Goal: Task Accomplishment & Management: Complete application form

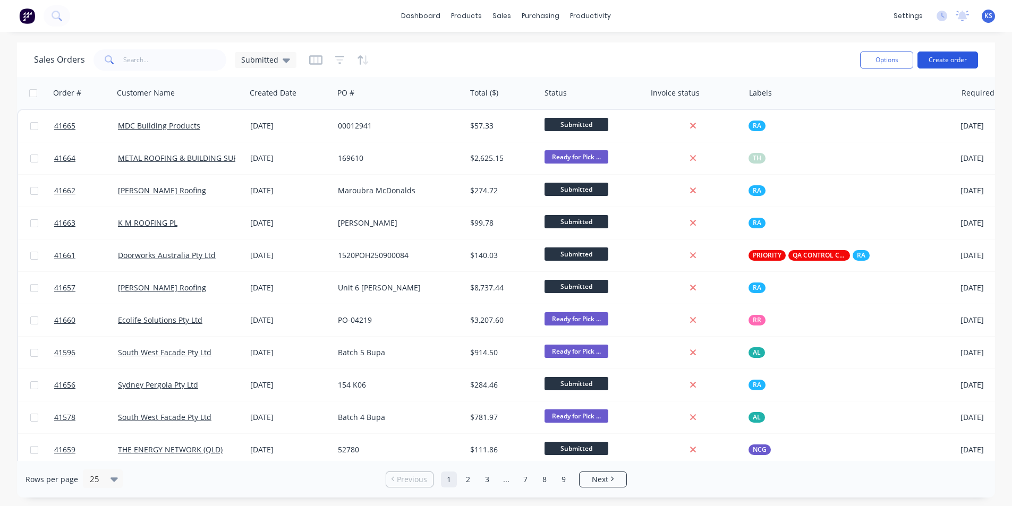
click at [949, 56] on button "Create order" at bounding box center [947, 60] width 61 height 17
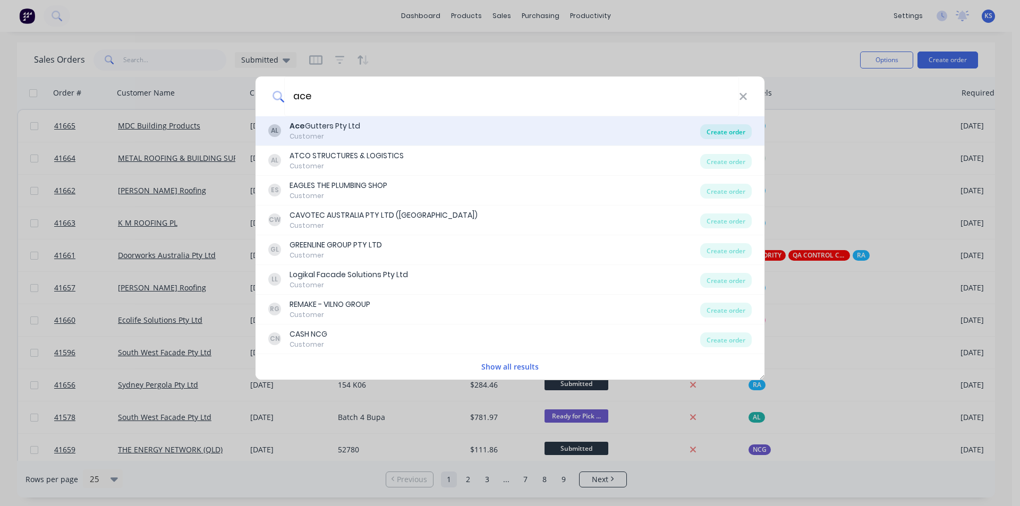
type input "ace"
click at [741, 134] on div "Create order" at bounding box center [726, 131] width 52 height 15
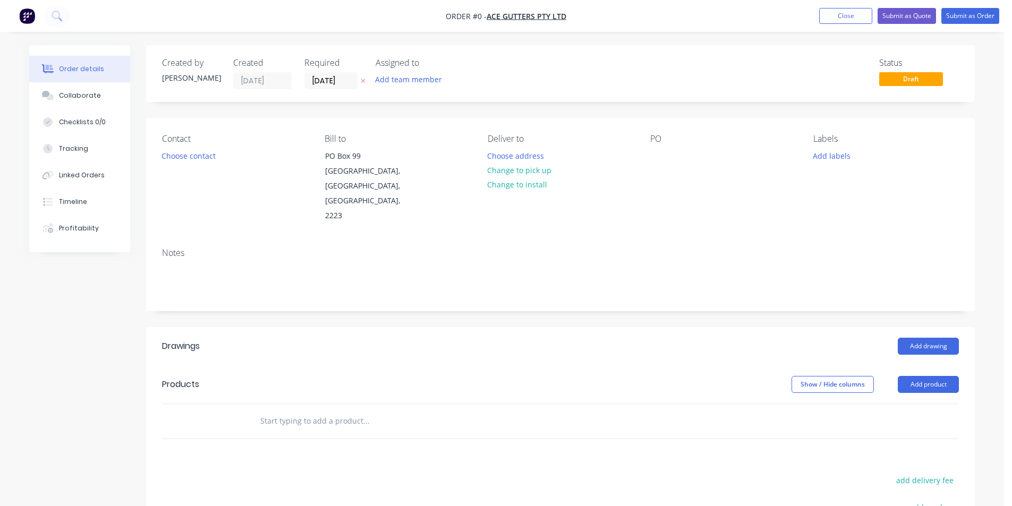
click at [486, 62] on div "Status Draft" at bounding box center [720, 73] width 477 height 31
click at [375, 101] on div "Created by [PERSON_NAME] Created [DATE] Required [DATE] Assigned to Add team me…" at bounding box center [560, 73] width 829 height 57
click at [194, 152] on button "Choose contact" at bounding box center [188, 155] width 65 height 14
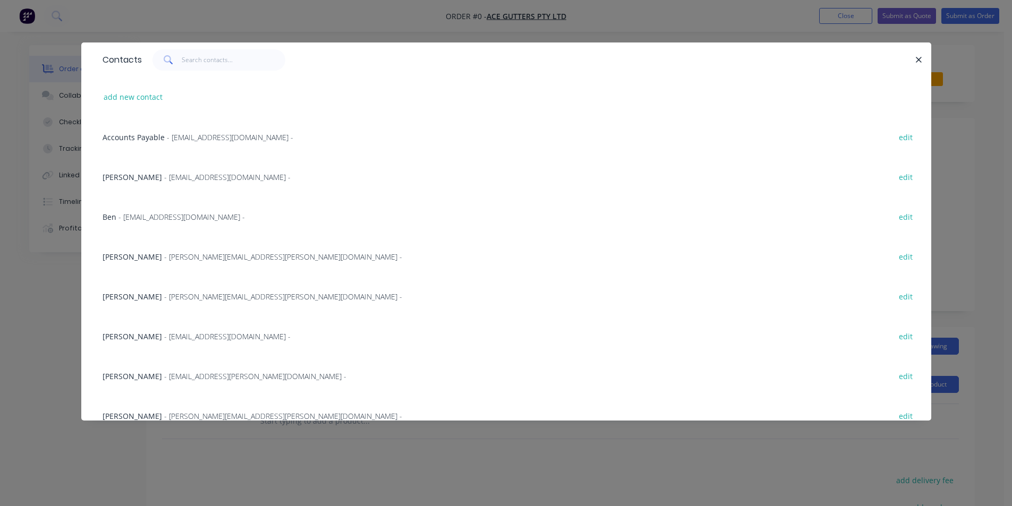
click at [153, 219] on span "- [EMAIL_ADDRESS][DOMAIN_NAME] -" at bounding box center [181, 217] width 126 height 10
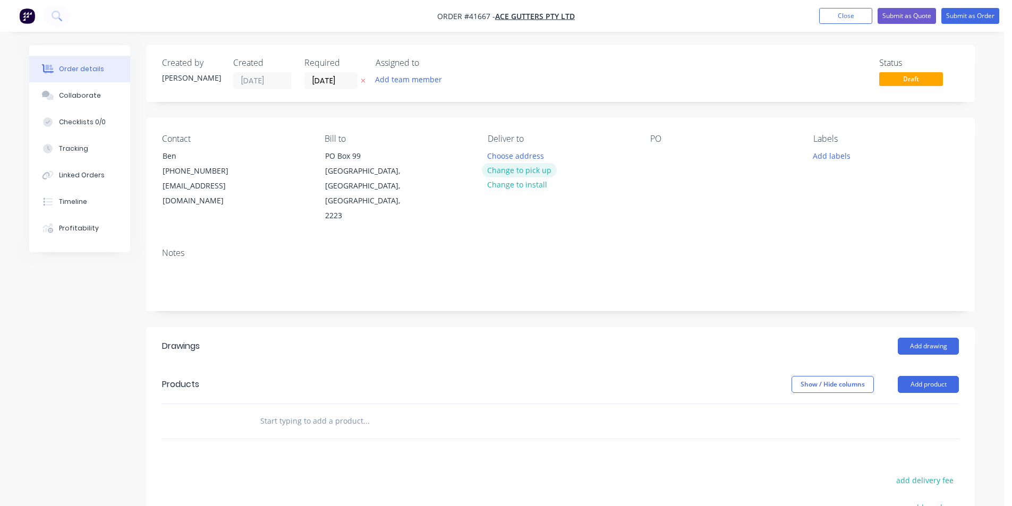
click at [515, 173] on button "Change to pick up" at bounding box center [519, 170] width 75 height 14
click at [662, 157] on div at bounding box center [658, 155] width 17 height 15
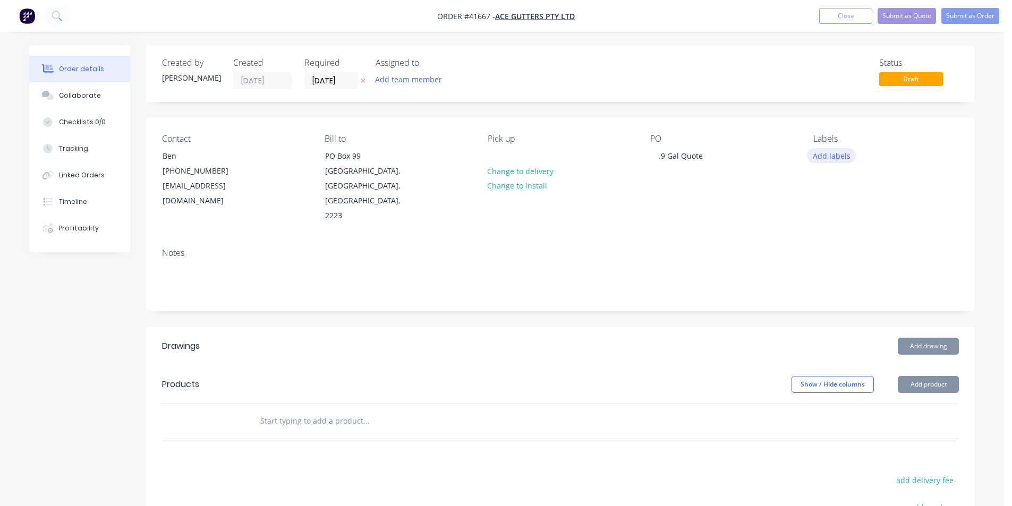
click at [826, 154] on button "Add labels" at bounding box center [831, 155] width 49 height 14
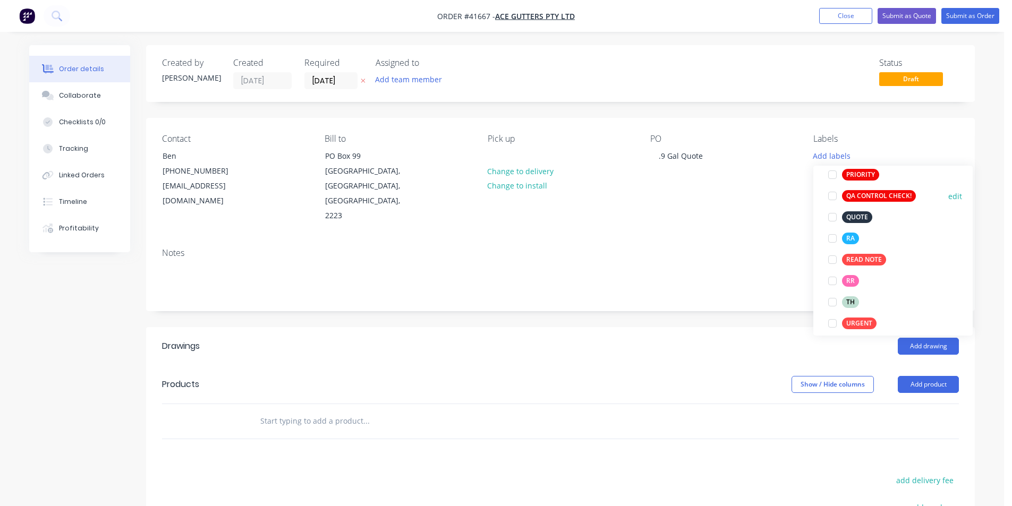
scroll to position [340, 0]
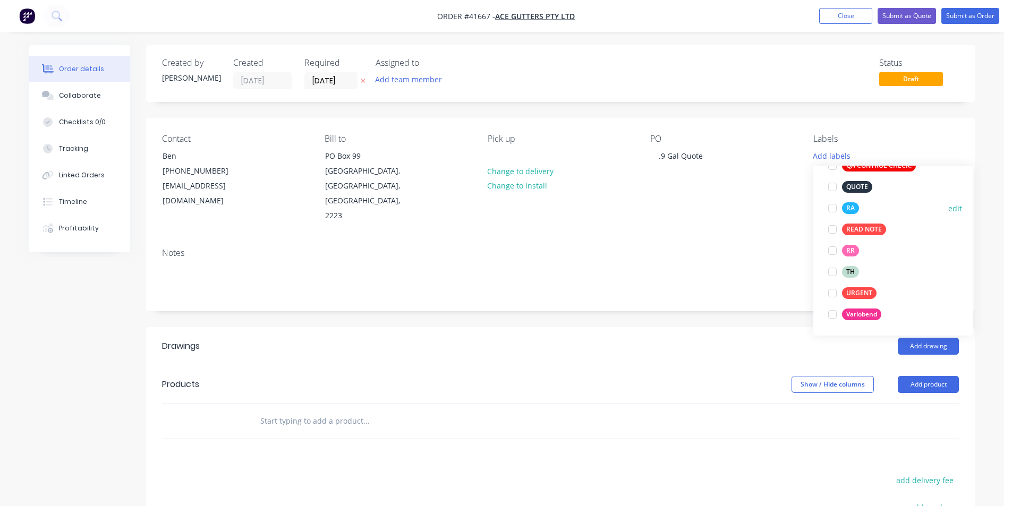
click at [829, 211] on div at bounding box center [832, 208] width 21 height 21
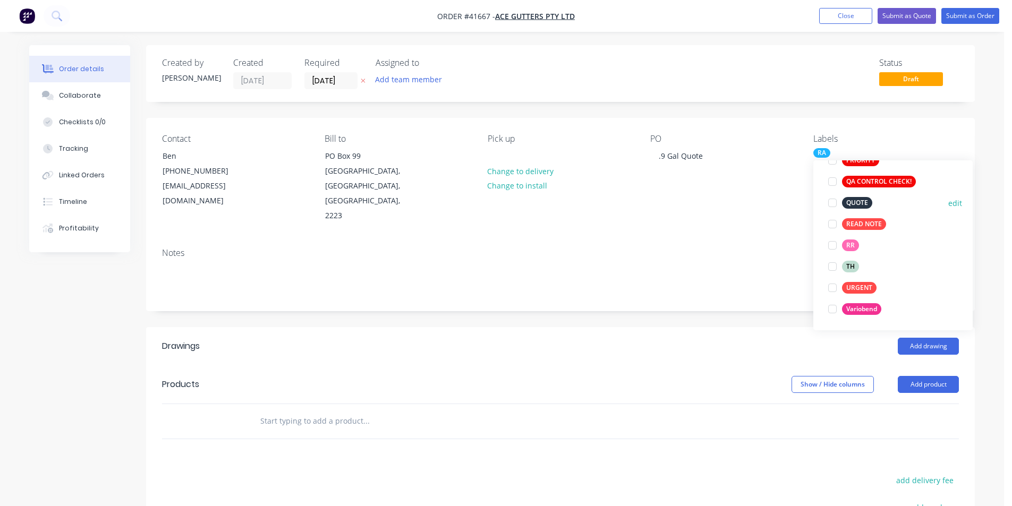
click at [831, 203] on div at bounding box center [832, 202] width 21 height 21
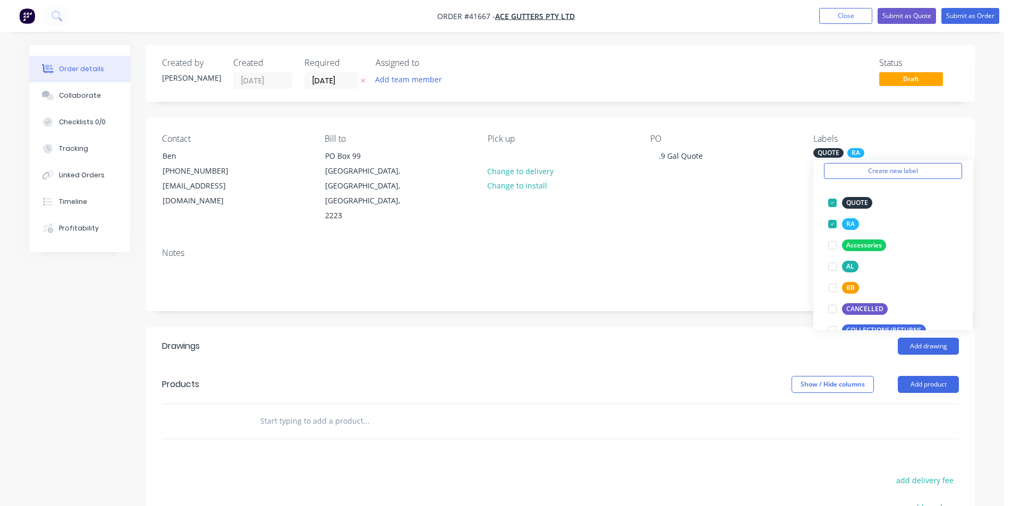
drag, startPoint x: 779, startPoint y: 270, endPoint x: 798, endPoint y: 272, distance: 19.2
click at [779, 270] on div "Notes" at bounding box center [560, 275] width 829 height 71
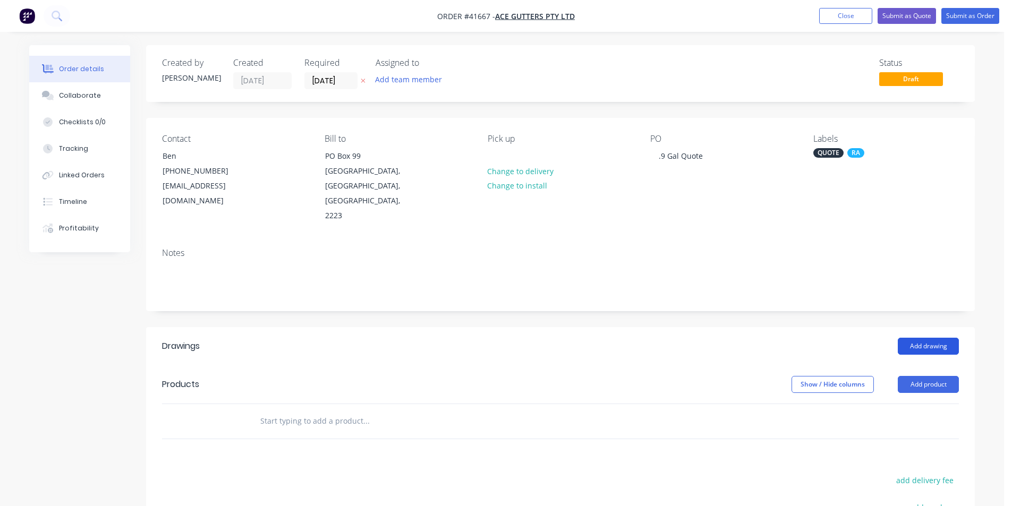
click at [930, 338] on button "Add drawing" at bounding box center [928, 346] width 61 height 17
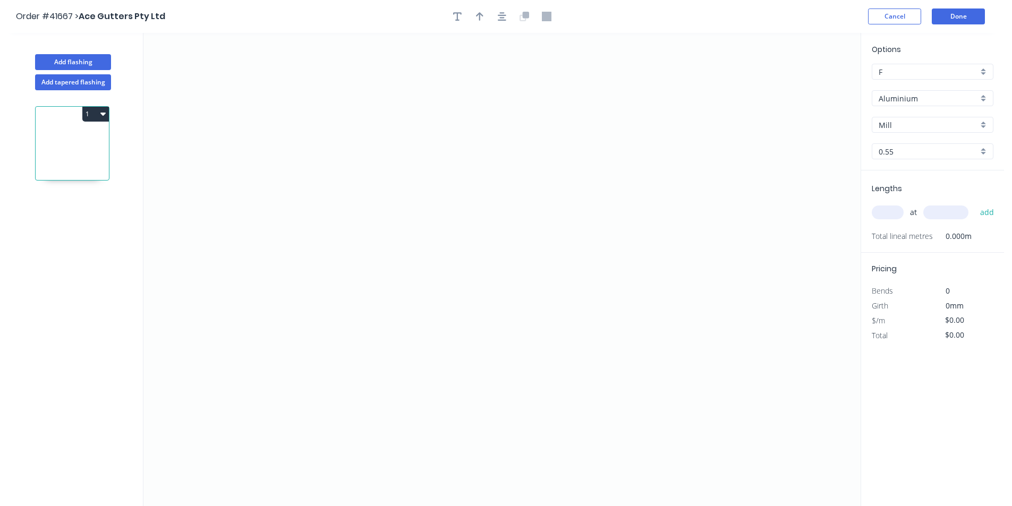
click at [945, 98] on input "Aluminium" at bounding box center [928, 98] width 99 height 11
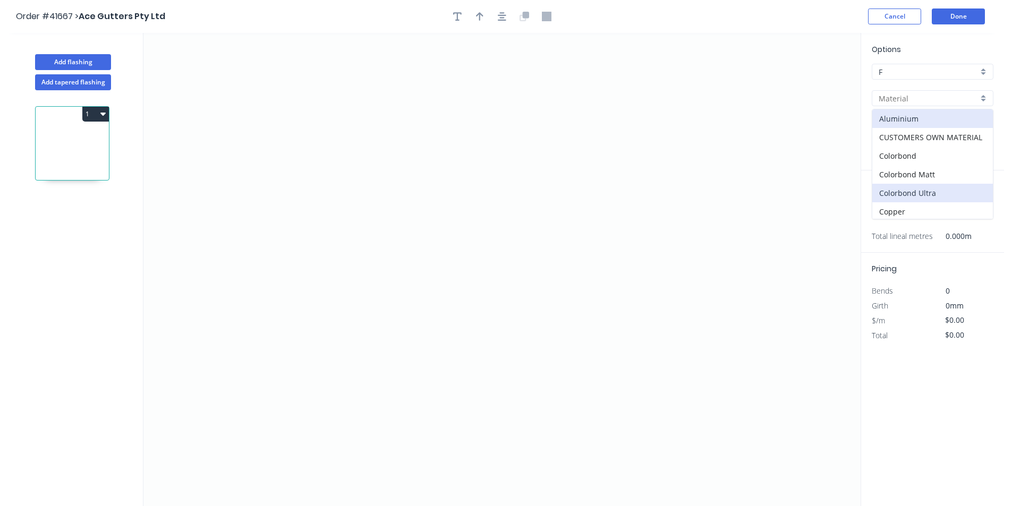
scroll to position [106, 0]
click at [941, 161] on div "Galvanised" at bounding box center [932, 161] width 121 height 19
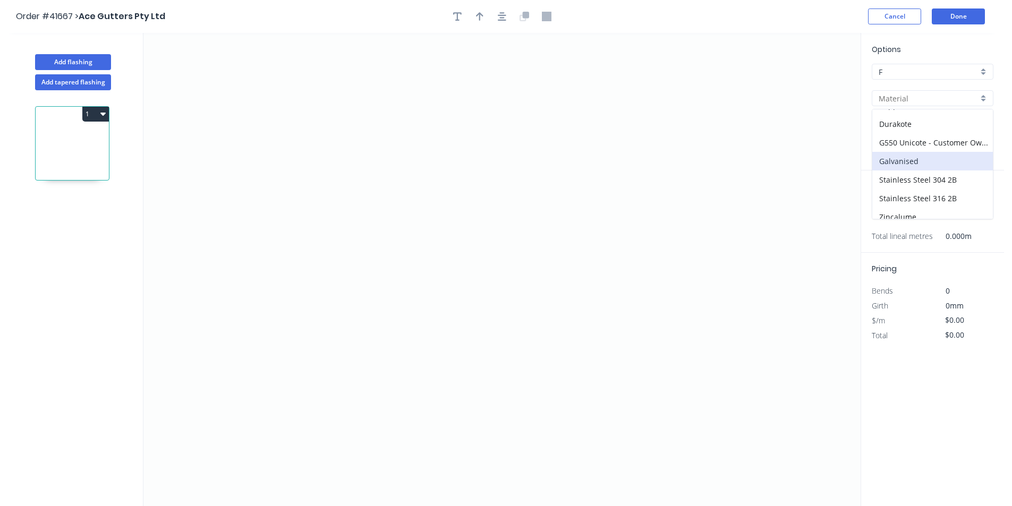
type input "Galvanised"
type input "PC - Custom"
click at [918, 123] on input "PC - Custom" at bounding box center [928, 125] width 99 height 11
click at [918, 176] on div "Standard" at bounding box center [932, 182] width 121 height 19
type input "Standard"
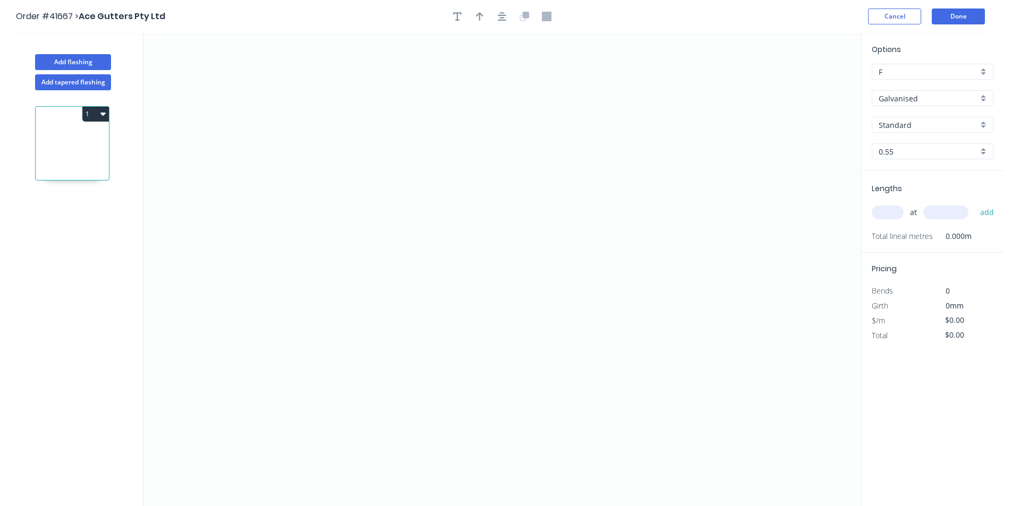
click at [918, 159] on div "Options F F Galvanised Galvanised Standard Standard 0.55 0.55" at bounding box center [932, 107] width 143 height 127
click at [919, 152] on input "0.55" at bounding box center [928, 151] width 99 height 11
click at [913, 191] on div "0.9" at bounding box center [932, 190] width 121 height 19
type input "0.9"
click at [889, 213] on input "text" at bounding box center [888, 213] width 32 height 14
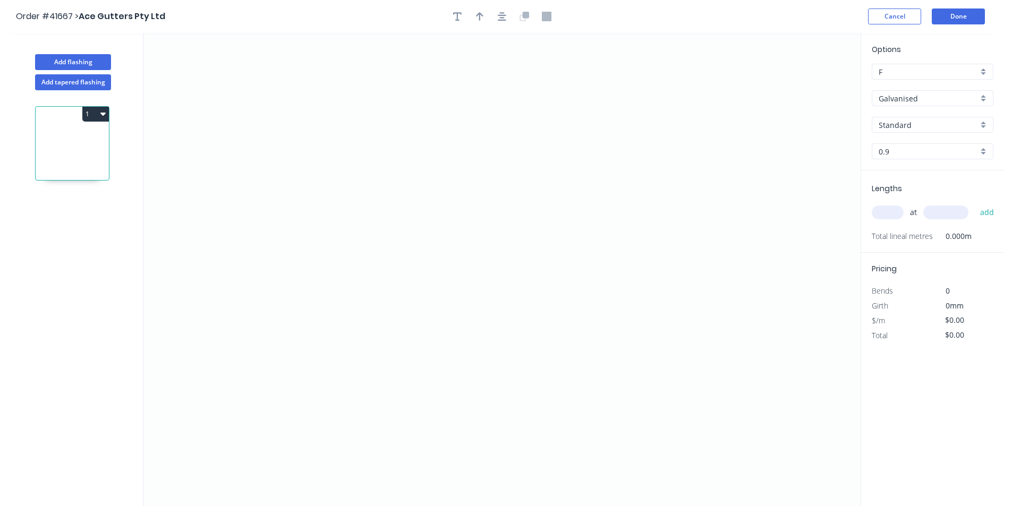
click at [891, 212] on input "text" at bounding box center [888, 213] width 32 height 14
type input "2"
type input "5000"
click at [975, 203] on button "add" at bounding box center [987, 212] width 25 height 18
click at [335, 220] on icon "0" at bounding box center [501, 269] width 717 height 473
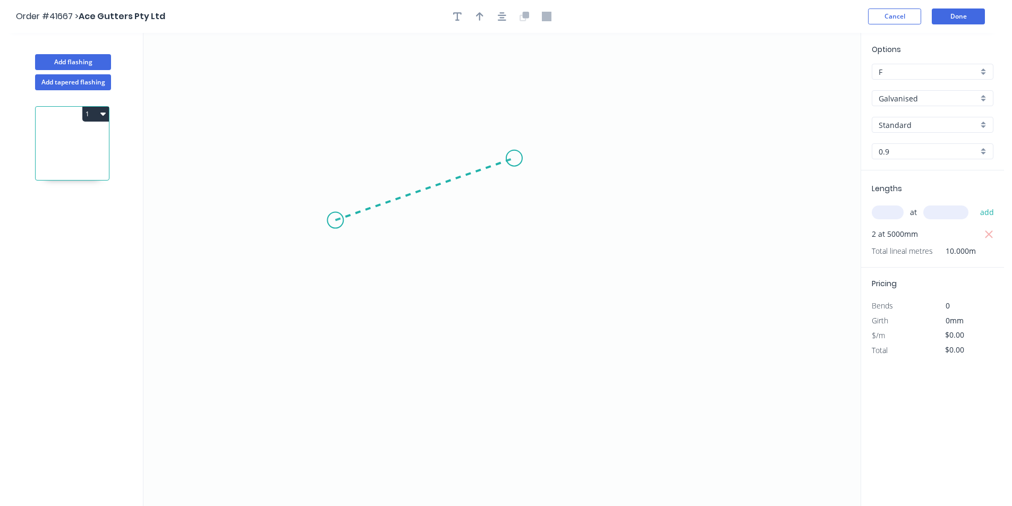
click at [514, 158] on icon "0" at bounding box center [501, 269] width 717 height 473
click at [519, 162] on circle at bounding box center [514, 158] width 16 height 16
click at [521, 316] on icon "0 ?" at bounding box center [501, 269] width 717 height 473
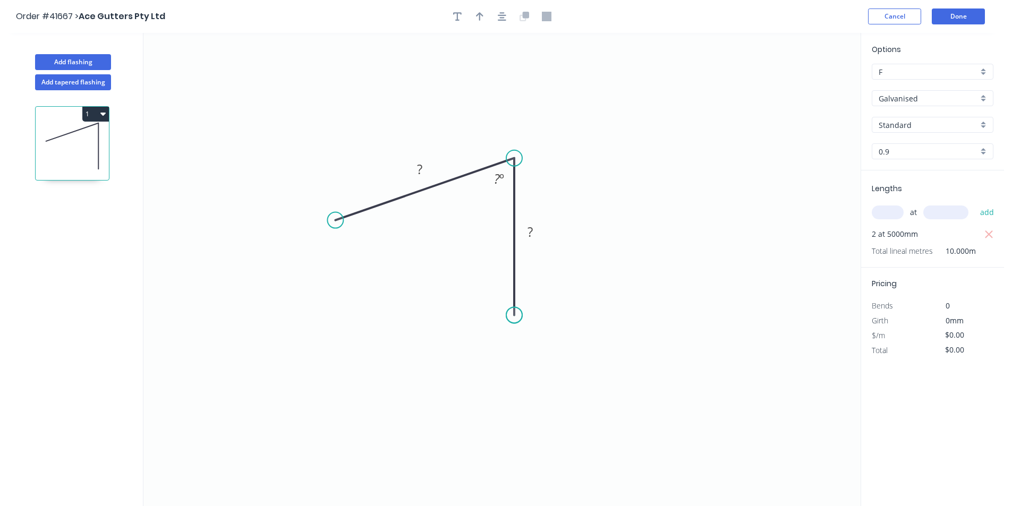
click at [521, 316] on circle at bounding box center [514, 315] width 16 height 16
click at [501, 15] on icon "button" at bounding box center [502, 16] width 8 height 8
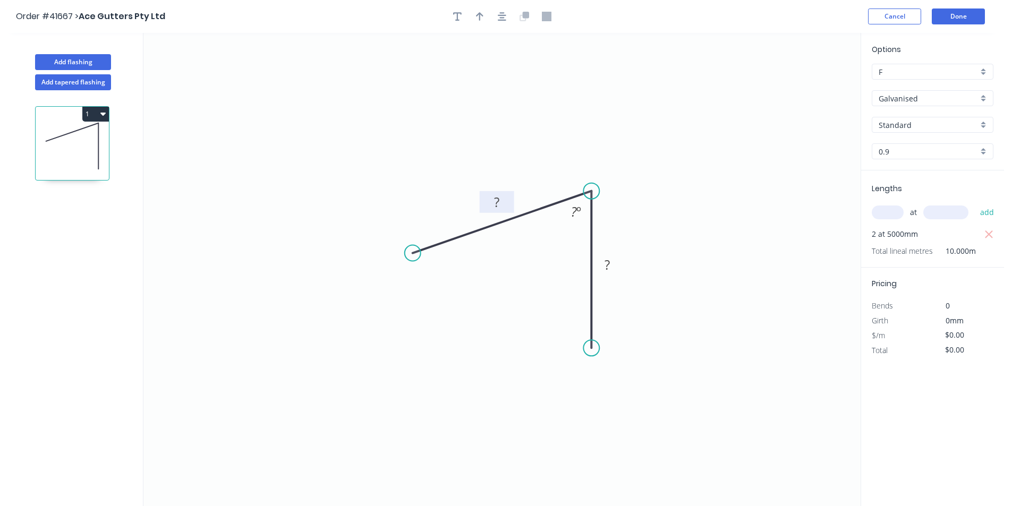
click at [502, 197] on rect at bounding box center [496, 202] width 21 height 15
type input "$7.00"
type input "$70.00"
click at [79, 62] on button "Add flashing" at bounding box center [73, 62] width 76 height 16
type input "$0.00"
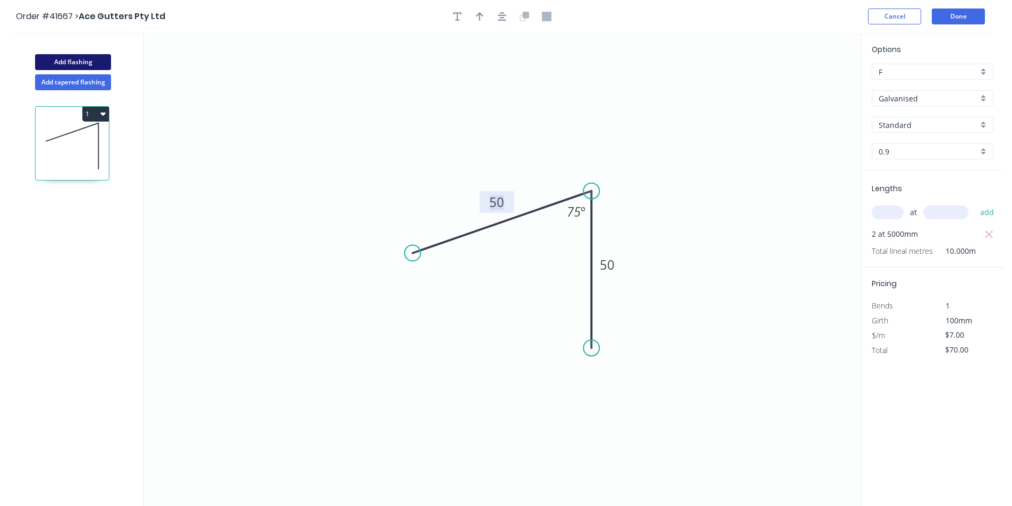
type input "$0.00"
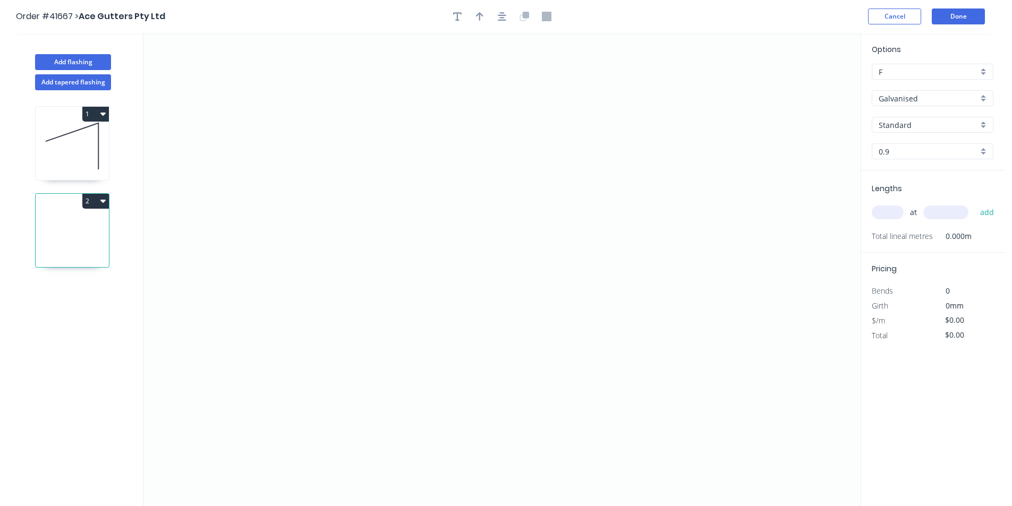
click at [891, 214] on input "text" at bounding box center [888, 213] width 32 height 14
type input "2"
type input "5000"
click at [975, 203] on button "add" at bounding box center [987, 212] width 25 height 18
click at [396, 122] on icon "0" at bounding box center [501, 269] width 717 height 473
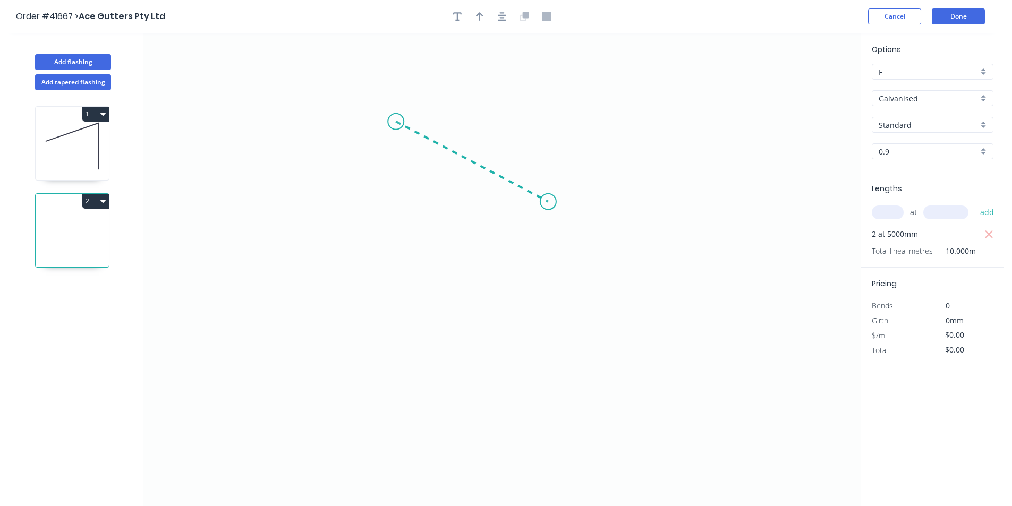
click at [559, 208] on icon "0" at bounding box center [501, 269] width 717 height 473
click at [522, 377] on icon "0 ?" at bounding box center [501, 269] width 717 height 473
click at [522, 377] on circle at bounding box center [522, 377] width 16 height 16
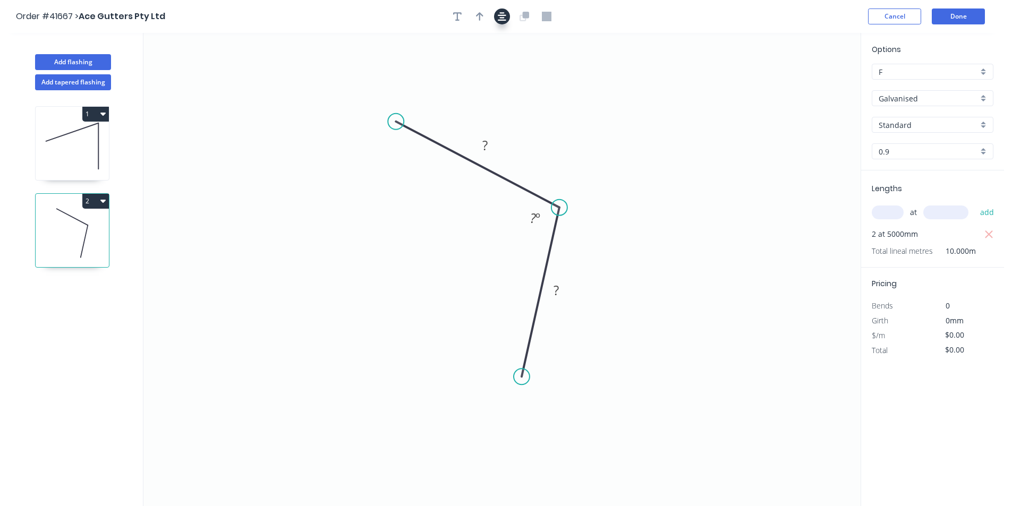
click at [502, 19] on icon "button" at bounding box center [502, 17] width 8 height 10
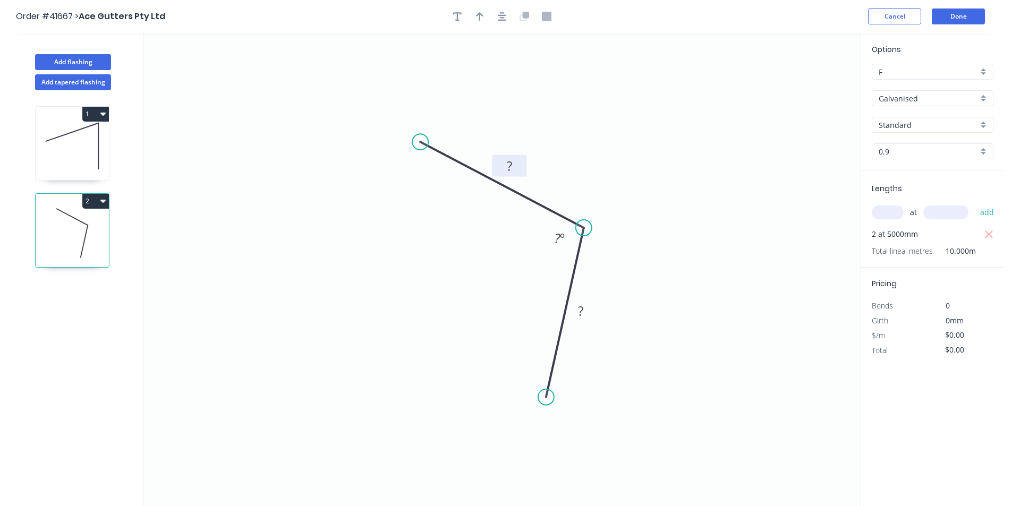
click at [514, 163] on rect at bounding box center [509, 166] width 21 height 15
type input "$7.00"
type input "$70.00"
click at [76, 63] on button "Add flashing" at bounding box center [73, 62] width 76 height 16
type input "$0.00"
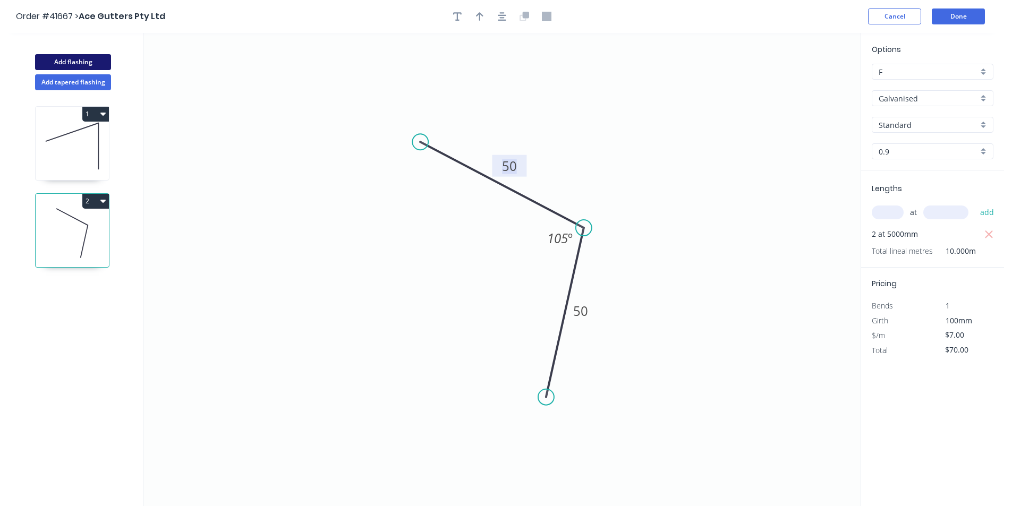
type input "$0.00"
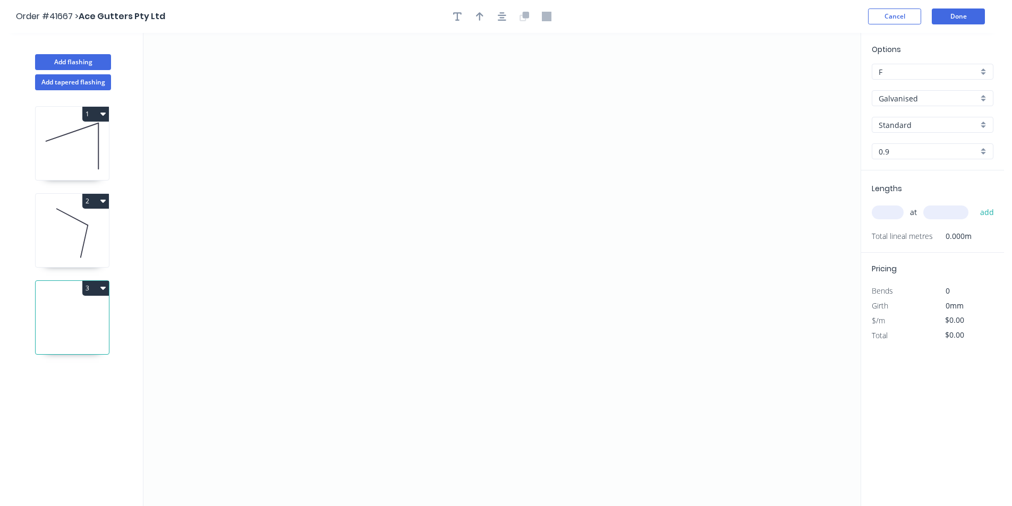
click at [883, 211] on input "text" at bounding box center [888, 213] width 32 height 14
type input "2"
type input "5000"
click at [975, 203] on button "add" at bounding box center [987, 212] width 25 height 18
click at [363, 232] on icon "0" at bounding box center [501, 269] width 717 height 473
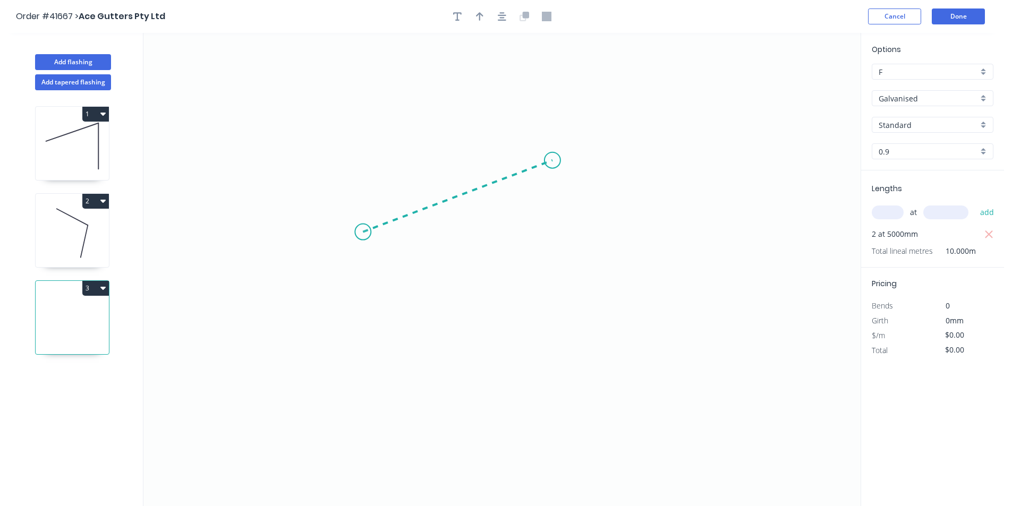
click at [552, 160] on icon "0" at bounding box center [501, 269] width 717 height 473
click at [545, 317] on icon "0 ?" at bounding box center [501, 269] width 717 height 473
click at [545, 317] on circle at bounding box center [552, 316] width 16 height 16
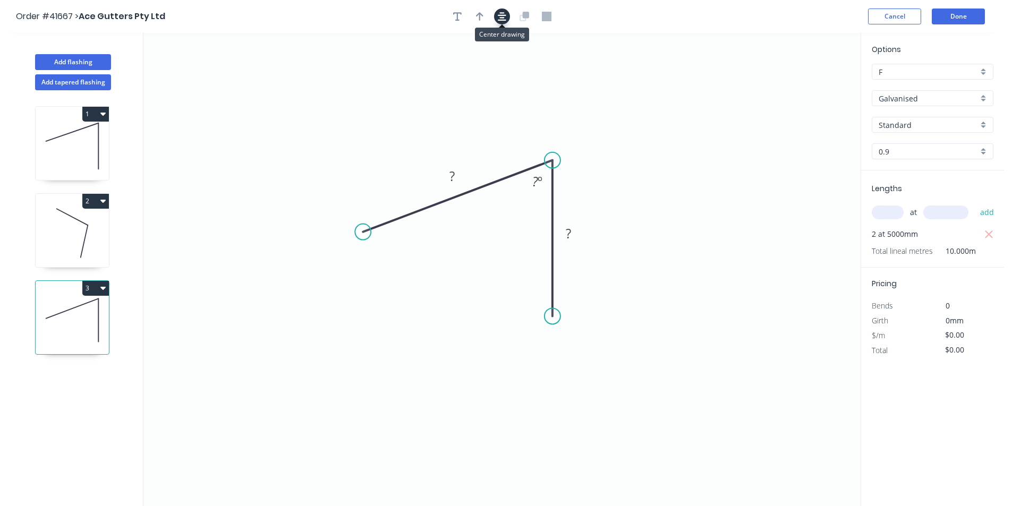
click at [503, 16] on icon "button" at bounding box center [502, 17] width 8 height 10
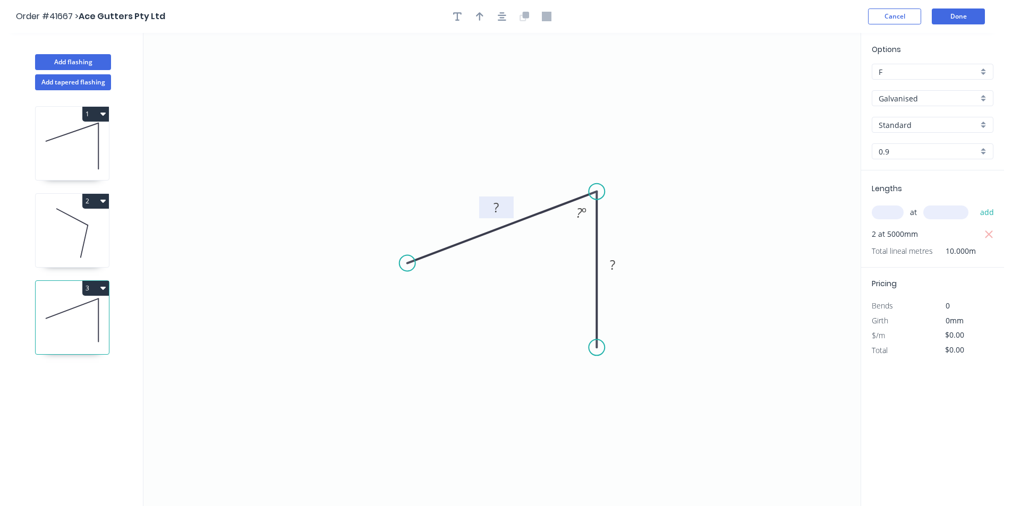
click at [497, 203] on tspan "?" at bounding box center [495, 208] width 5 height 18
type input "$7.00"
type input "$70.00"
click at [89, 62] on button "Add flashing" at bounding box center [73, 62] width 76 height 16
type input "$0.00"
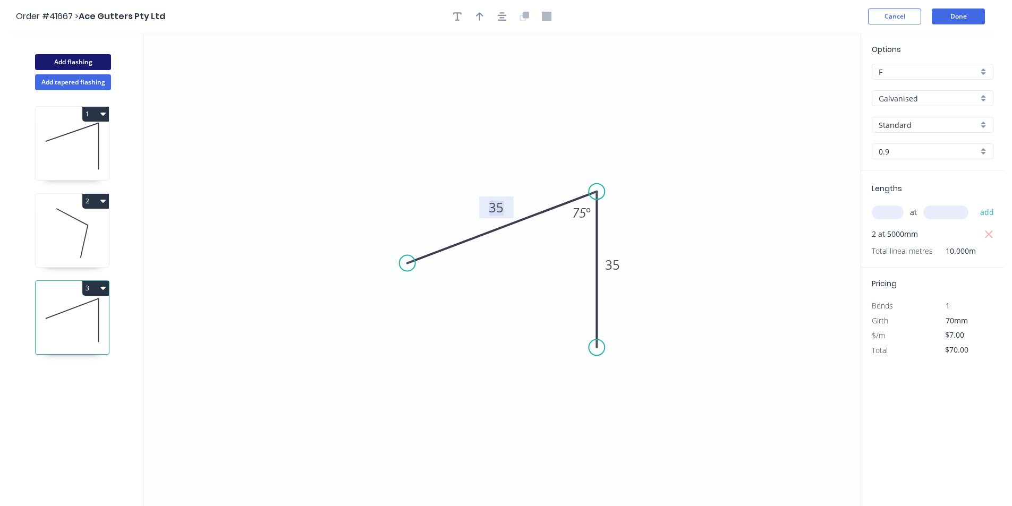
type input "$0.00"
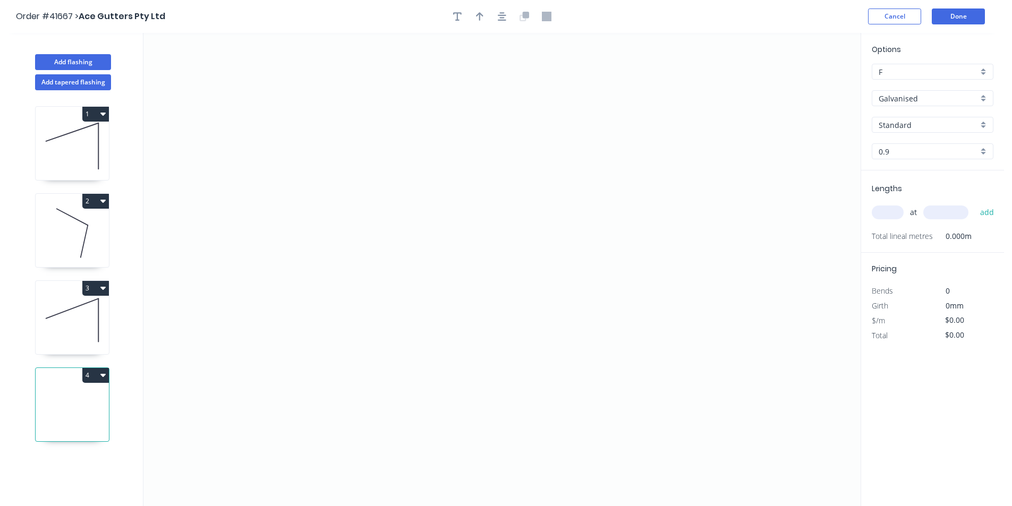
click at [902, 214] on input "text" at bounding box center [888, 213] width 32 height 14
type input "2"
type input "5000"
click at [975, 203] on button "add" at bounding box center [987, 212] width 25 height 18
click at [439, 129] on icon "0" at bounding box center [501, 269] width 717 height 473
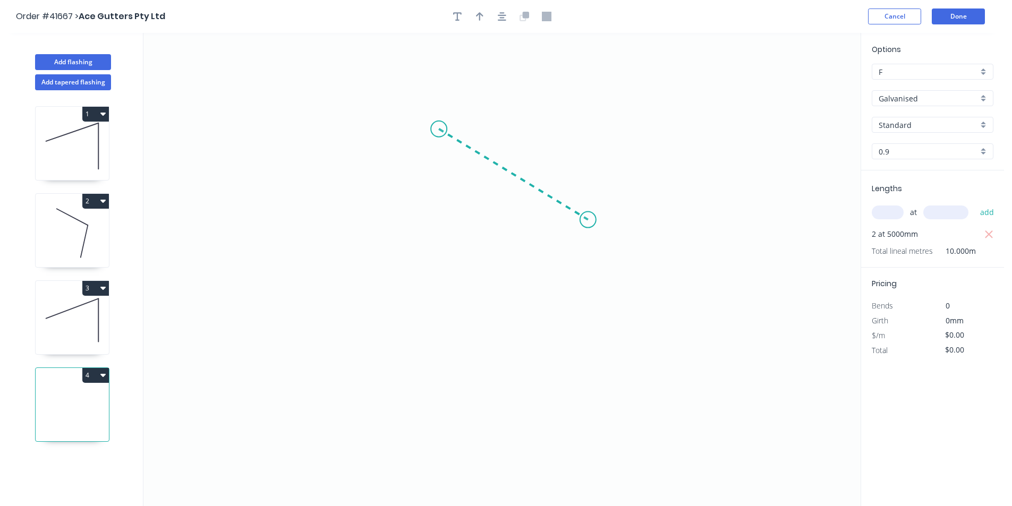
click at [588, 220] on icon "0" at bounding box center [501, 269] width 717 height 473
click at [543, 380] on icon "0 ?" at bounding box center [501, 269] width 717 height 473
click at [543, 380] on circle at bounding box center [543, 380] width 16 height 16
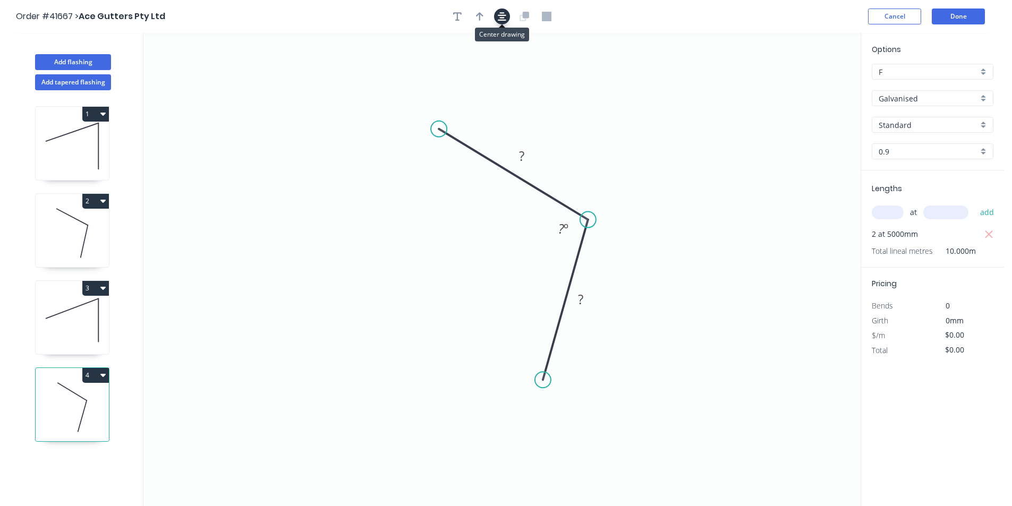
click at [499, 15] on icon "button" at bounding box center [502, 16] width 8 height 8
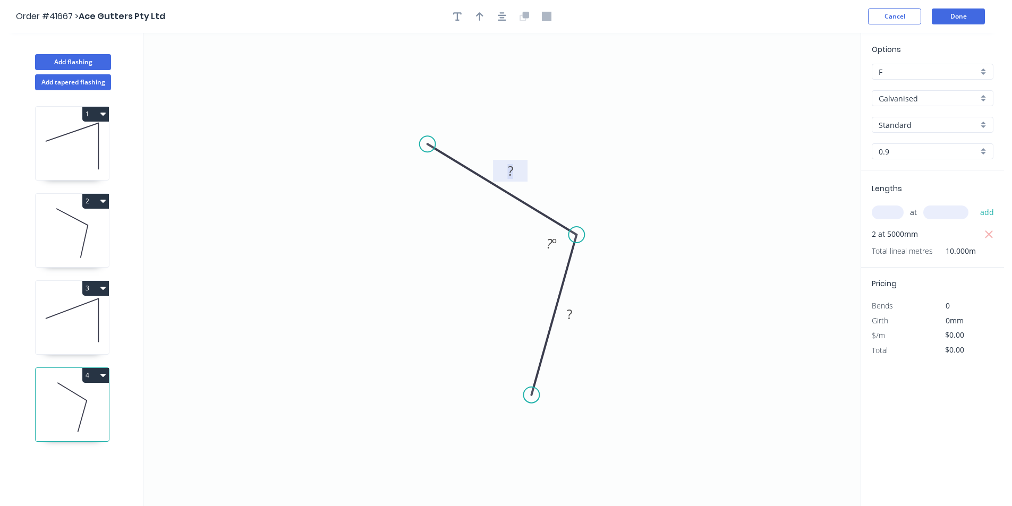
click at [510, 165] on tspan "?" at bounding box center [510, 171] width 5 height 18
type input "$7.00"
type input "$70.00"
click at [950, 19] on button "Done" at bounding box center [958, 16] width 53 height 16
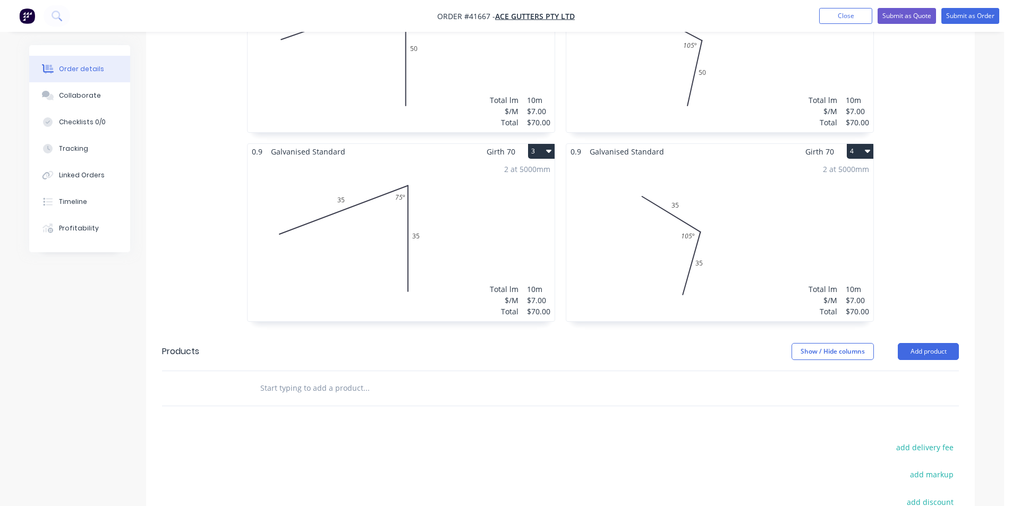
scroll to position [425, 0]
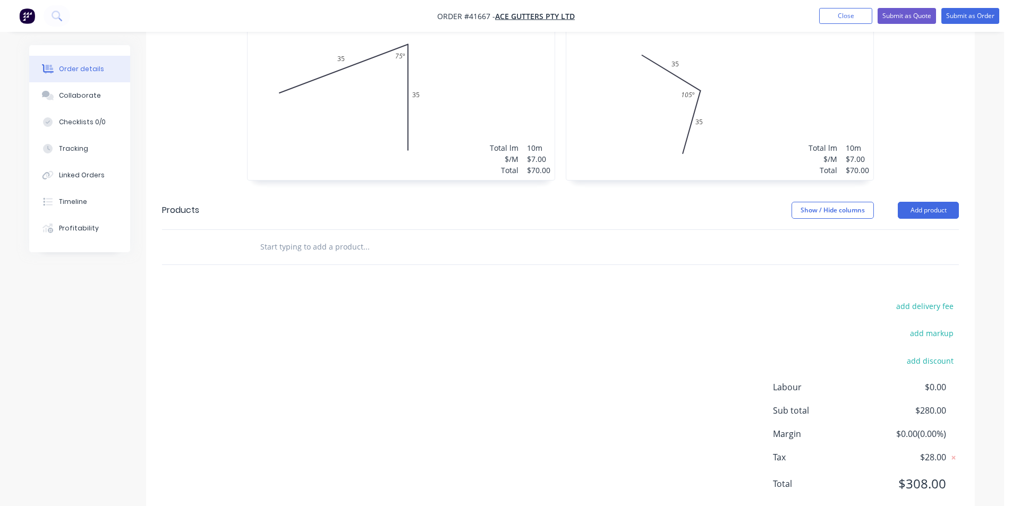
click at [509, 299] on div "add delivery fee add markup add discount Labour $0.00 Sub total $280.00 Margin …" at bounding box center [560, 401] width 797 height 205
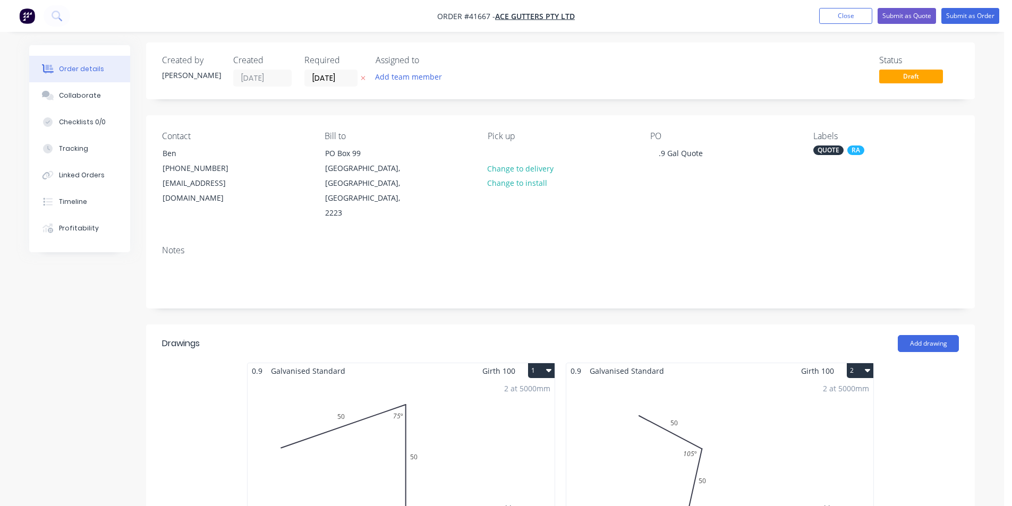
scroll to position [0, 0]
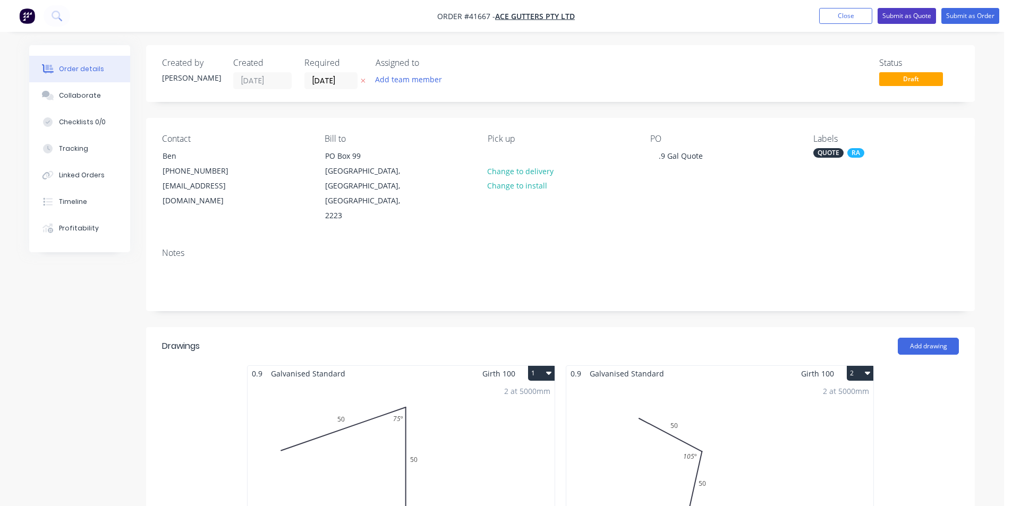
click at [906, 14] on button "Submit as Quote" at bounding box center [906, 16] width 58 height 16
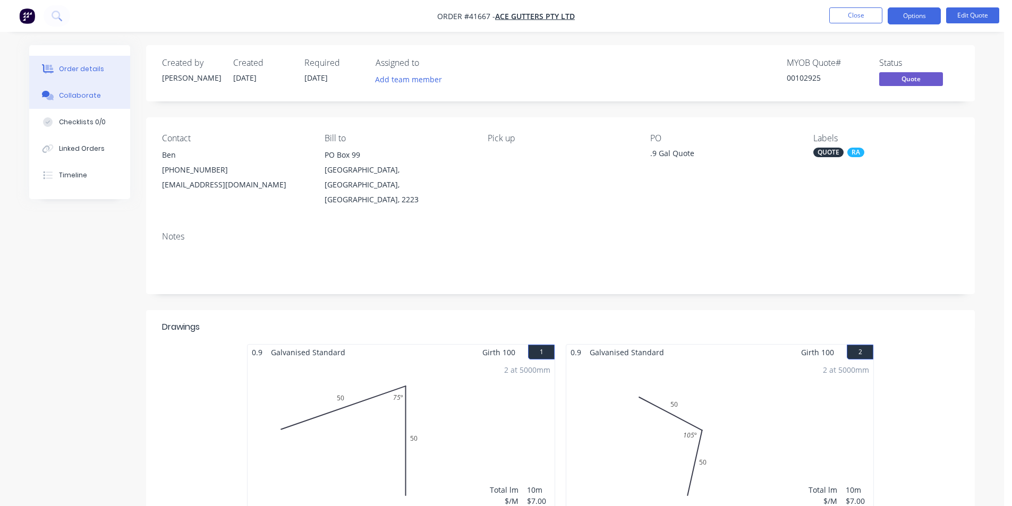
click at [76, 90] on button "Collaborate" at bounding box center [79, 95] width 101 height 27
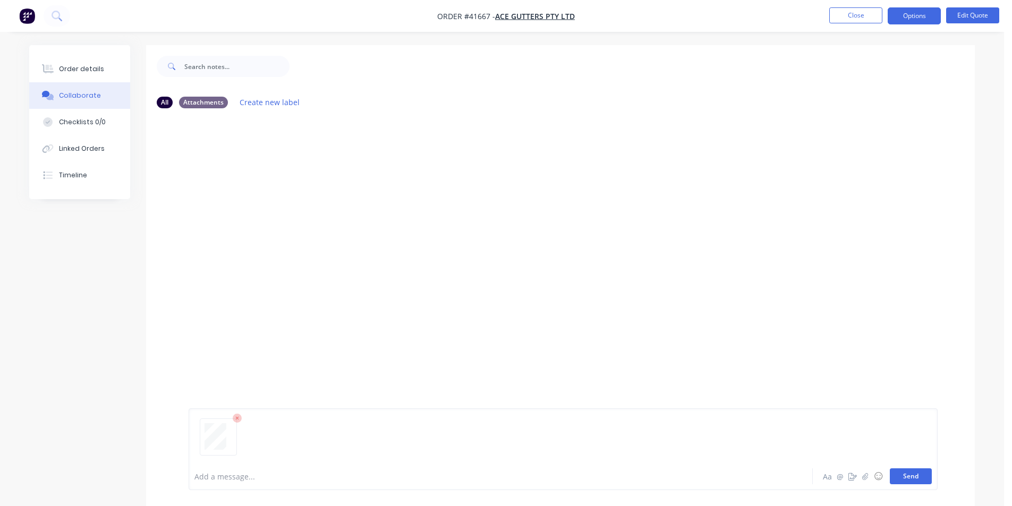
click at [907, 481] on button "Send" at bounding box center [911, 476] width 42 height 16
click at [76, 65] on div "Order details" at bounding box center [81, 69] width 45 height 10
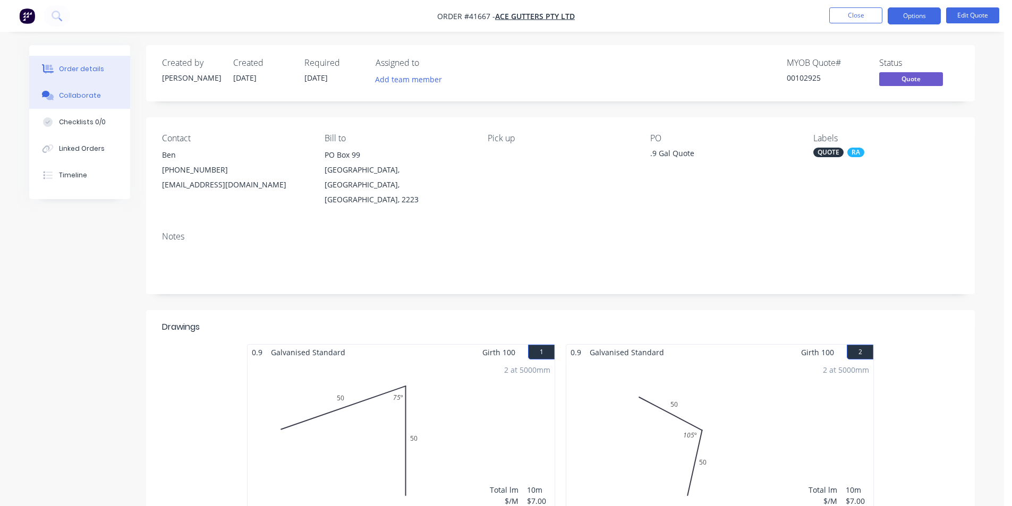
click at [121, 103] on button "Collaborate" at bounding box center [79, 95] width 101 height 27
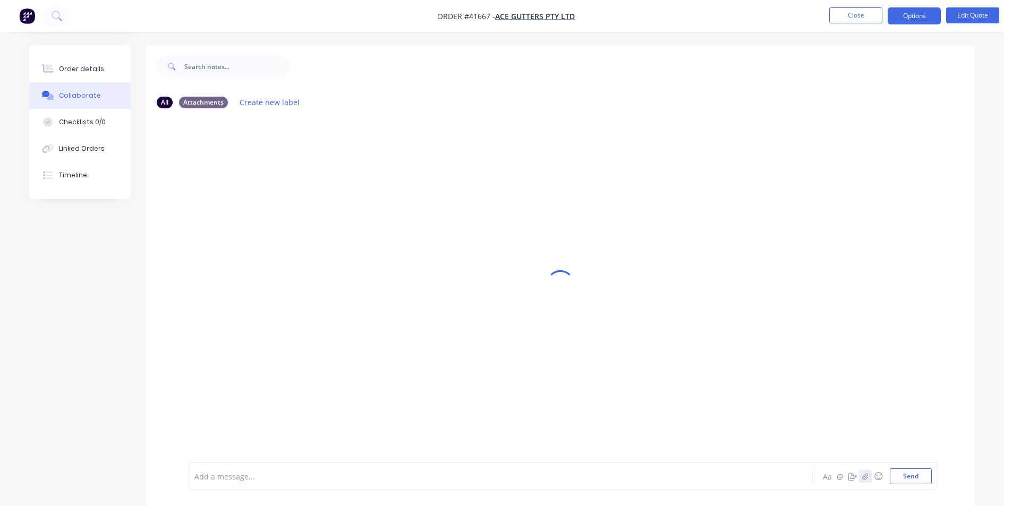
click at [866, 479] on icon "button" at bounding box center [865, 476] width 6 height 7
click at [890, 476] on button "Send" at bounding box center [911, 476] width 42 height 16
click at [65, 52] on div "Order details Collaborate Checklists 0/0 Linked Orders Timeline" at bounding box center [79, 122] width 101 height 154
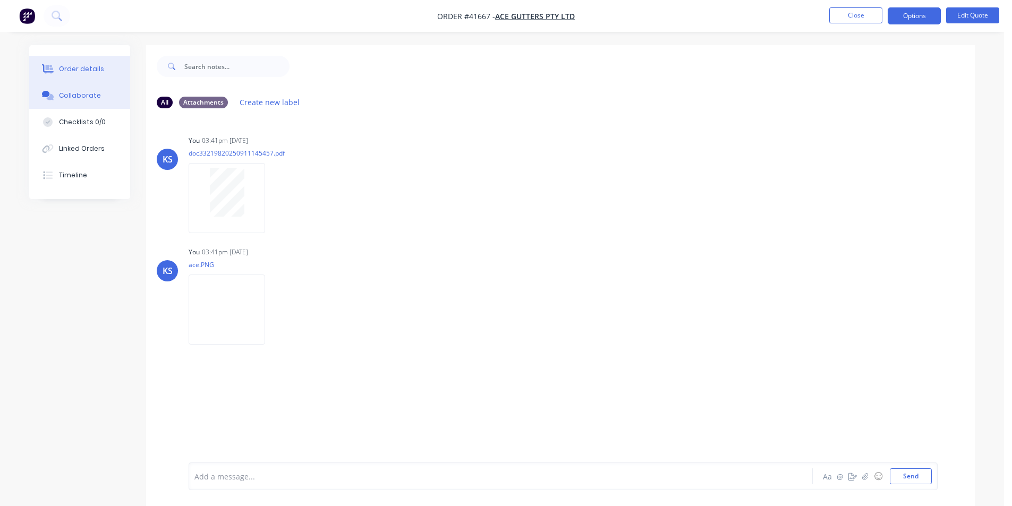
click at [64, 67] on div "Order details" at bounding box center [81, 69] width 45 height 10
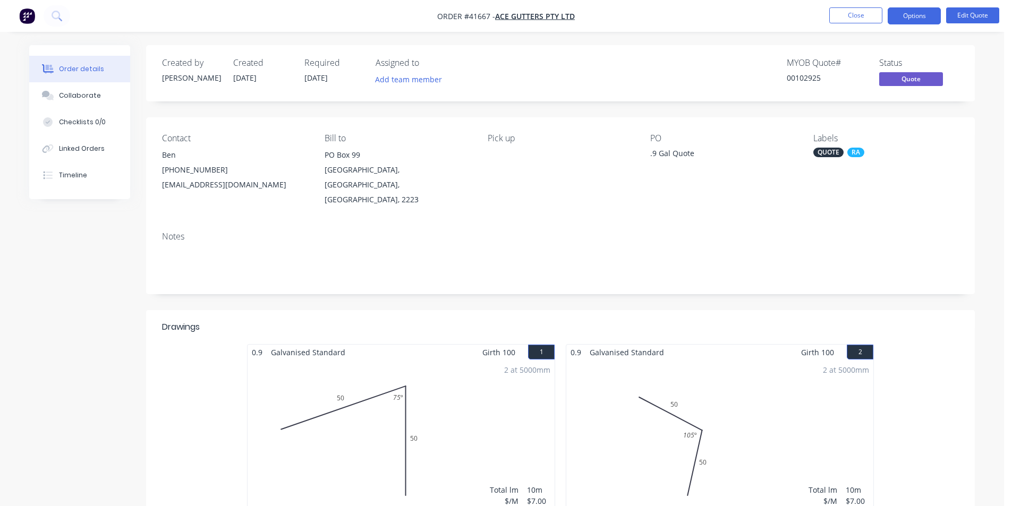
drag, startPoint x: 913, startPoint y: 24, endPoint x: 891, endPoint y: 55, distance: 38.0
click at [913, 24] on nav "Order #41667 - Ace Gutters Pty Ltd Close Options Edit Quote" at bounding box center [506, 16] width 1012 height 32
drag, startPoint x: 900, startPoint y: 6, endPoint x: 901, endPoint y: 17, distance: 10.7
click at [900, 6] on nav "Order #41667 - Ace Gutters Pty Ltd Close Options Edit Quote" at bounding box center [506, 16] width 1012 height 32
click at [901, 18] on button "Options" at bounding box center [914, 15] width 53 height 17
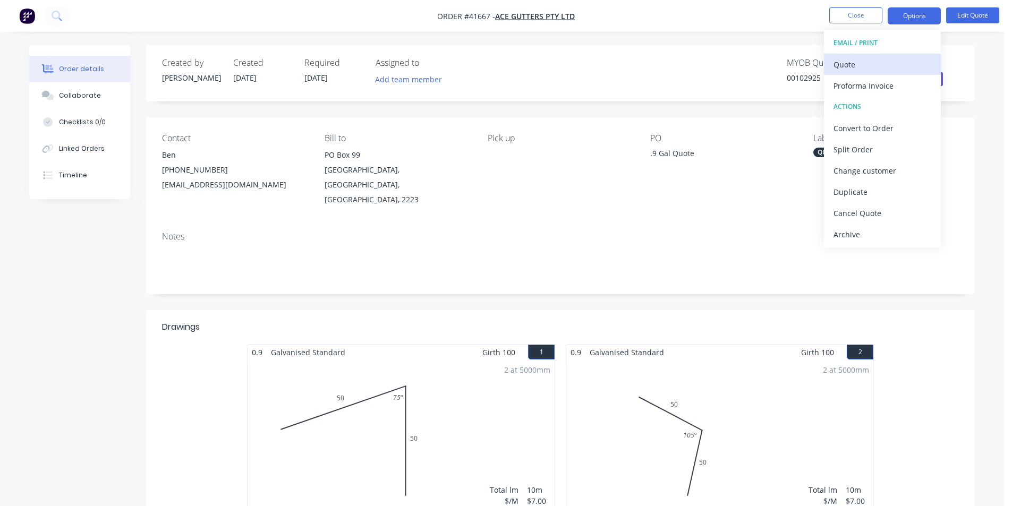
click at [874, 61] on div "Quote" at bounding box center [882, 64] width 98 height 15
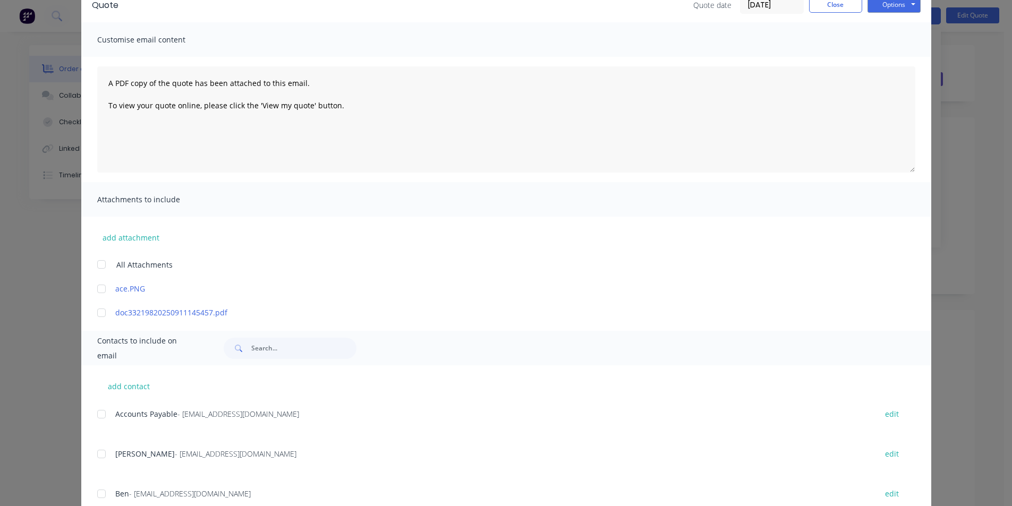
scroll to position [106, 0]
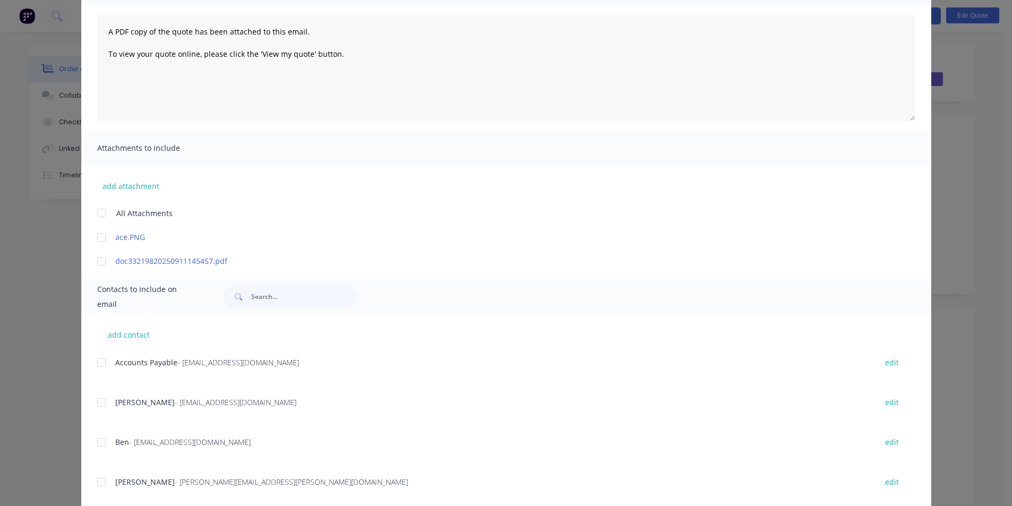
drag, startPoint x: 94, startPoint y: 441, endPoint x: 291, endPoint y: 400, distance: 201.3
click at [93, 441] on div at bounding box center [101, 442] width 21 height 21
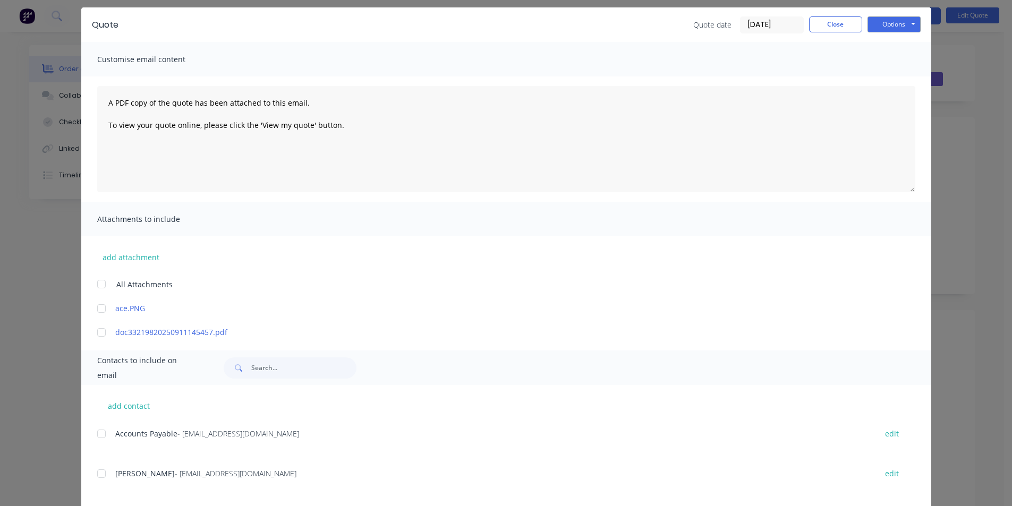
scroll to position [0, 0]
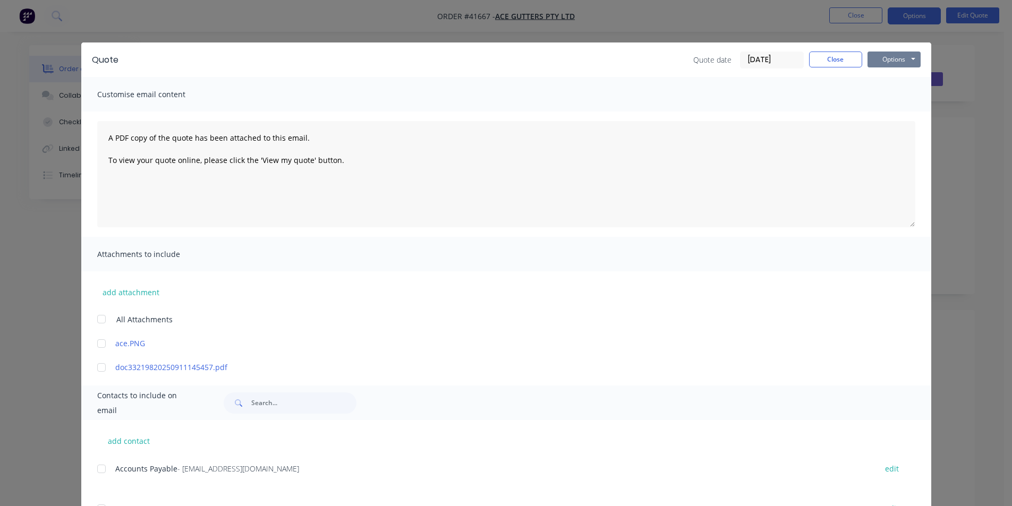
click at [901, 59] on button "Options" at bounding box center [893, 60] width 53 height 16
click at [904, 112] on button "Email" at bounding box center [901, 114] width 68 height 18
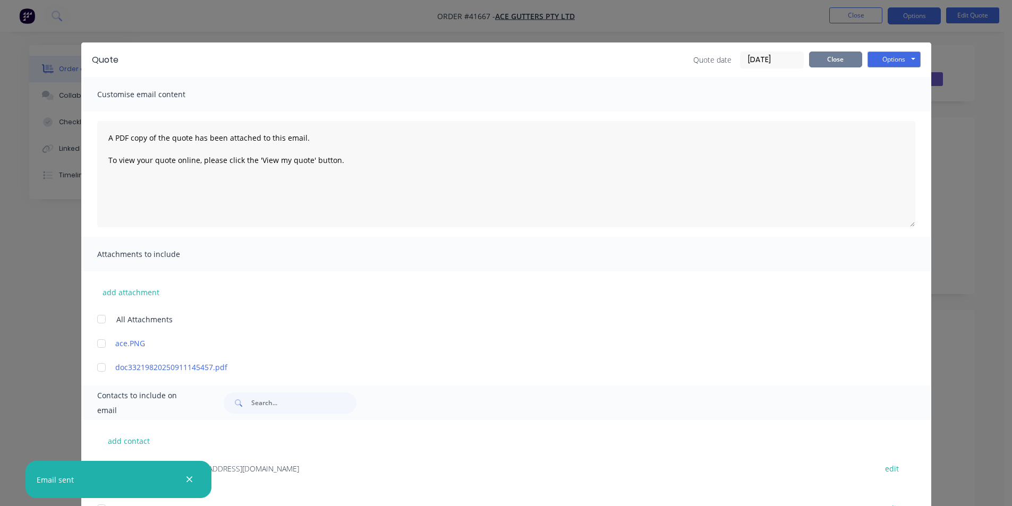
click at [833, 63] on button "Close" at bounding box center [835, 60] width 53 height 16
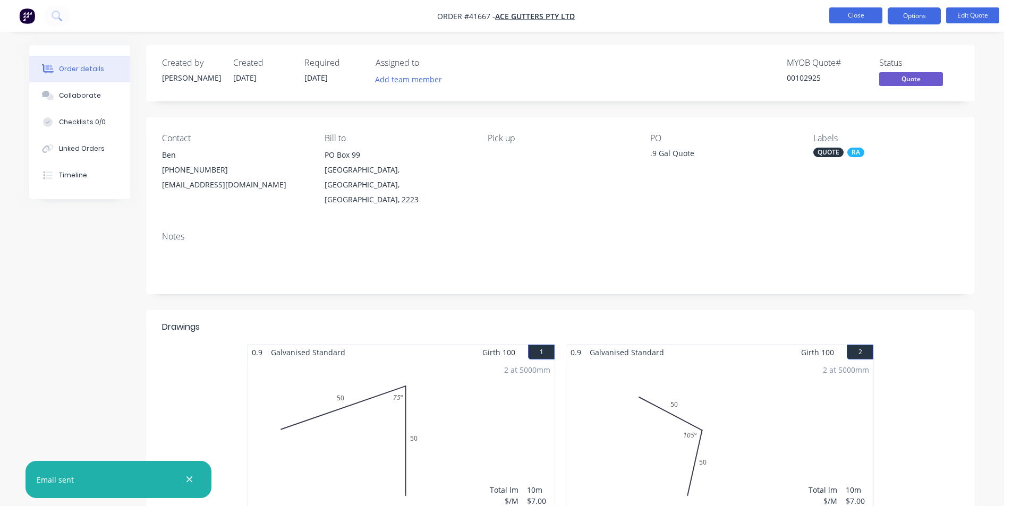
click at [863, 15] on button "Close" at bounding box center [855, 15] width 53 height 16
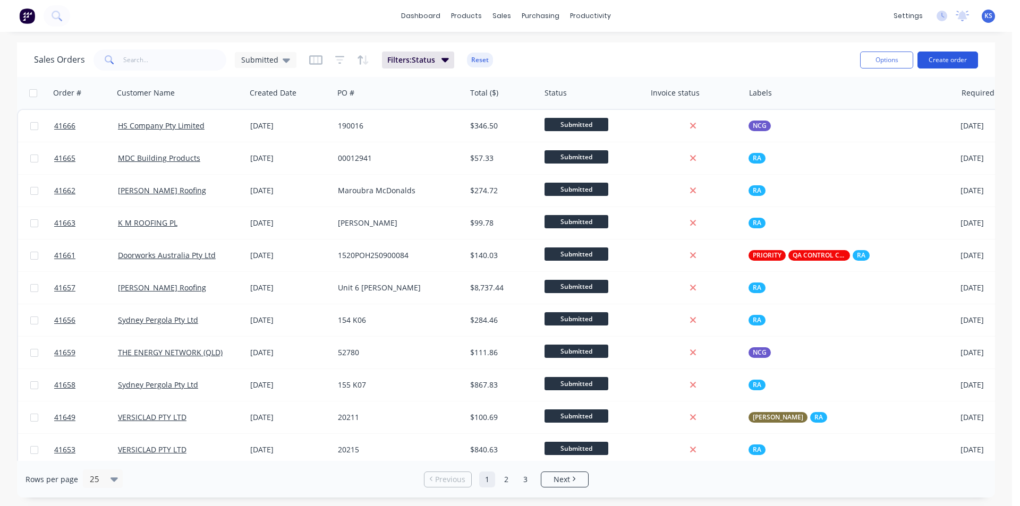
click at [961, 59] on button "Create order" at bounding box center [947, 60] width 61 height 17
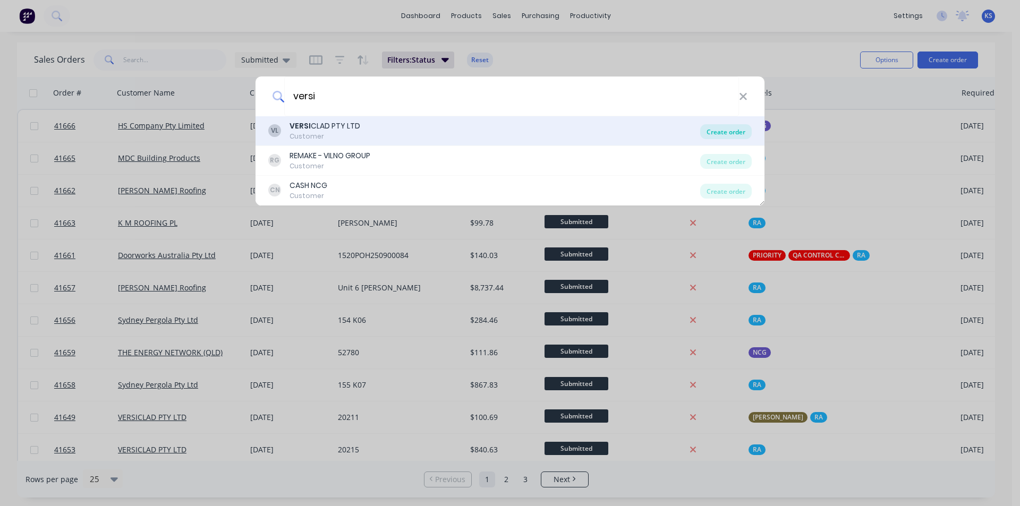
type input "versi"
click at [715, 127] on div "Create order" at bounding box center [726, 131] width 52 height 15
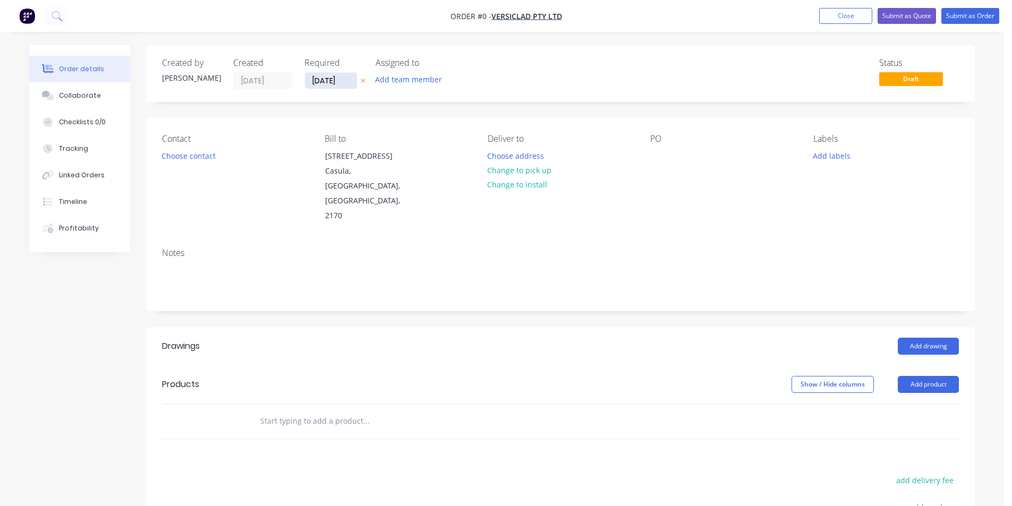
click at [328, 82] on input "[DATE]" at bounding box center [331, 81] width 52 height 16
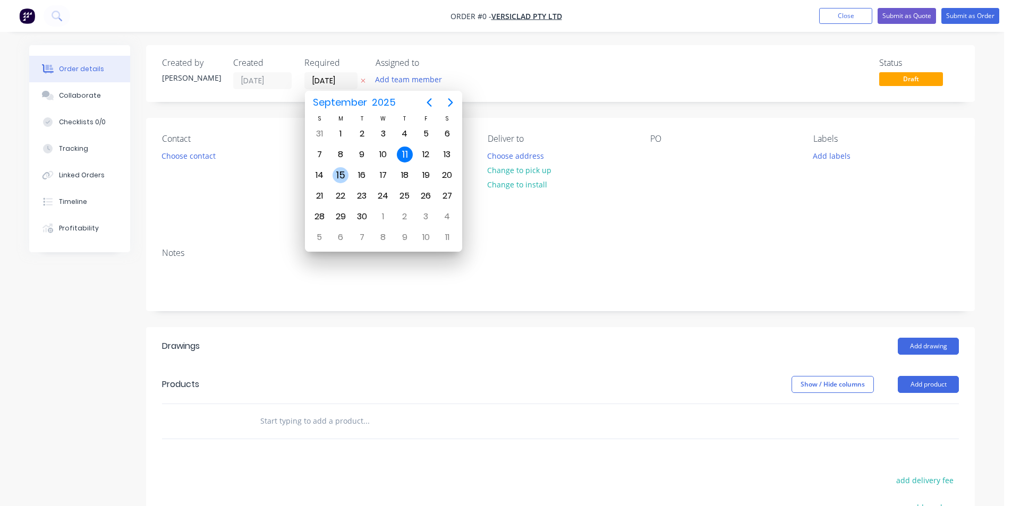
click at [340, 170] on div "15" at bounding box center [341, 175] width 16 height 16
type input "[DATE]"
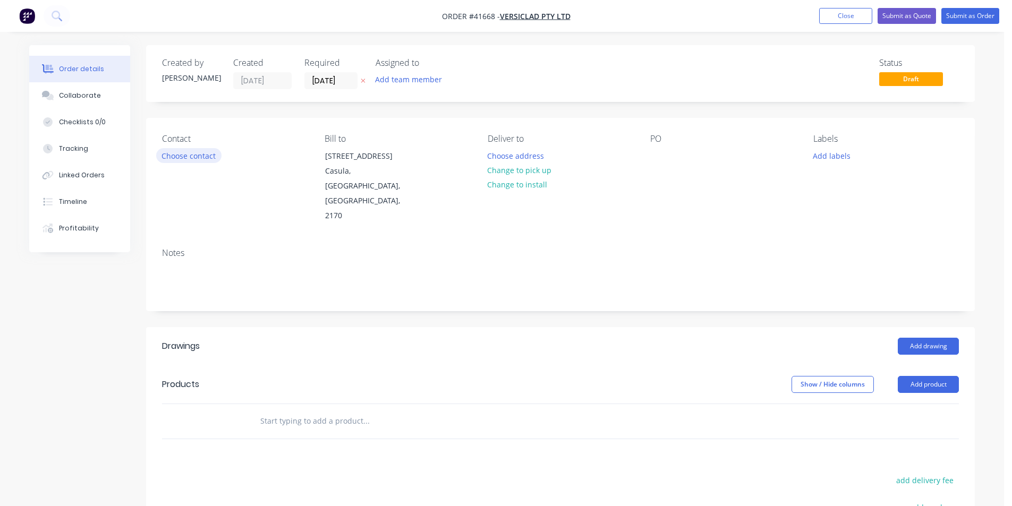
click at [202, 159] on button "Choose contact" at bounding box center [188, 155] width 65 height 14
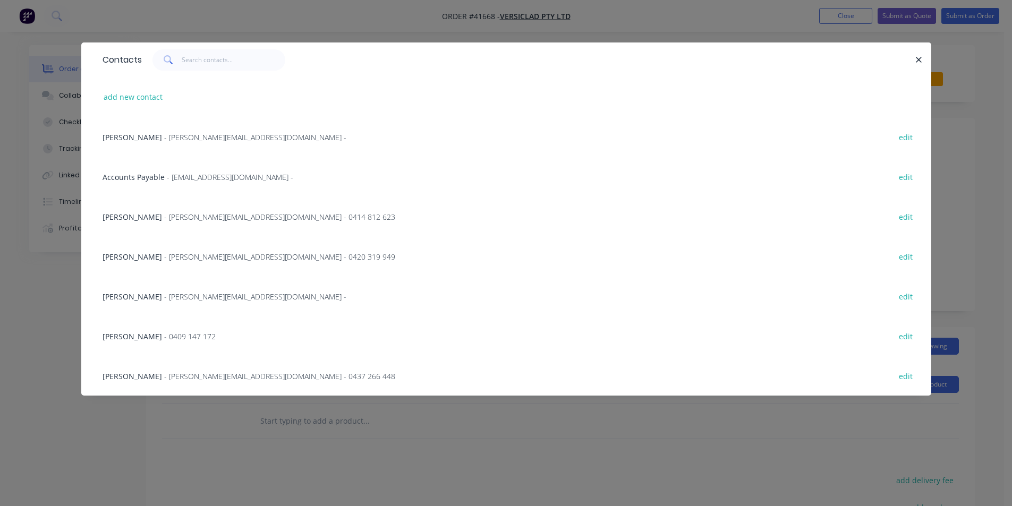
click at [164, 136] on span "- [PERSON_NAME][EMAIL_ADDRESS][DOMAIN_NAME] -" at bounding box center [255, 137] width 182 height 10
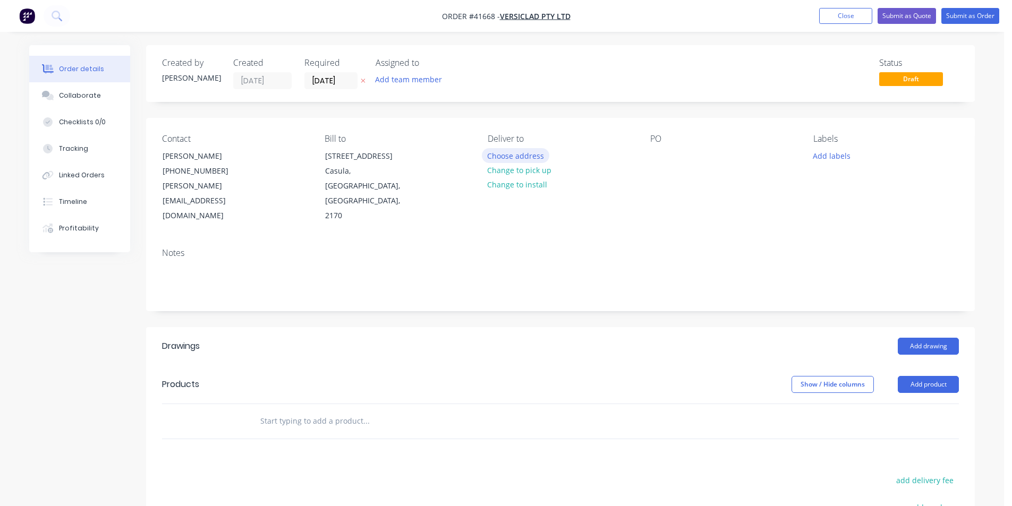
click at [509, 156] on button "Choose address" at bounding box center [516, 155] width 68 height 14
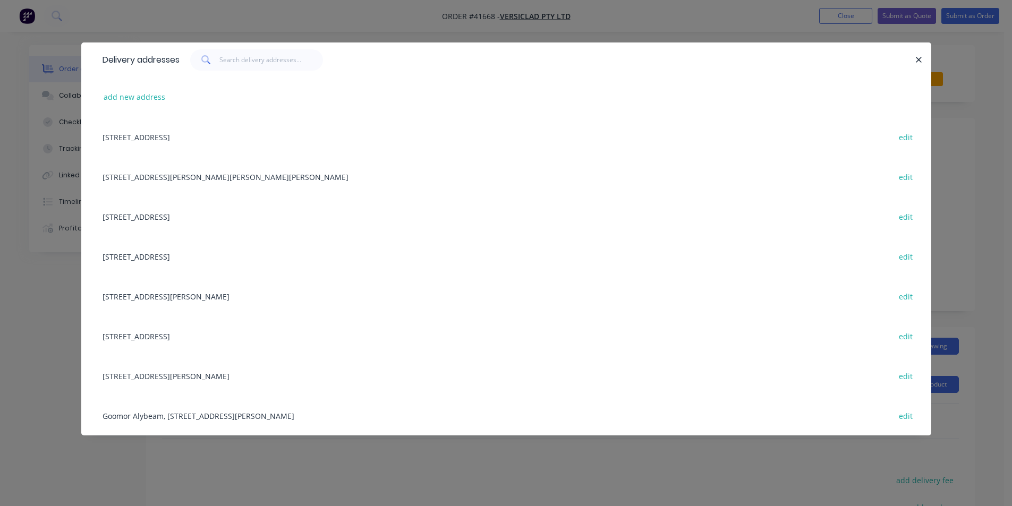
click at [152, 134] on div "[STREET_ADDRESS] edit" at bounding box center [506, 137] width 818 height 40
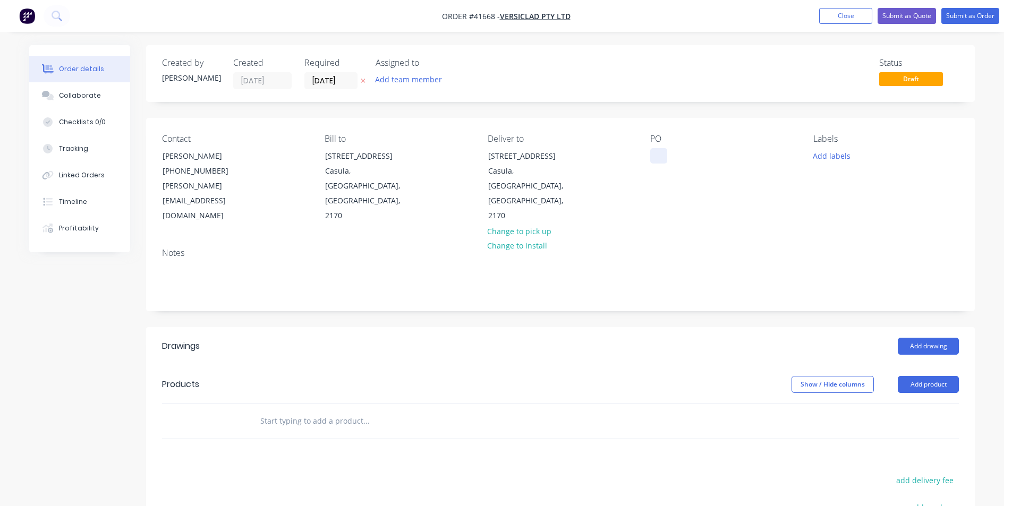
click at [657, 155] on div at bounding box center [658, 155] width 17 height 15
click at [826, 149] on button "Add labels" at bounding box center [831, 155] width 49 height 14
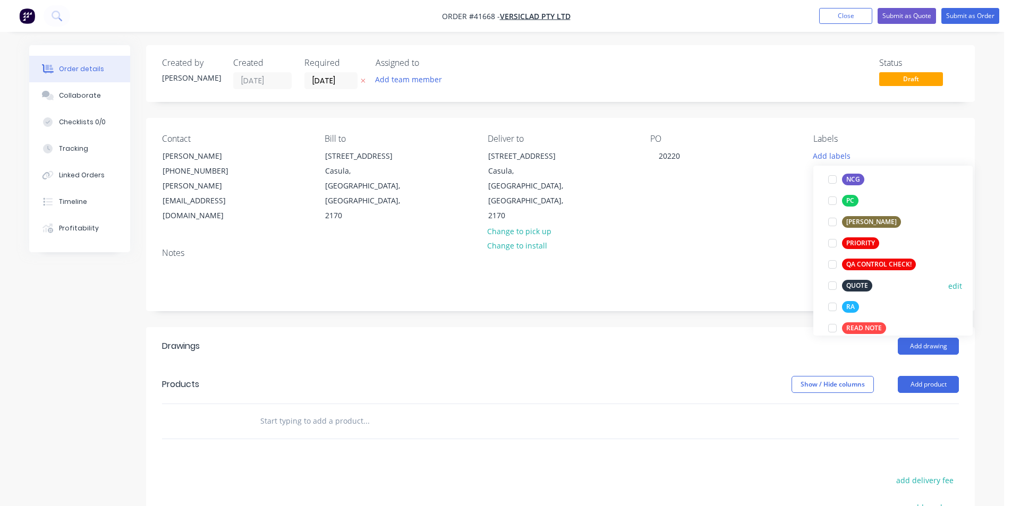
scroll to position [266, 0]
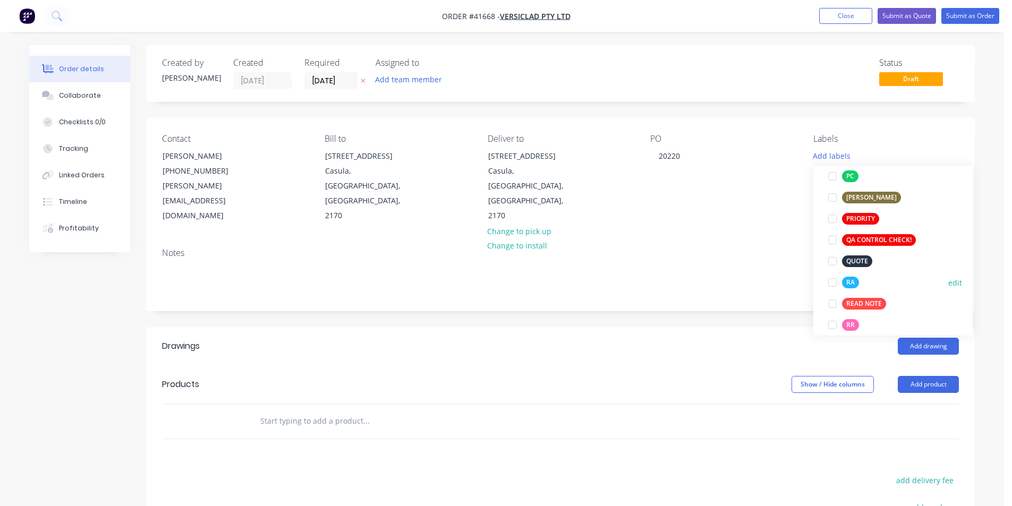
click at [833, 287] on div at bounding box center [832, 282] width 21 height 21
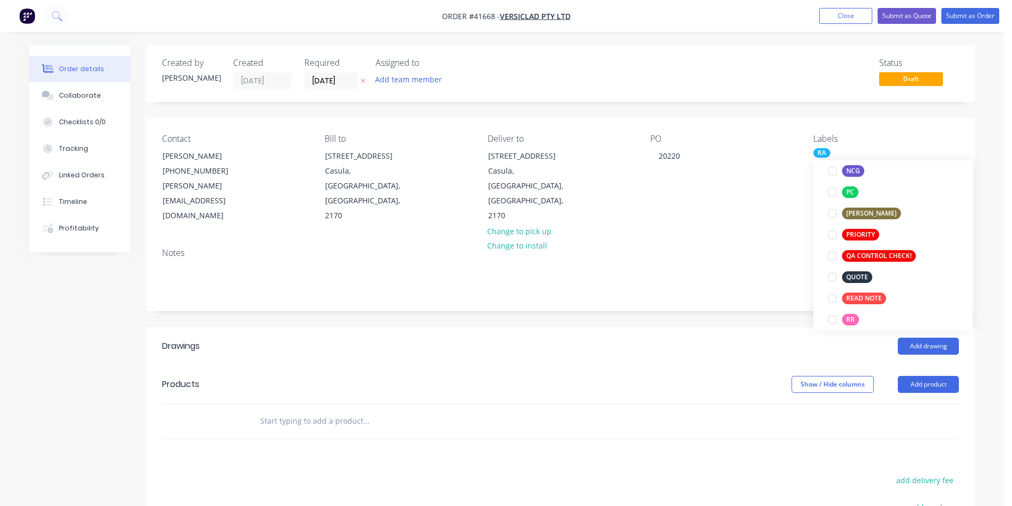
scroll to position [0, 0]
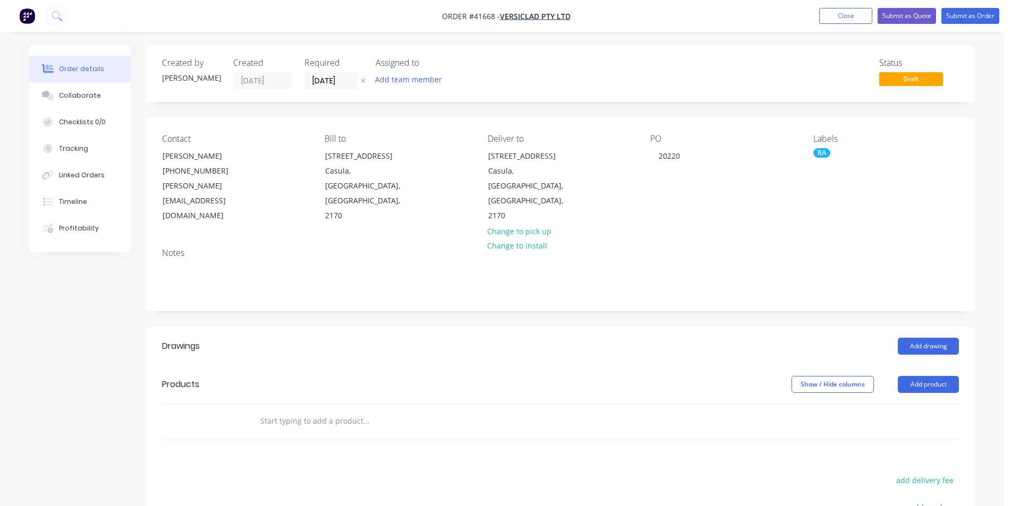
click at [755, 338] on div "Add drawing" at bounding box center [644, 346] width 627 height 17
click at [939, 338] on button "Add drawing" at bounding box center [928, 346] width 61 height 17
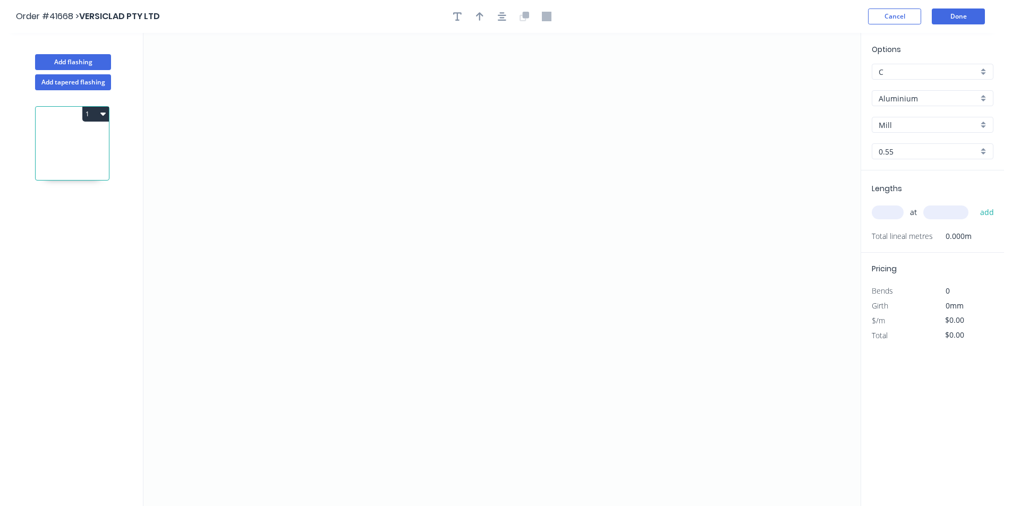
click at [924, 97] on input "Aluminium" at bounding box center [928, 98] width 99 height 11
click at [934, 189] on div "Unicote G300" at bounding box center [932, 191] width 121 height 19
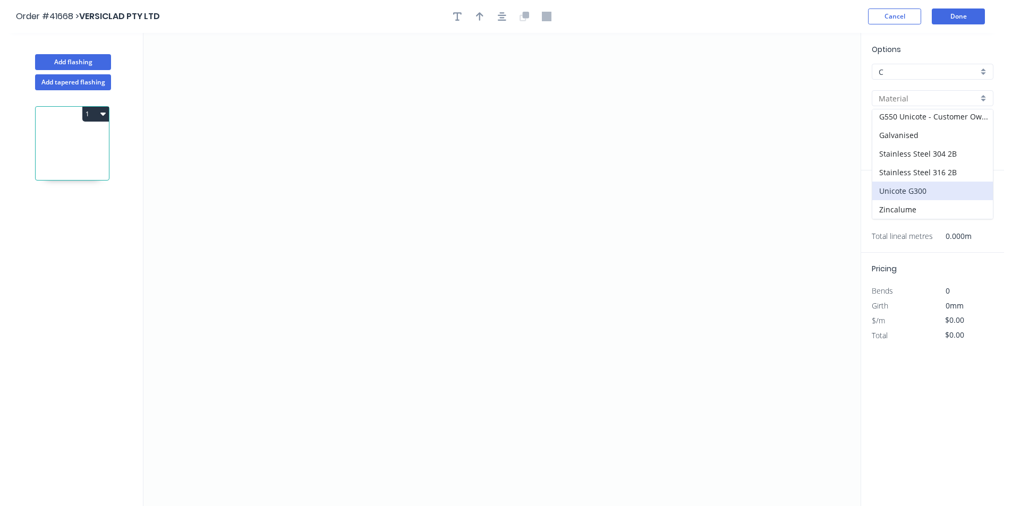
type input "Unicote G300"
type input "[PERSON_NAME]"
type input "1.0"
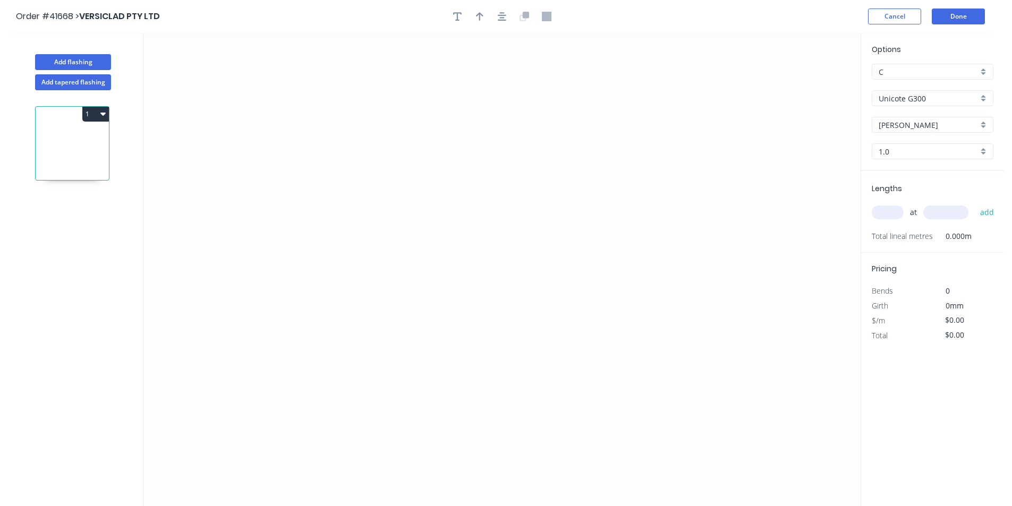
click at [910, 149] on input "1.0" at bounding box center [928, 151] width 99 height 11
click at [904, 190] on div "1.2" at bounding box center [932, 190] width 121 height 19
type input "1.2"
click at [885, 208] on input "text" at bounding box center [888, 213] width 32 height 14
type input "1"
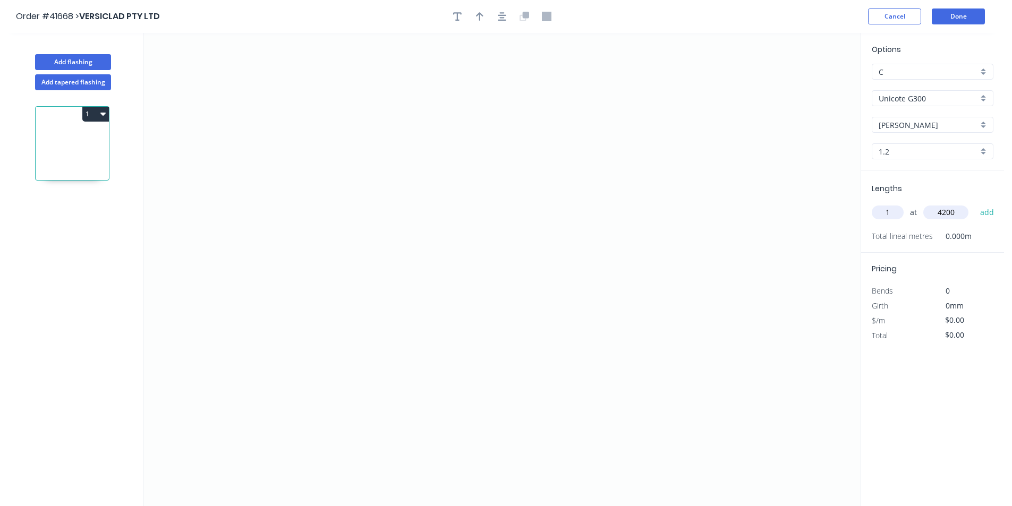
type input "4200"
click at [975, 203] on button "add" at bounding box center [987, 212] width 25 height 18
click at [689, 161] on icon "0" at bounding box center [501, 269] width 717 height 473
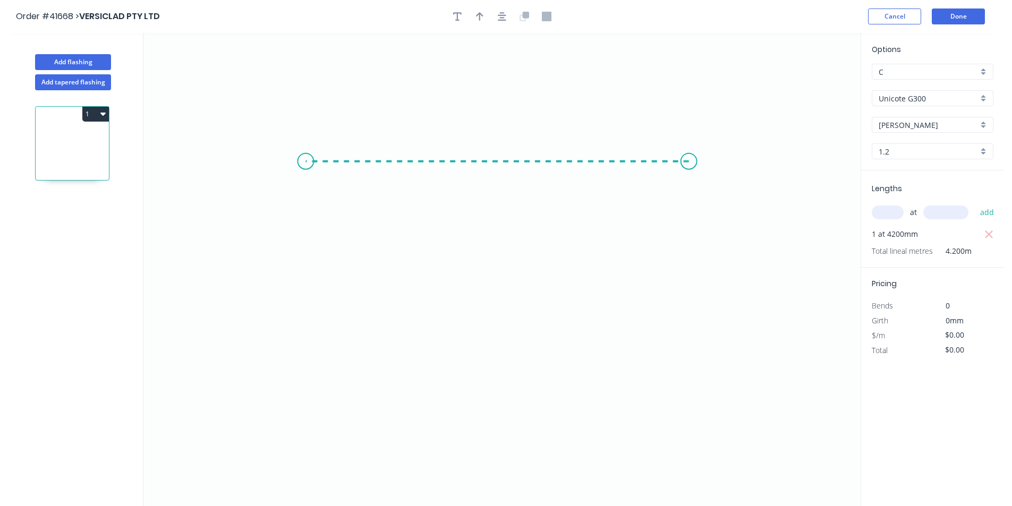
click at [305, 152] on icon "0" at bounding box center [501, 269] width 717 height 473
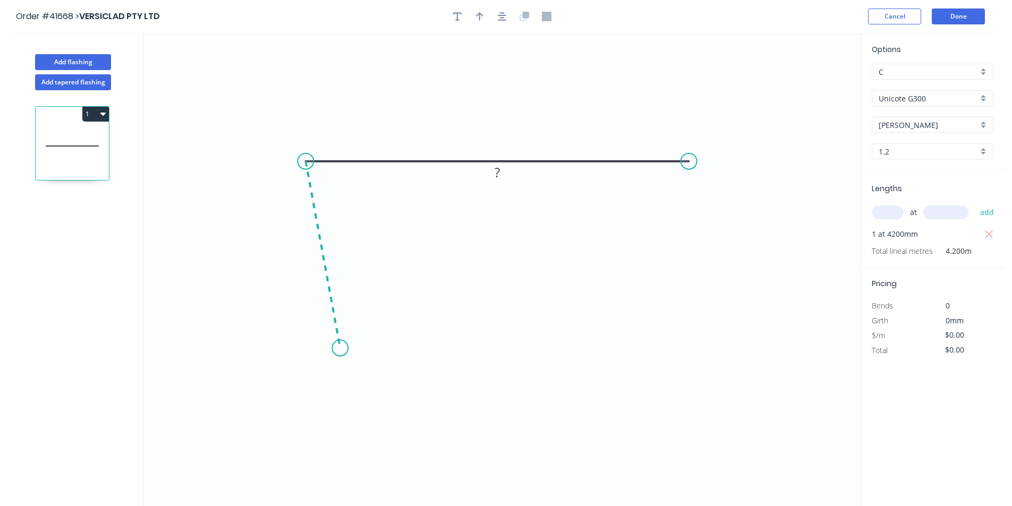
click at [340, 348] on icon "0 ?" at bounding box center [501, 269] width 717 height 473
click at [443, 350] on icon "0 ? ? ? º" at bounding box center [501, 269] width 717 height 473
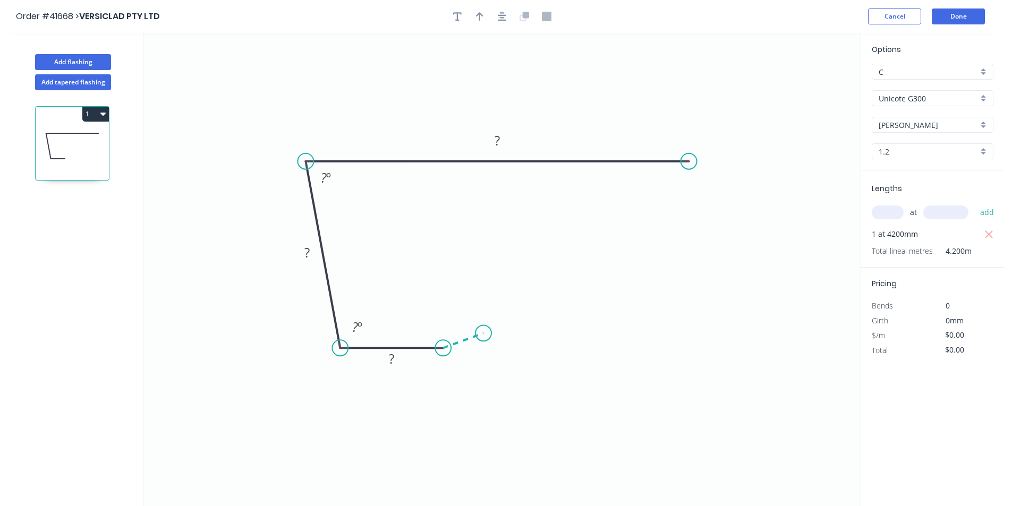
click at [483, 334] on icon at bounding box center [463, 340] width 40 height 15
click at [483, 334] on circle at bounding box center [483, 333] width 16 height 16
click at [505, 11] on button "button" at bounding box center [502, 16] width 16 height 16
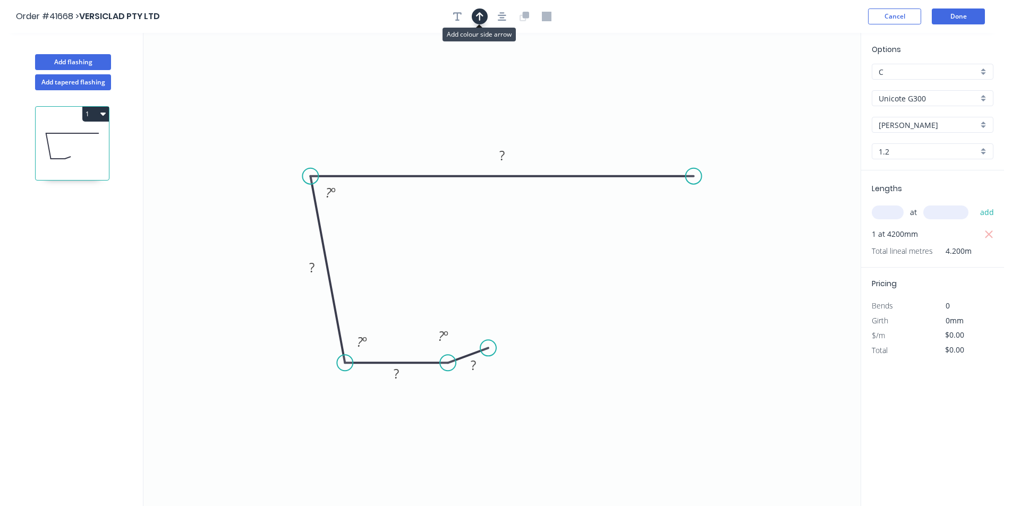
click at [480, 14] on icon "button" at bounding box center [479, 16] width 7 height 8
drag, startPoint x: 806, startPoint y: 83, endPoint x: 357, endPoint y: 125, distance: 450.3
click at [367, 125] on icon at bounding box center [372, 111] width 10 height 34
click at [478, 368] on rect at bounding box center [473, 366] width 21 height 15
type input "$12.54"
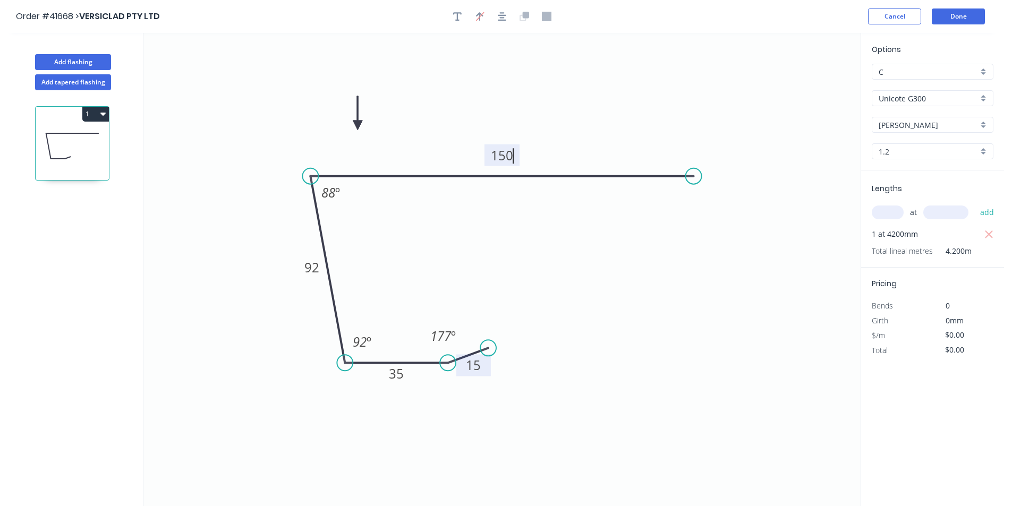
type input "$52.67"
click at [457, 18] on icon "button" at bounding box center [457, 16] width 8 height 8
click at [217, 66] on textarea at bounding box center [212, 74] width 86 height 39
type textarea "b"
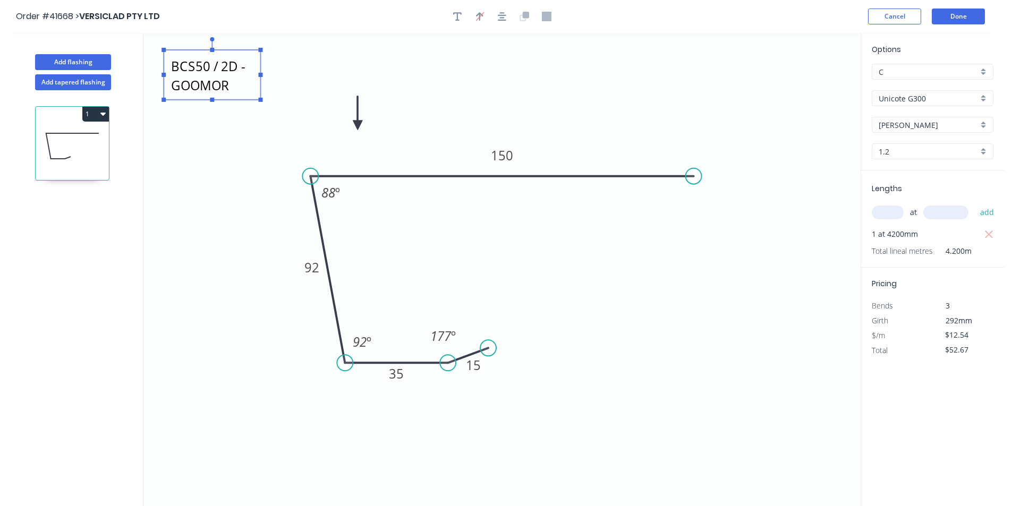
type textarea "BCS50 / 2D - GOOMOR"
click at [104, 114] on icon "button" at bounding box center [102, 114] width 5 height 3
click at [97, 144] on div "Duplicate" at bounding box center [59, 140] width 82 height 15
type input "$0.00"
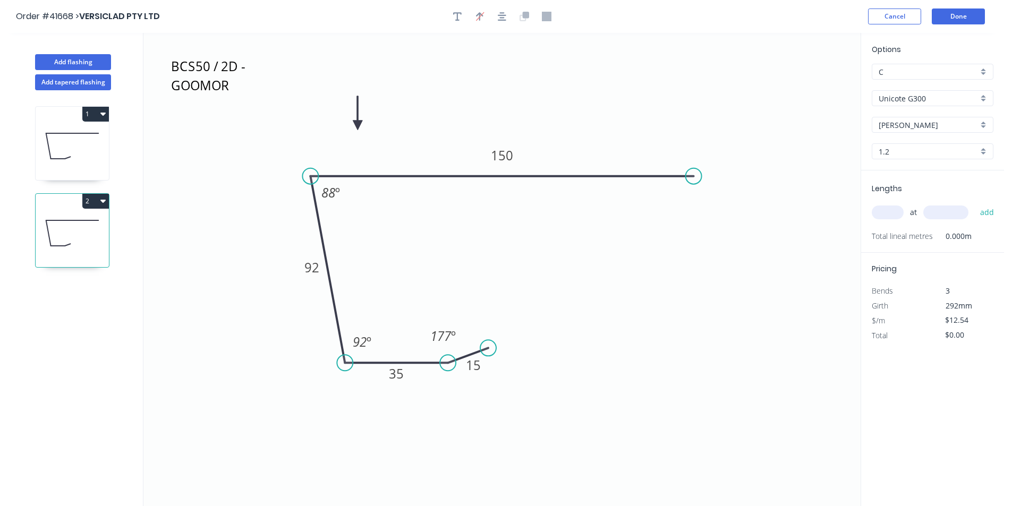
click at [884, 207] on input "text" at bounding box center [888, 213] width 32 height 14
type input "1"
type input "4200"
click at [975, 203] on button "add" at bounding box center [987, 212] width 25 height 18
type input "$52.67"
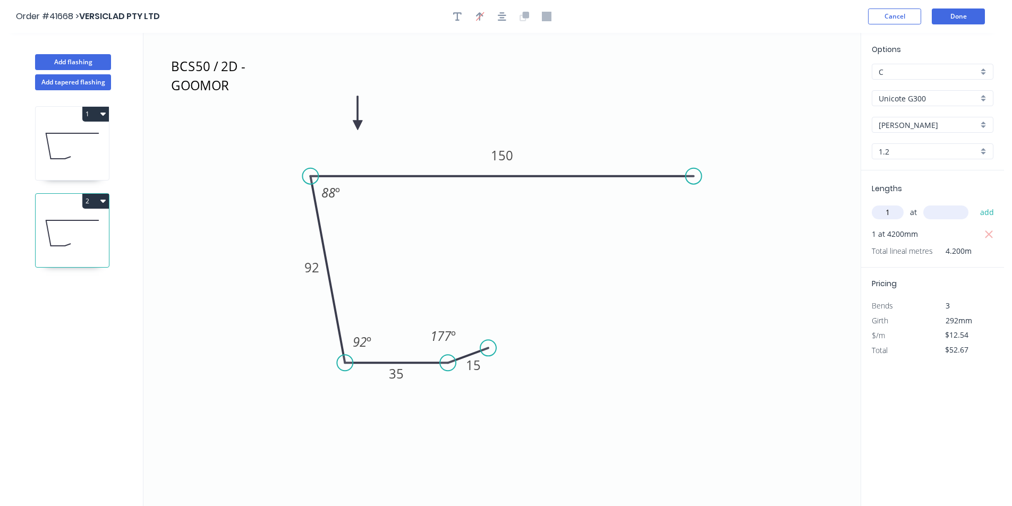
type input "1"
type input "3150"
click at [975, 203] on button "add" at bounding box center [987, 212] width 25 height 18
click at [104, 202] on icon "button" at bounding box center [102, 201] width 5 height 3
click at [92, 231] on div "Duplicate" at bounding box center [59, 227] width 82 height 15
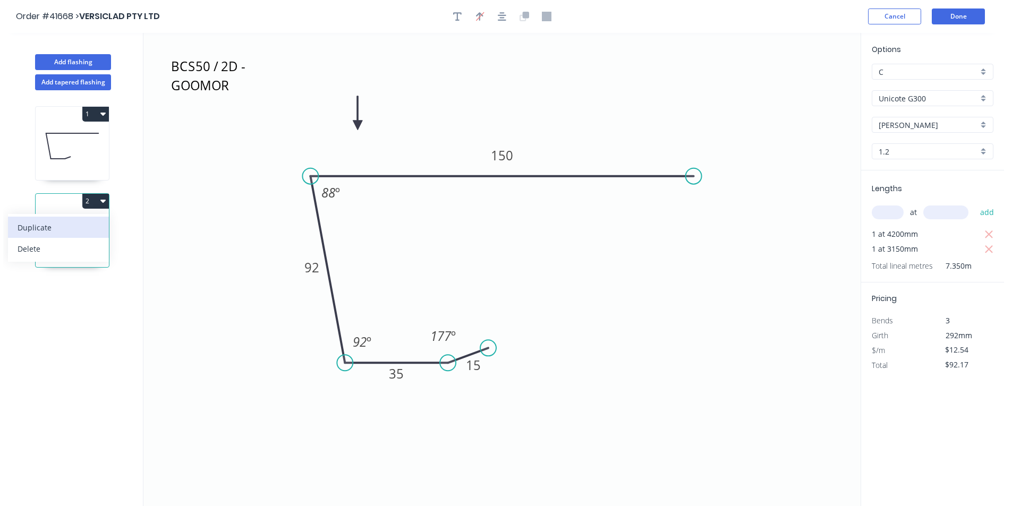
type input "$0.00"
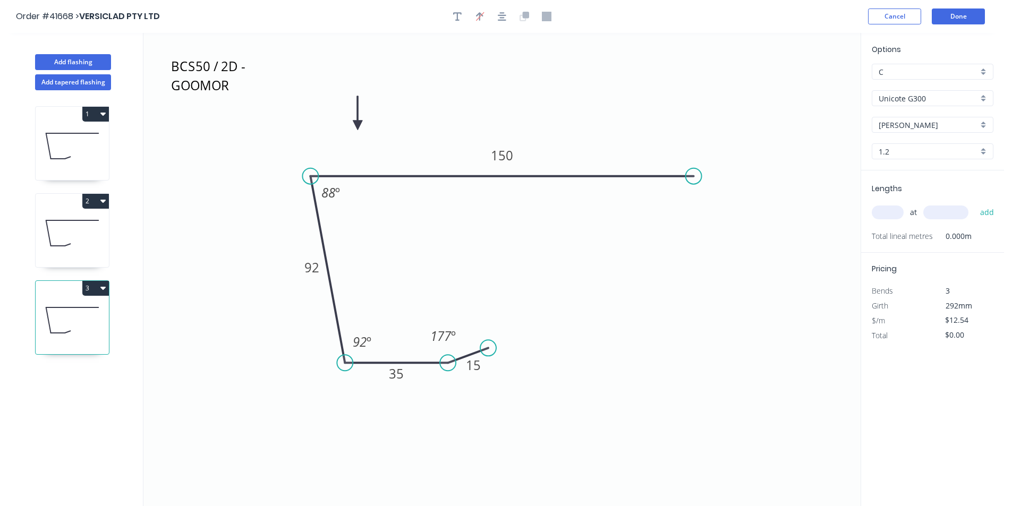
click at [883, 212] on input "text" at bounding box center [888, 213] width 32 height 14
type input "3"
type input "4500"
click at [975, 203] on button "add" at bounding box center [987, 212] width 25 height 18
type input "$169.29"
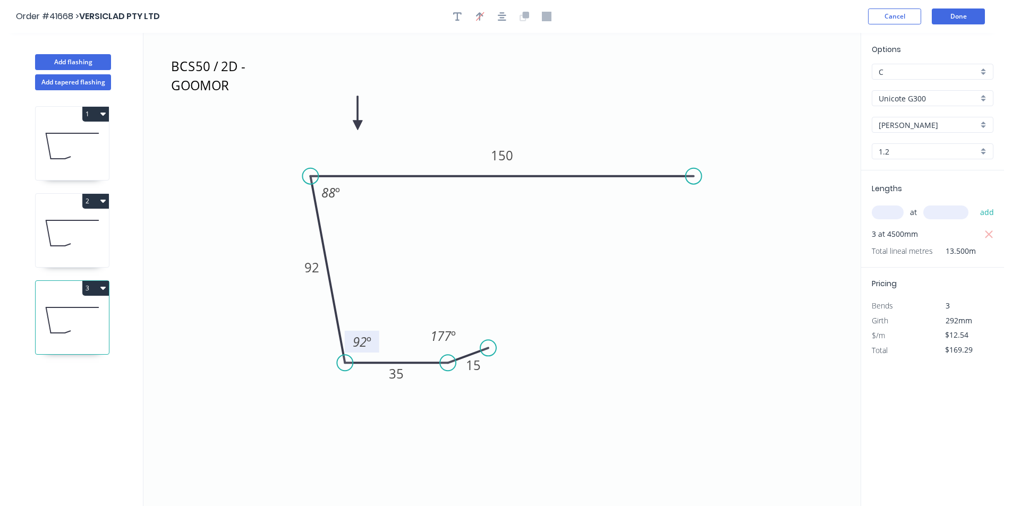
click at [367, 348] on tspan "º" at bounding box center [369, 342] width 5 height 18
click at [224, 89] on textarea "BCS50 / 2D - GOOMOR" at bounding box center [212, 74] width 86 height 39
click at [225, 65] on textarea "BCS50 / 2D - GOOMOR" at bounding box center [212, 74] width 86 height 39
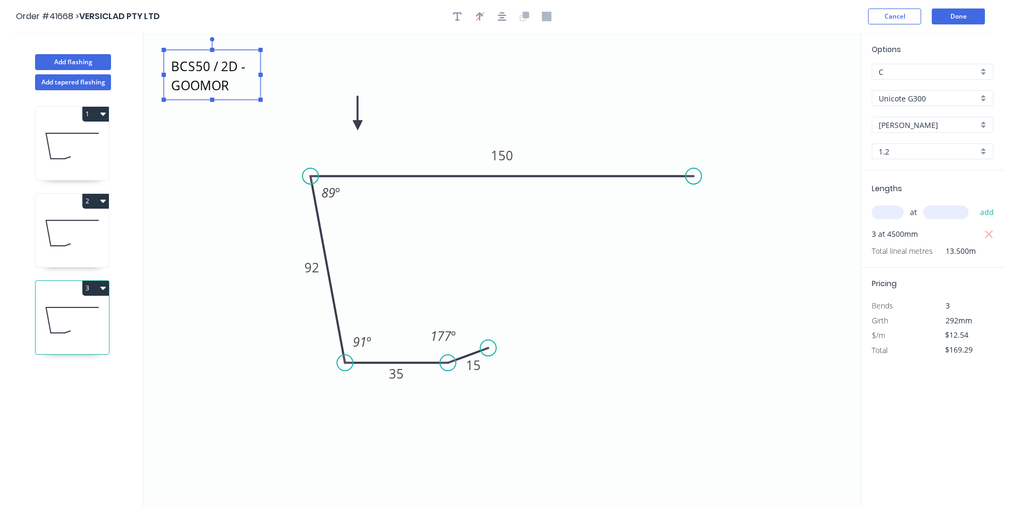
type textarea "BCS50 / 1D - GOOMOR"
click at [95, 235] on icon at bounding box center [72, 233] width 73 height 68
click at [86, 142] on icon at bounding box center [72, 146] width 73 height 68
click at [74, 239] on icon at bounding box center [72, 233] width 73 height 68
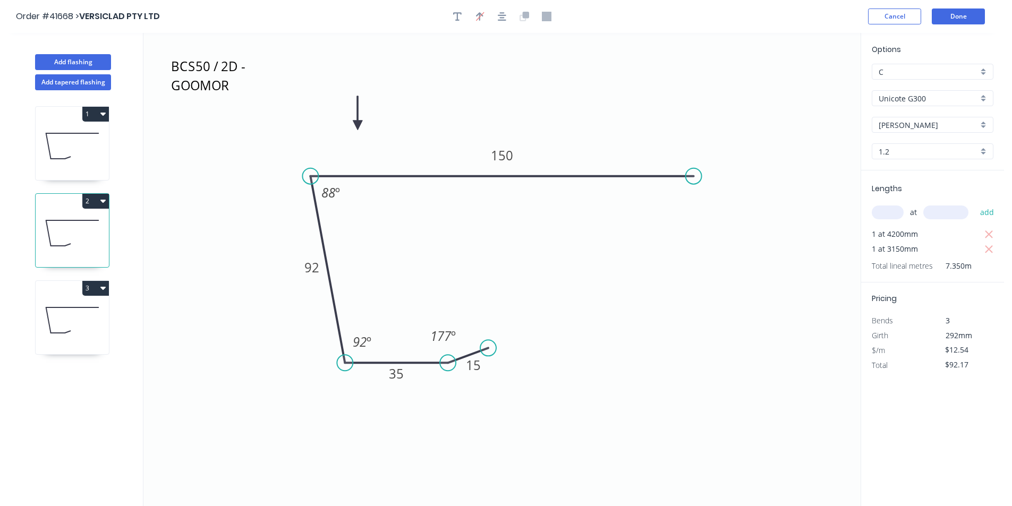
click at [82, 325] on icon at bounding box center [72, 320] width 73 height 68
type input "$169.29"
click at [241, 101] on icon "BCS50 / 1D - GOOMOR 15 35 92 150 89 º 91 º 177 º" at bounding box center [501, 269] width 717 height 473
click at [240, 100] on icon "BCS50 / 1D - GOOMOR 15 35 92 150 89 º 91 º 177 º" at bounding box center [501, 269] width 717 height 473
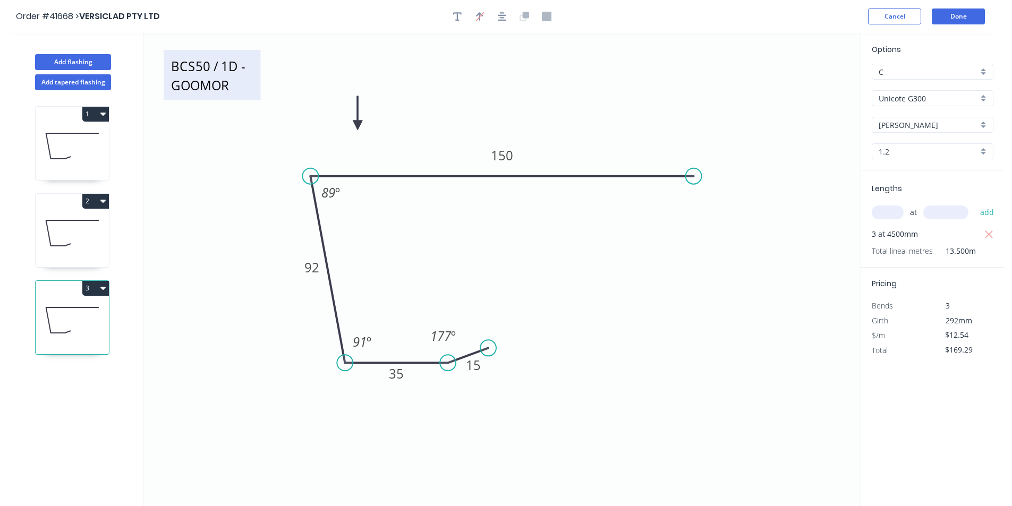
click at [235, 87] on textarea "BCS50 / 1D - GOOMOR" at bounding box center [212, 74] width 86 height 39
click at [232, 90] on textarea "BCS50 / 1D - GOOMOR" at bounding box center [212, 74] width 86 height 39
type textarea "BCS50 / 1D - EXTAL"
click at [953, 20] on button "Done" at bounding box center [958, 16] width 53 height 16
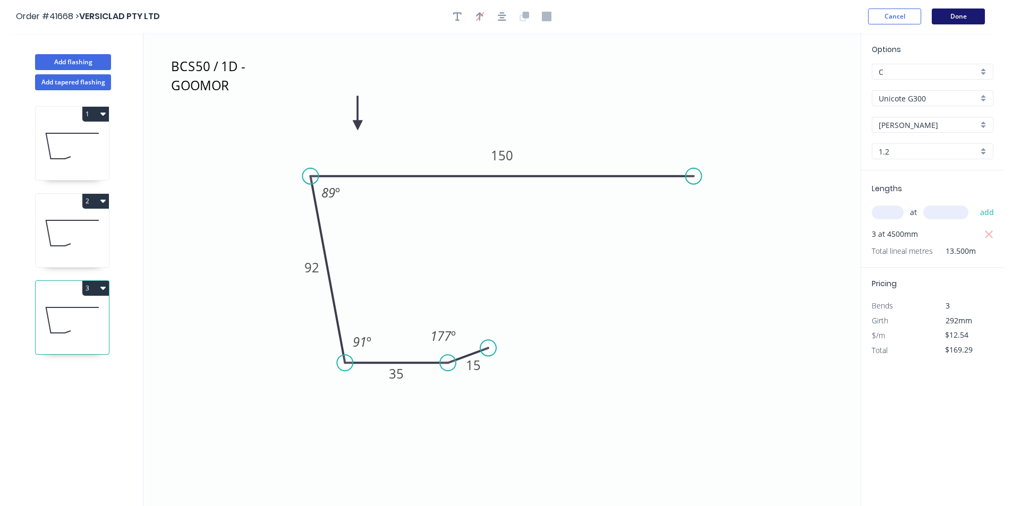
click at [953, 20] on button "Done" at bounding box center [958, 16] width 53 height 16
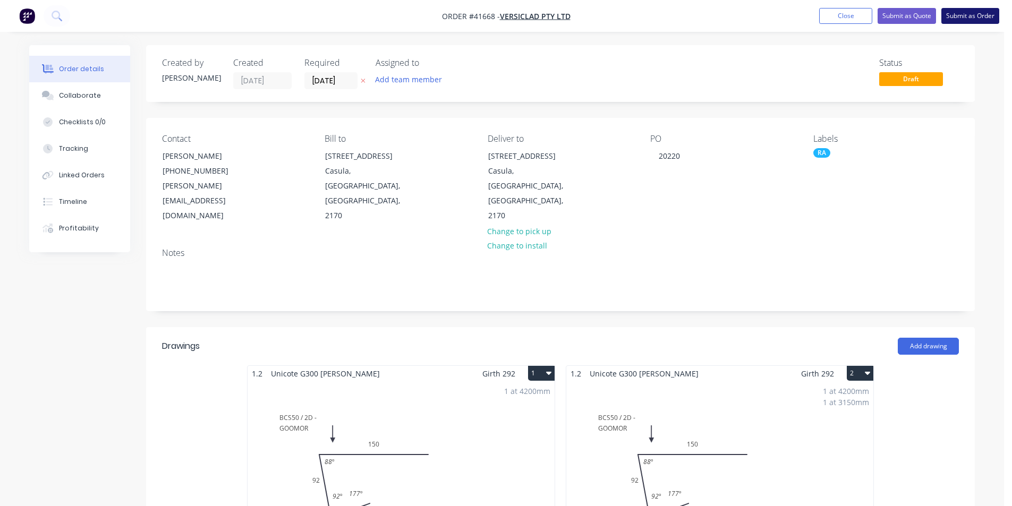
click at [965, 17] on button "Submit as Order" at bounding box center [970, 16] width 58 height 16
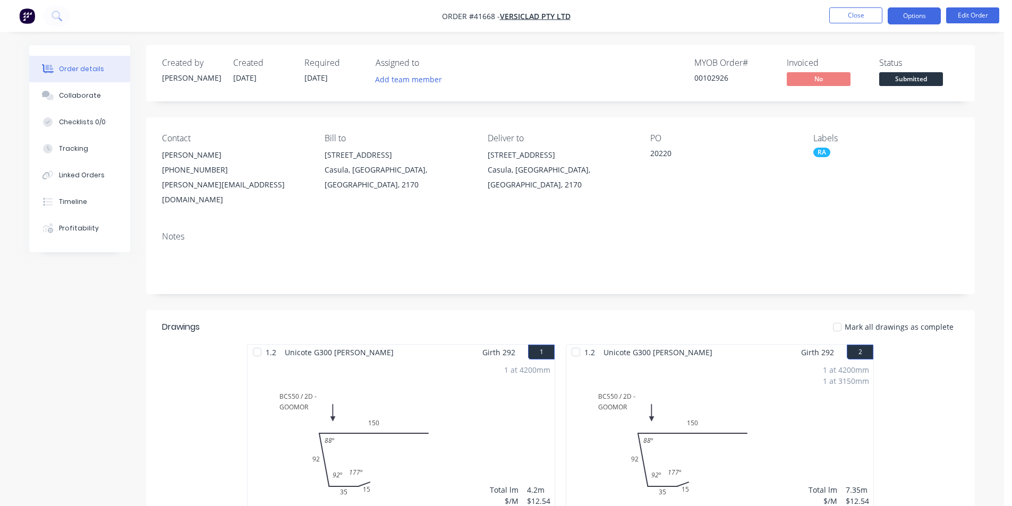
click at [919, 14] on button "Options" at bounding box center [914, 15] width 53 height 17
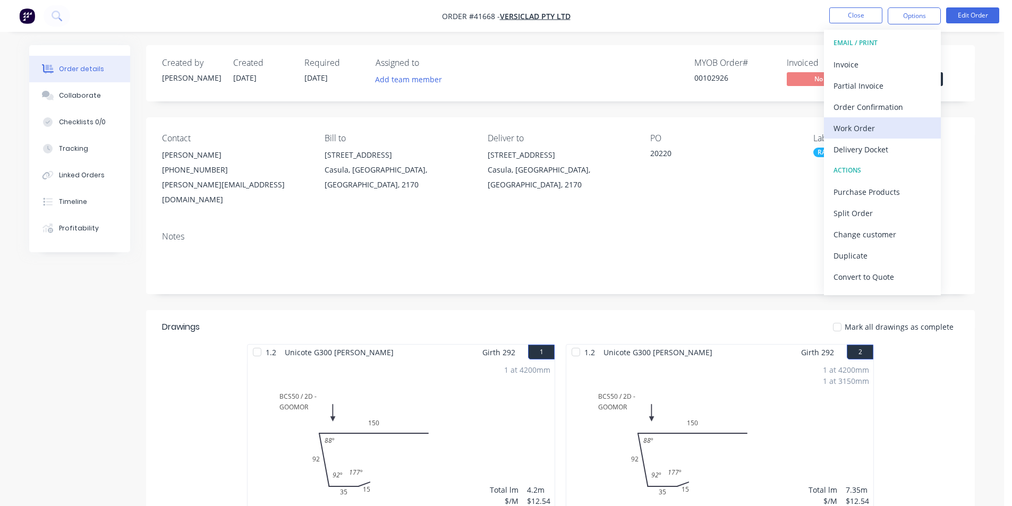
click at [891, 124] on div "Work Order" at bounding box center [882, 128] width 98 height 15
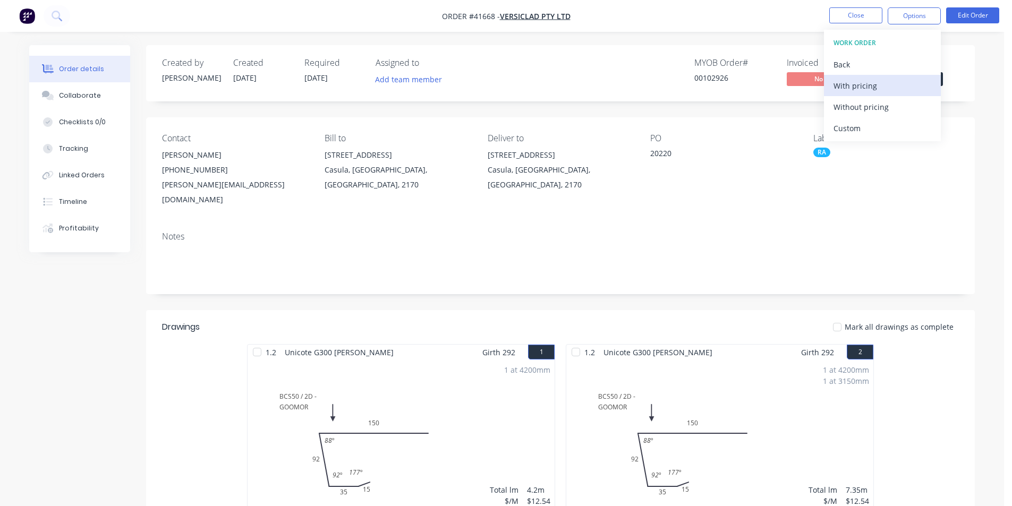
click at [891, 80] on div "With pricing" at bounding box center [882, 85] width 98 height 15
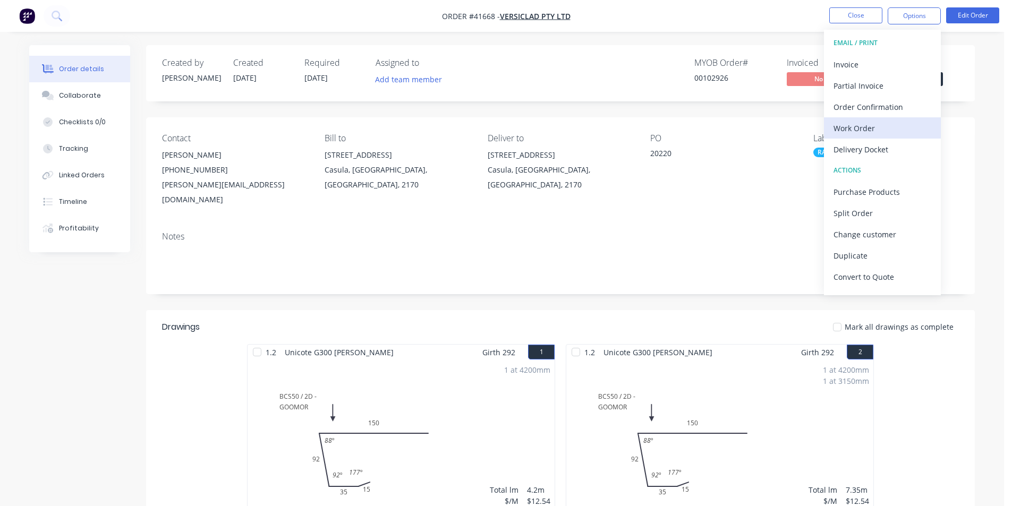
click at [883, 129] on div "Work Order" at bounding box center [882, 128] width 98 height 15
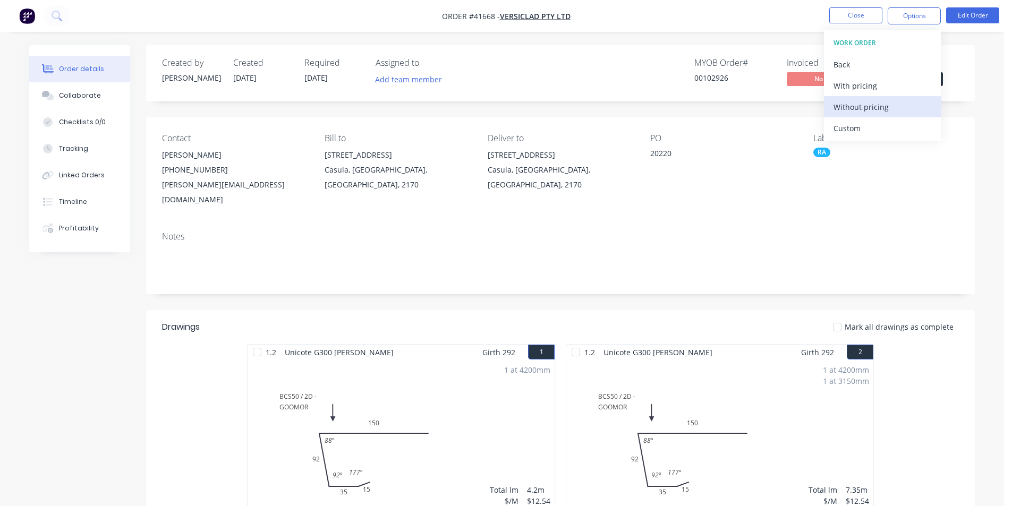
click at [883, 117] on button "Without pricing" at bounding box center [882, 106] width 117 height 21
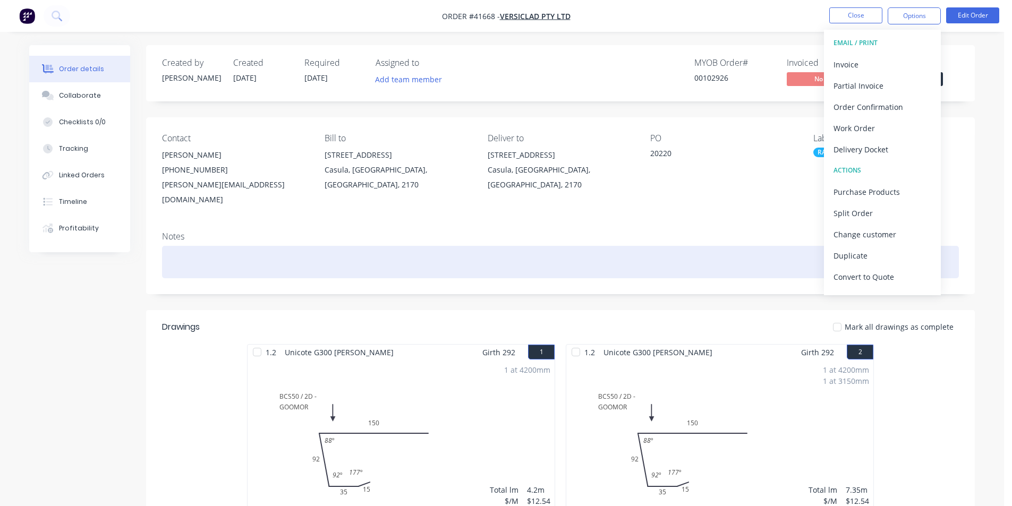
click at [726, 247] on div at bounding box center [560, 262] width 797 height 32
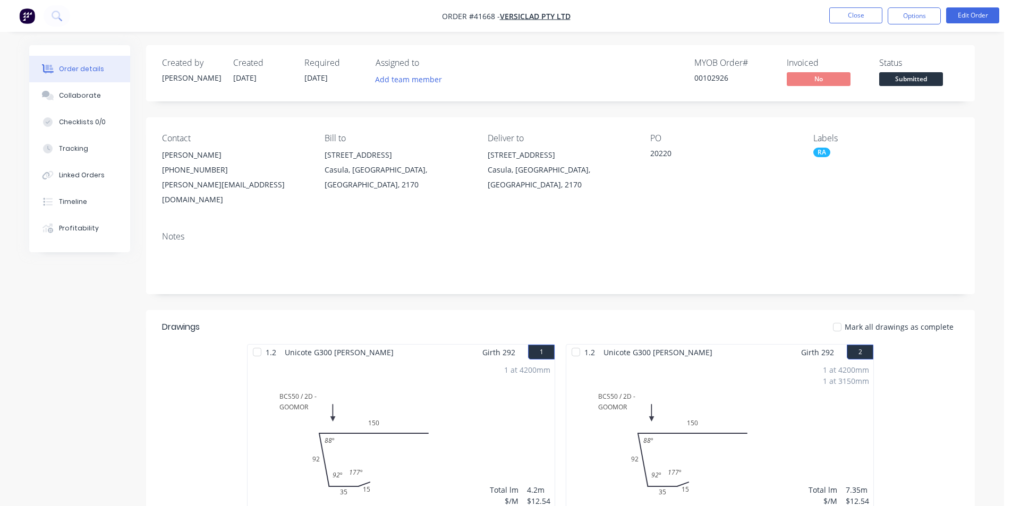
click at [746, 276] on div "Notes" at bounding box center [560, 258] width 829 height 71
click at [904, 16] on button "Options" at bounding box center [914, 15] width 53 height 17
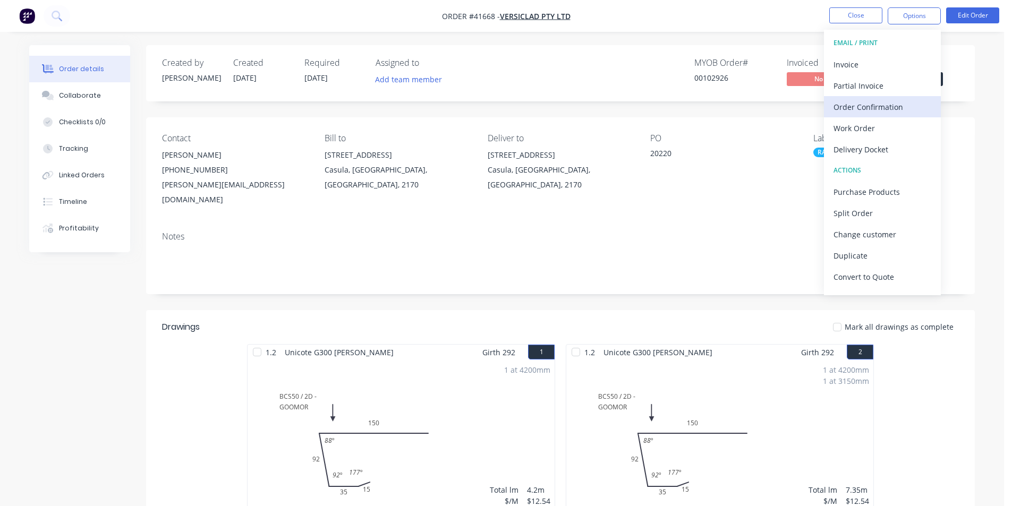
click at [888, 104] on div "Order Confirmation" at bounding box center [882, 106] width 98 height 15
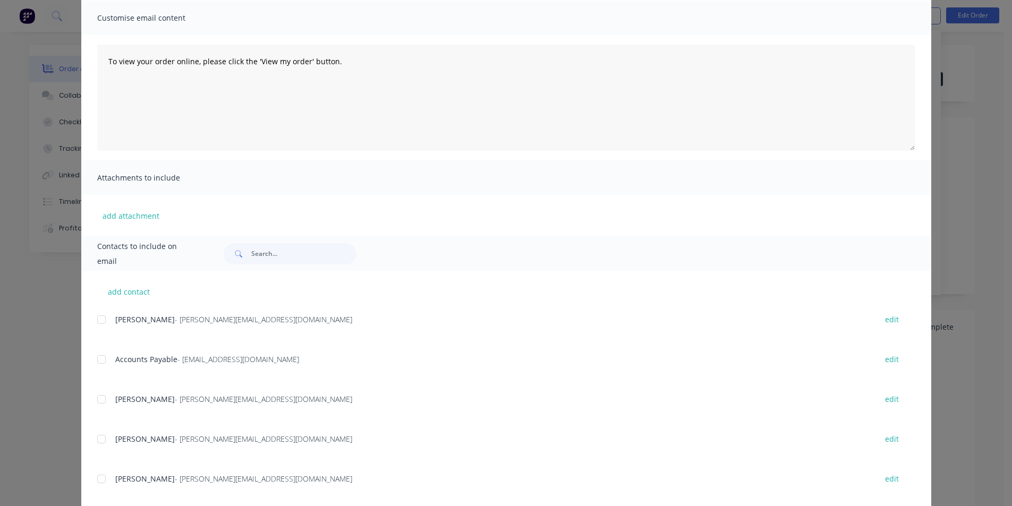
scroll to position [159, 0]
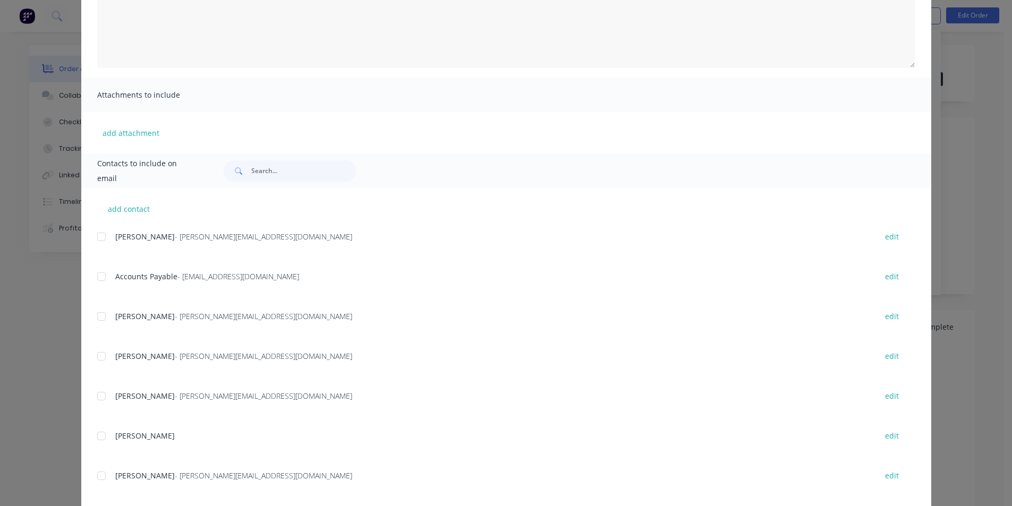
click at [101, 237] on div at bounding box center [101, 236] width 21 height 21
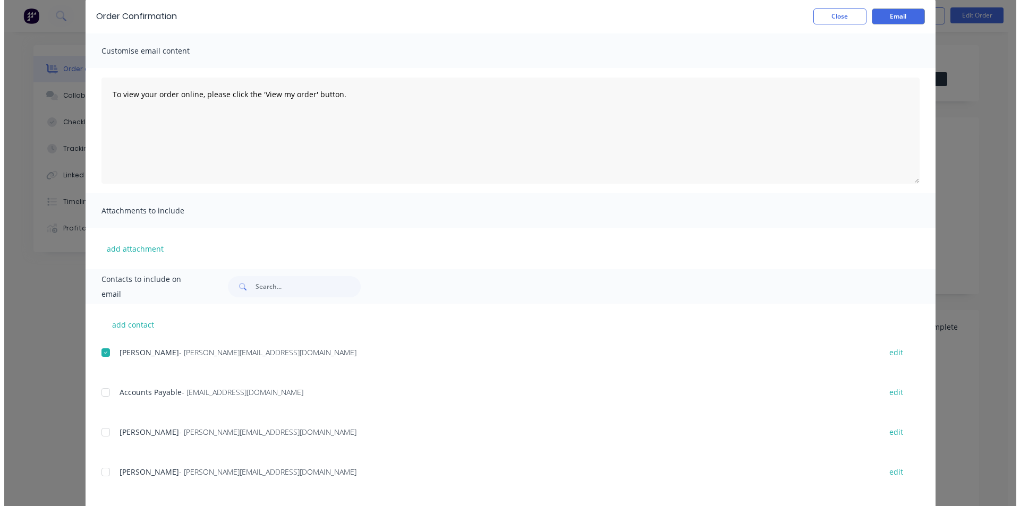
scroll to position [0, 0]
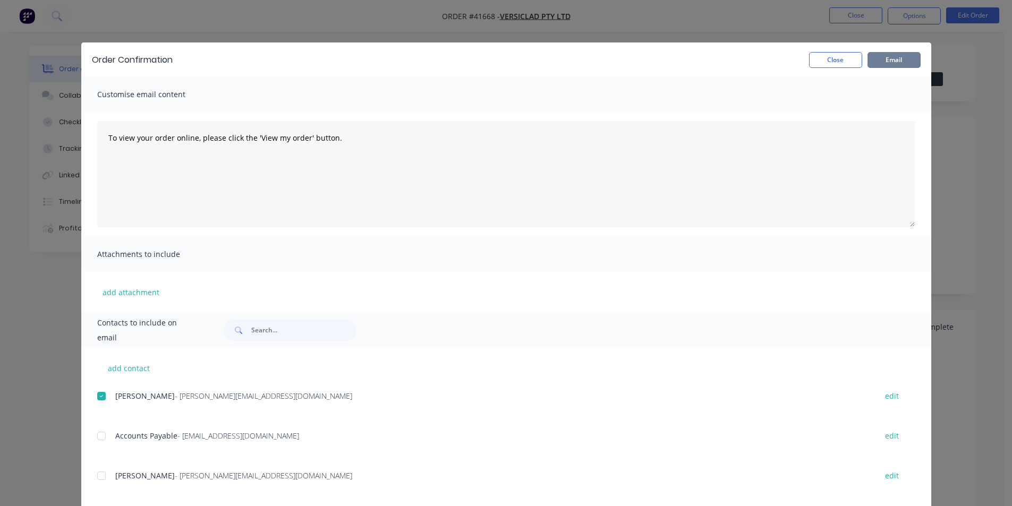
click at [879, 59] on button "Email" at bounding box center [893, 60] width 53 height 16
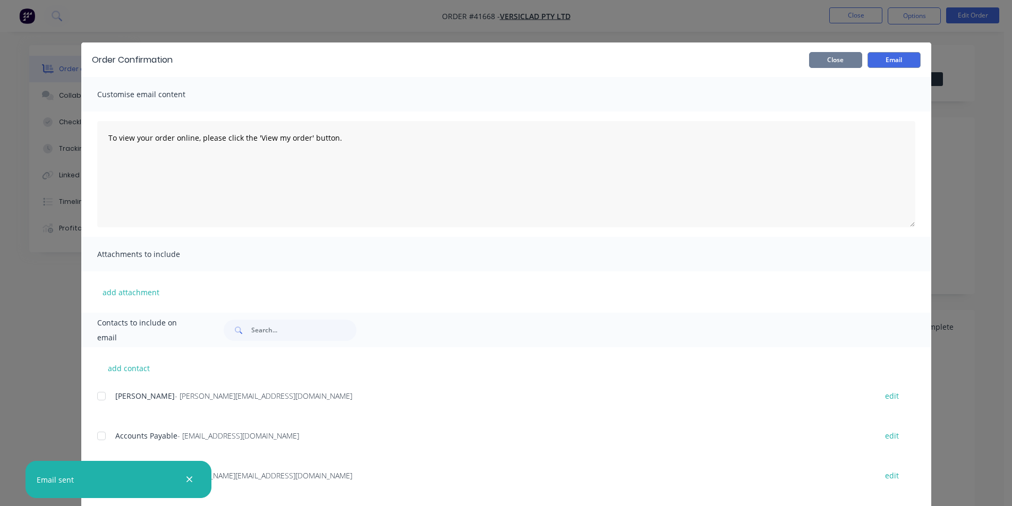
click at [833, 56] on button "Close" at bounding box center [835, 60] width 53 height 16
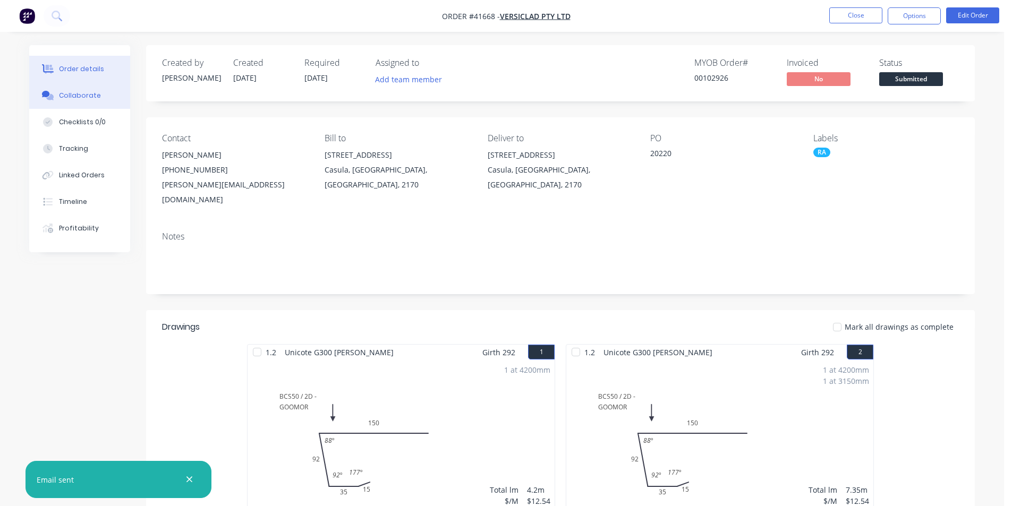
click at [103, 93] on button "Collaborate" at bounding box center [79, 95] width 101 height 27
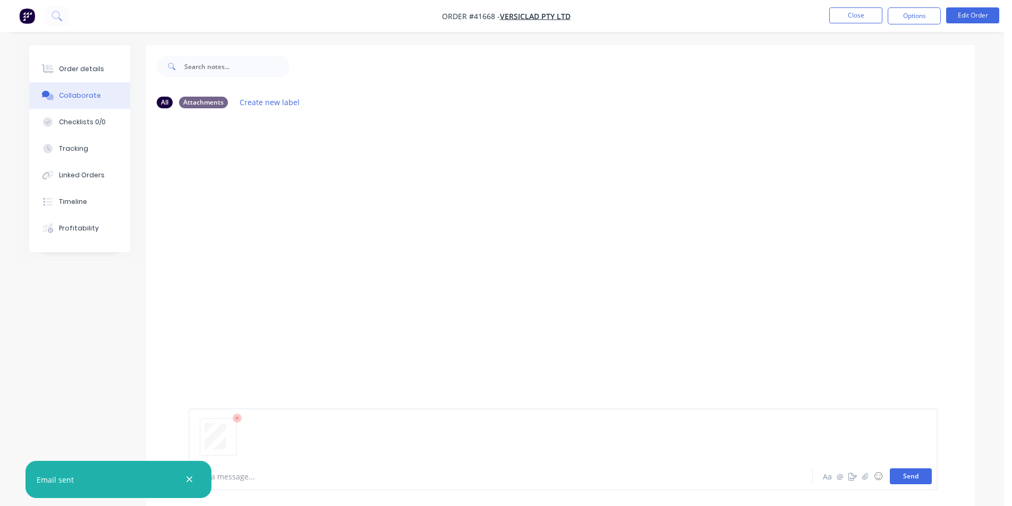
click at [904, 475] on button "Send" at bounding box center [911, 476] width 42 height 16
click at [84, 67] on div "Order details" at bounding box center [81, 69] width 45 height 10
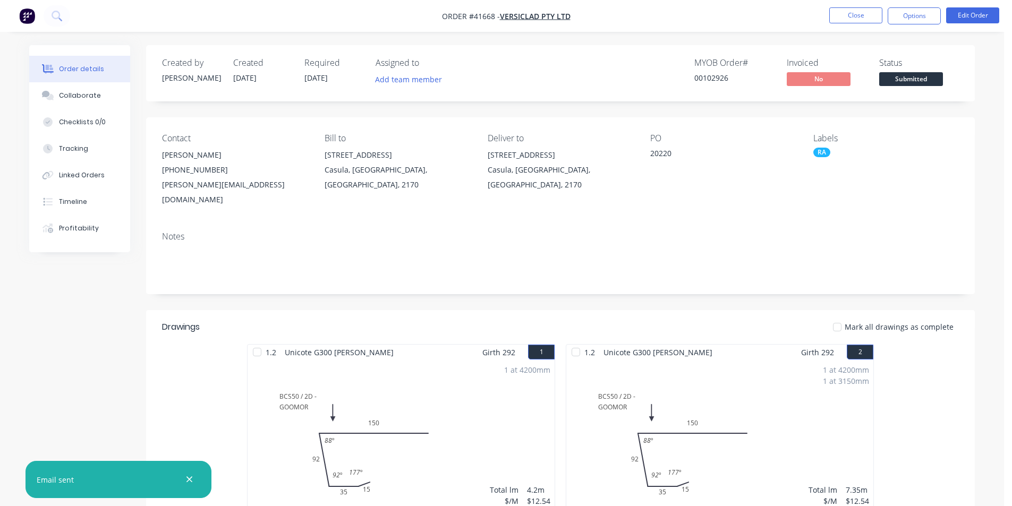
click at [617, 67] on div "MYOB Order # 00102926 Invoiced No Status Submitted" at bounding box center [720, 73] width 477 height 31
click at [844, 11] on button "Close" at bounding box center [855, 15] width 53 height 16
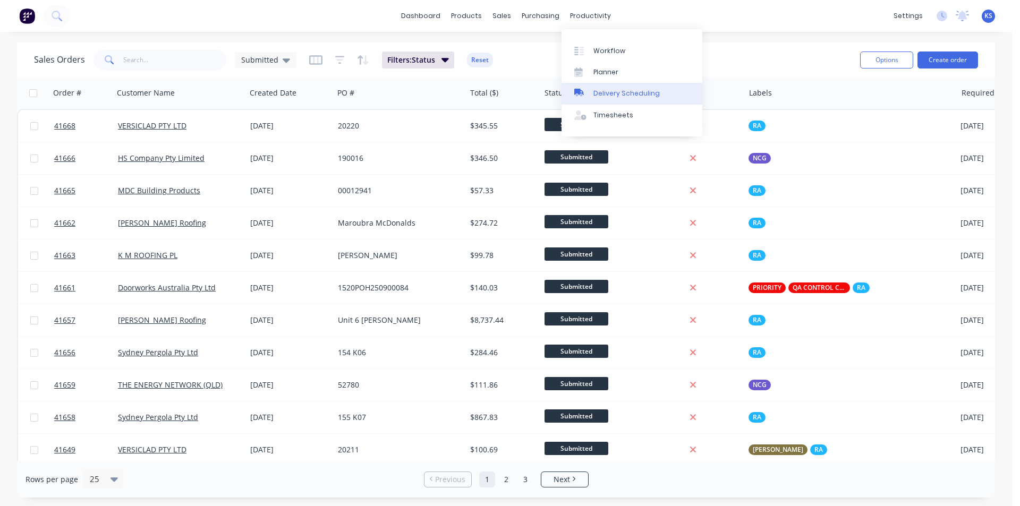
click at [640, 95] on div "Delivery Scheduling" at bounding box center [626, 94] width 66 height 10
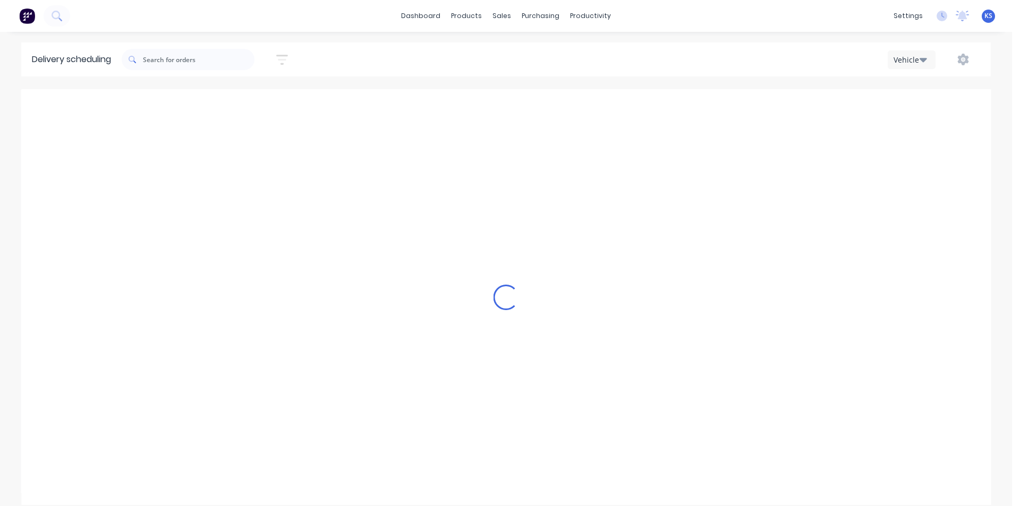
scroll to position [0, 1]
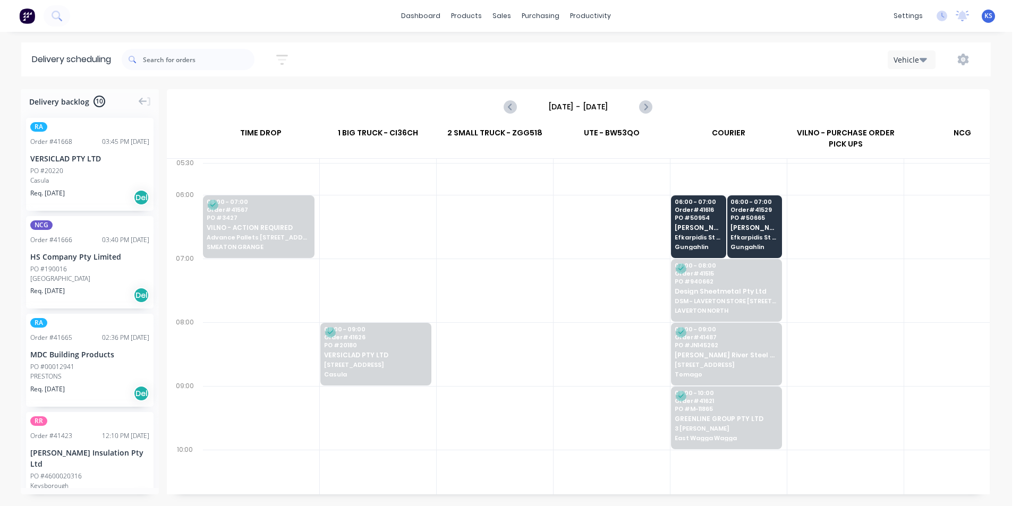
click at [603, 107] on input "[DATE] - [DATE]" at bounding box center [577, 107] width 105 height 16
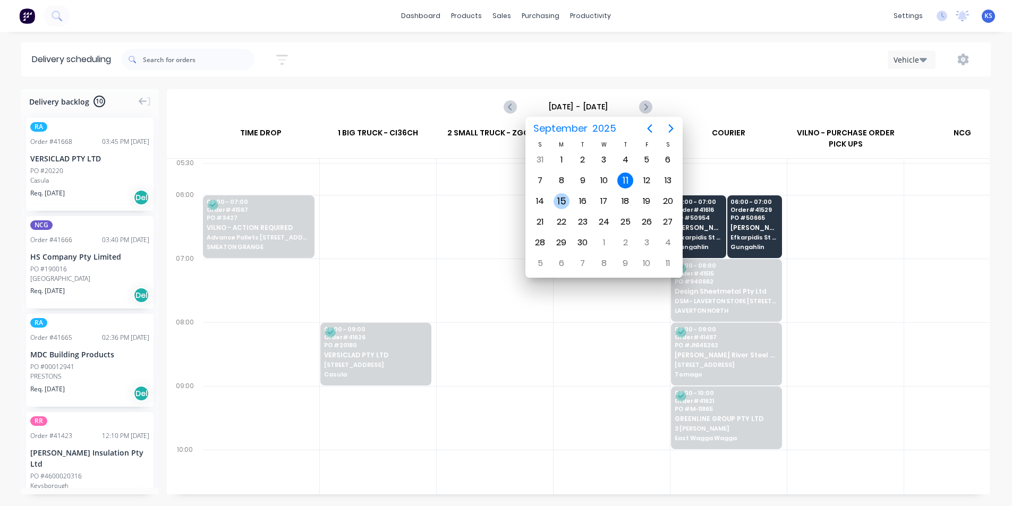
click at [557, 202] on div "15" at bounding box center [561, 201] width 16 height 16
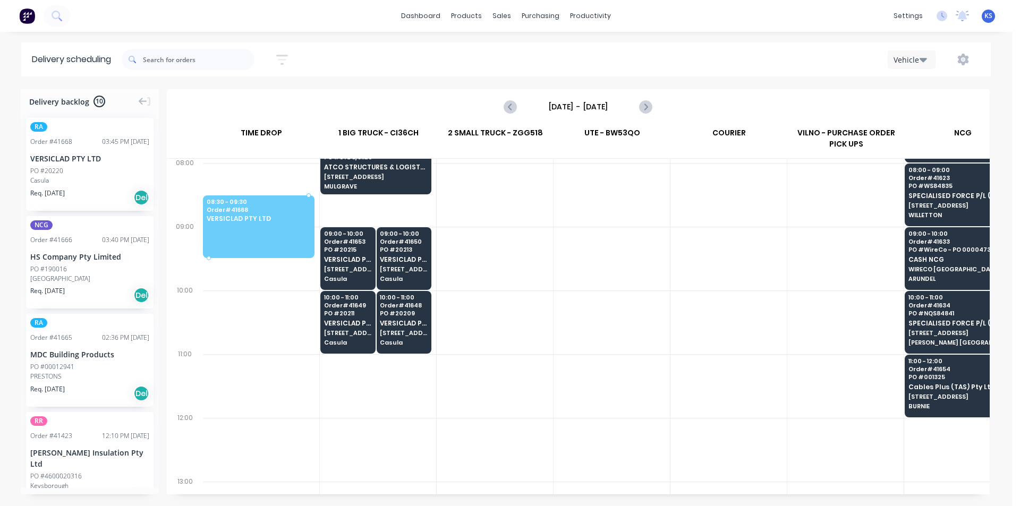
scroll to position [159, 0]
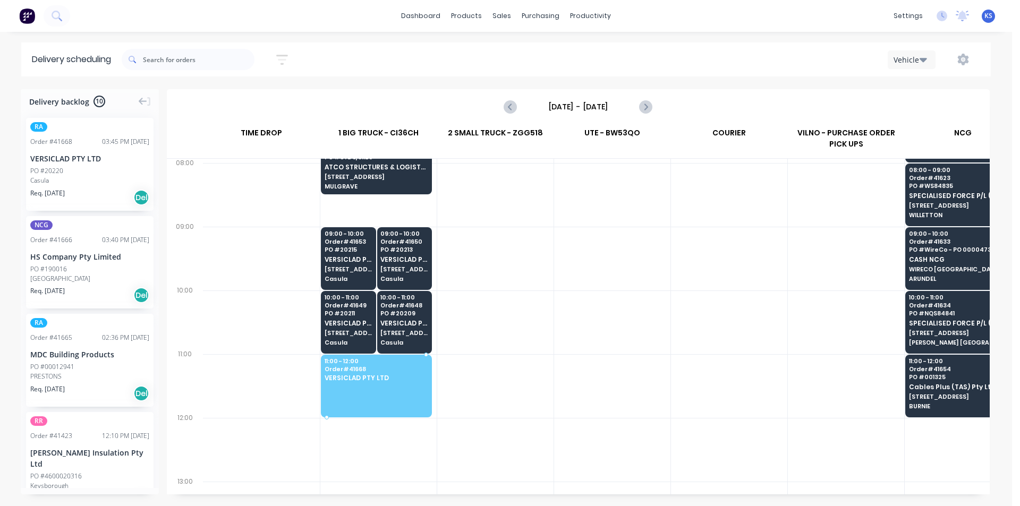
drag, startPoint x: 90, startPoint y: 178, endPoint x: 376, endPoint y: 371, distance: 345.2
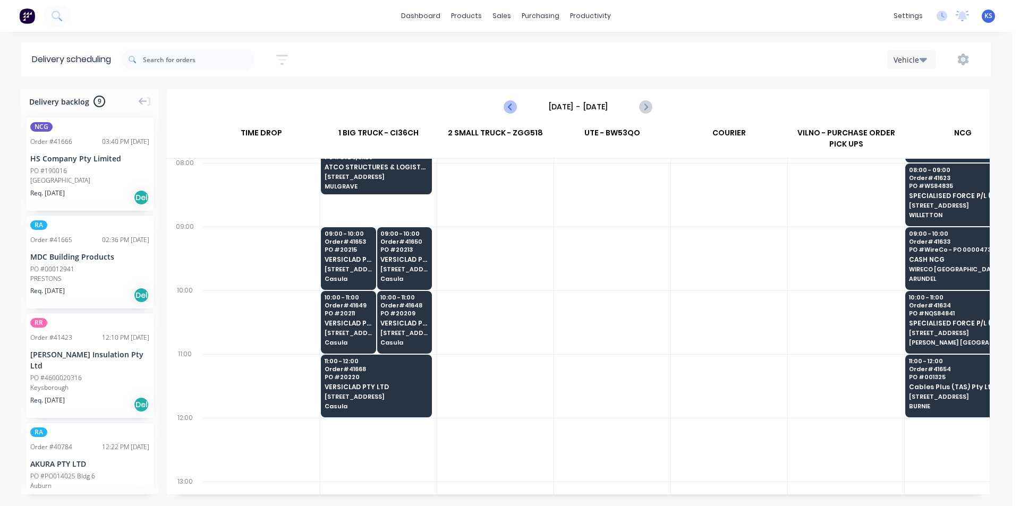
click at [506, 105] on icon "Previous page" at bounding box center [511, 106] width 13 height 13
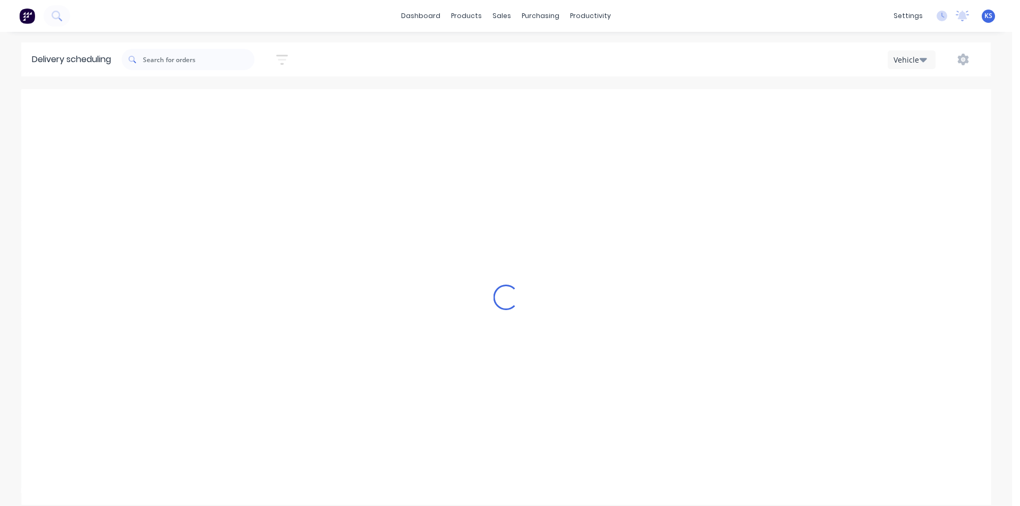
scroll to position [0, 1]
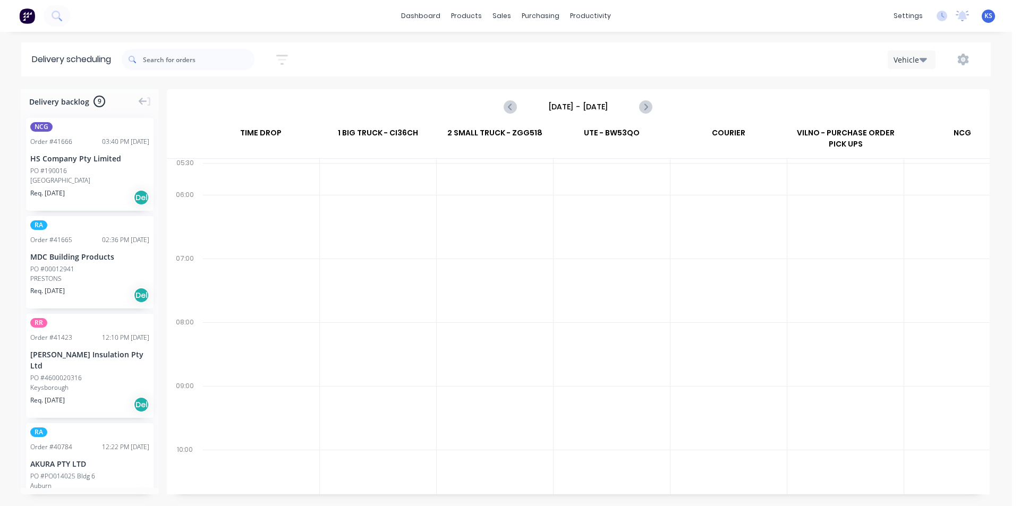
click at [507, 106] on icon "Previous page" at bounding box center [511, 106] width 13 height 13
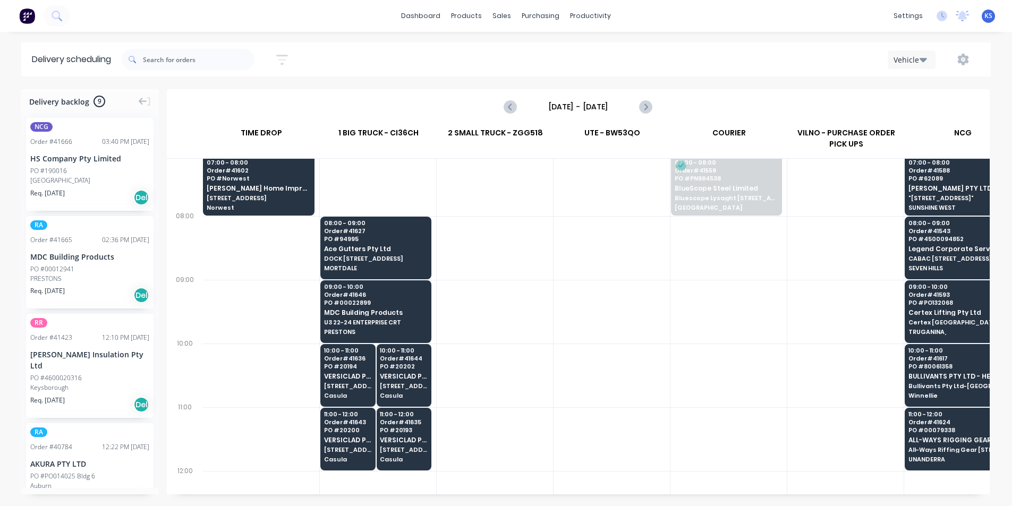
scroll to position [106, 0]
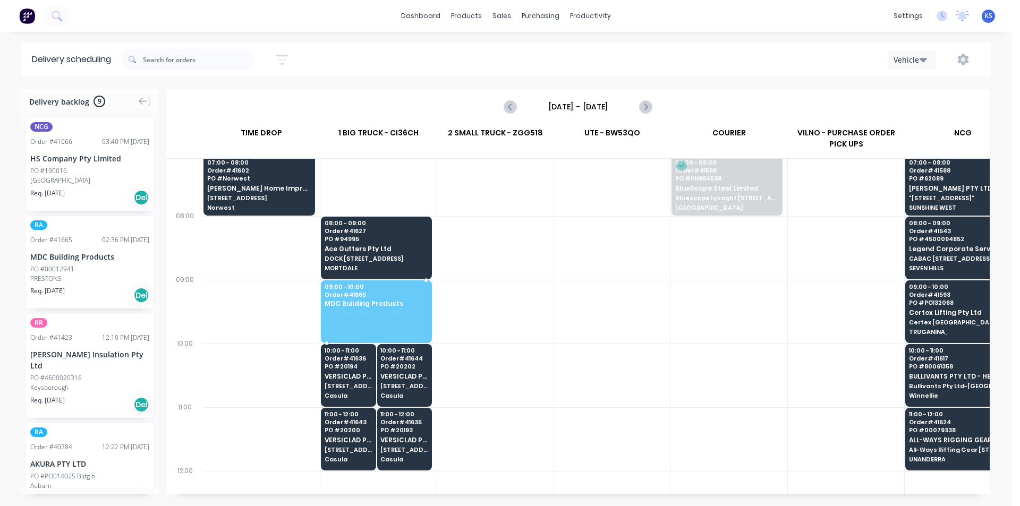
drag, startPoint x: 64, startPoint y: 272, endPoint x: 355, endPoint y: 296, distance: 291.5
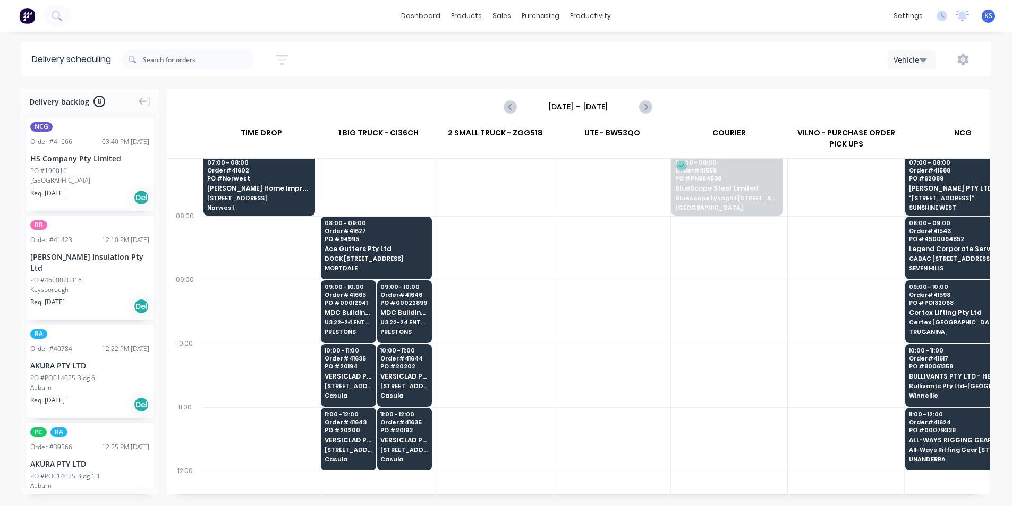
click at [586, 109] on input "[DATE] - [DATE]" at bounding box center [577, 107] width 105 height 16
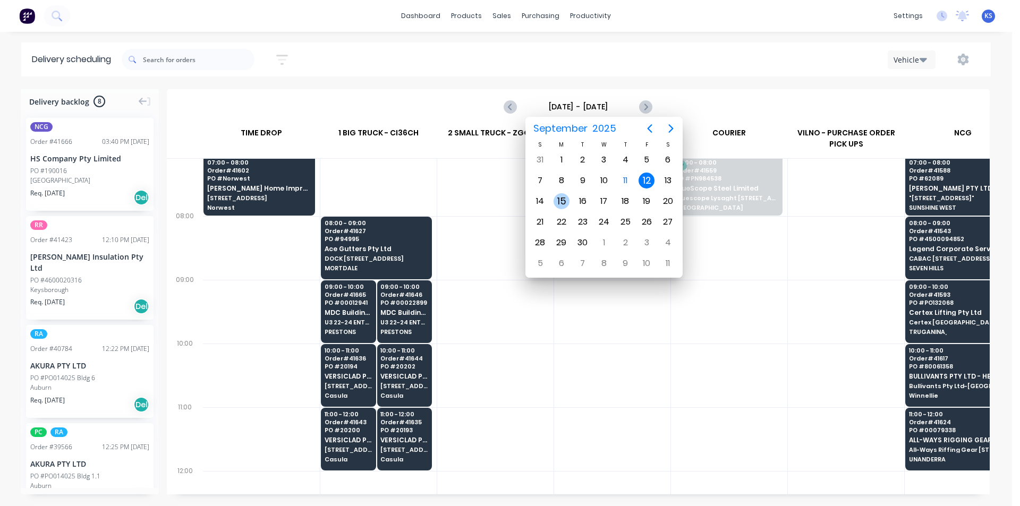
click at [560, 206] on div "15" at bounding box center [561, 201] width 16 height 16
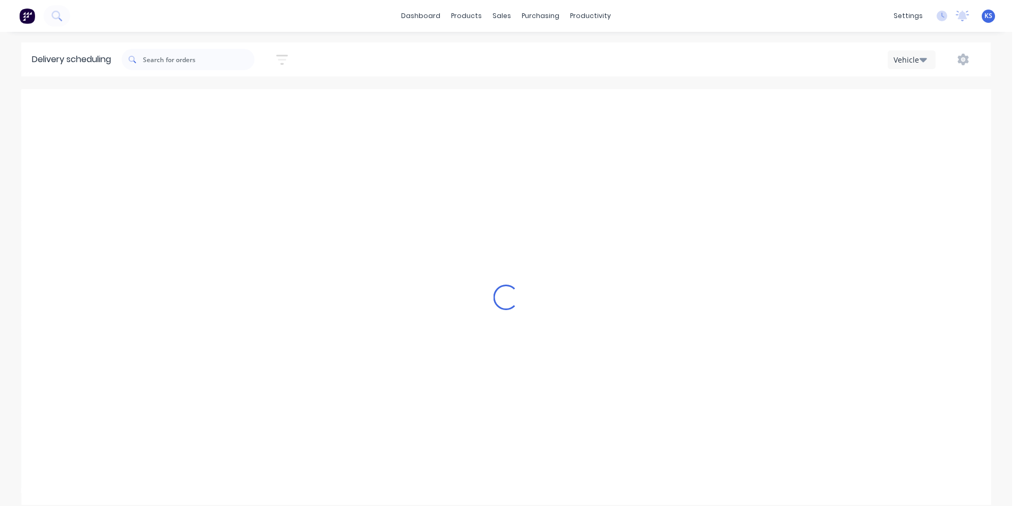
type input "[DATE] - [DATE]"
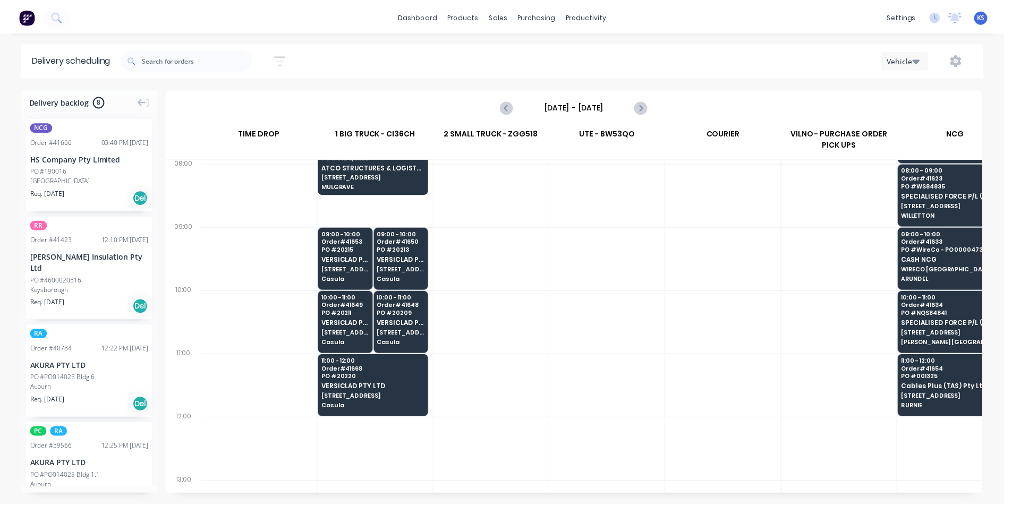
scroll to position [212, 1]
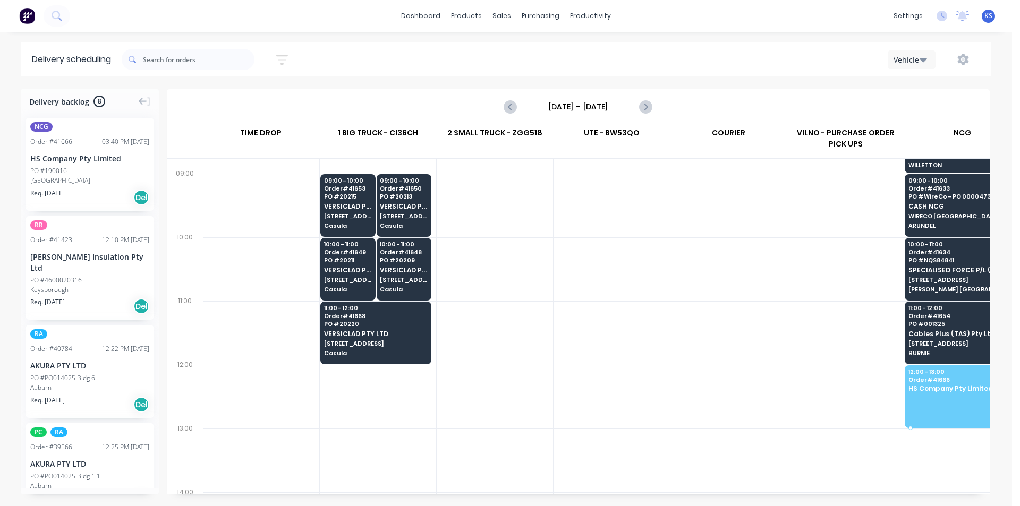
drag, startPoint x: 71, startPoint y: 183, endPoint x: 927, endPoint y: 382, distance: 878.5
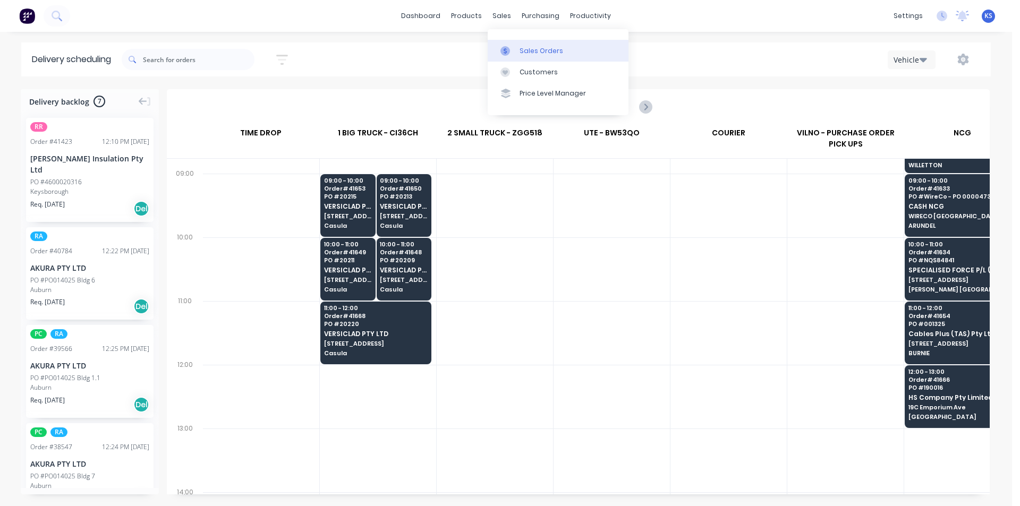
click at [521, 46] on div "Sales Orders" at bounding box center [541, 51] width 44 height 10
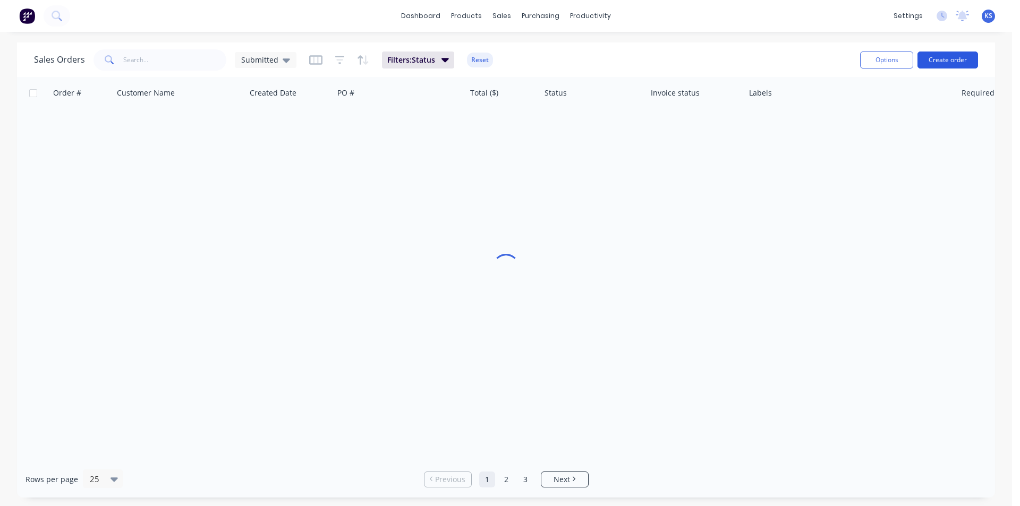
click at [930, 62] on button "Create order" at bounding box center [947, 60] width 61 height 17
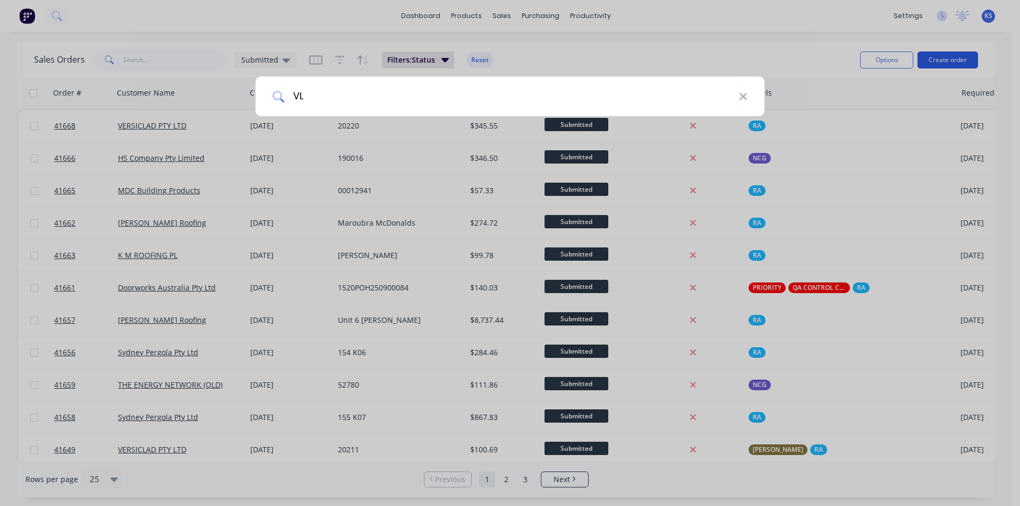
type input "V"
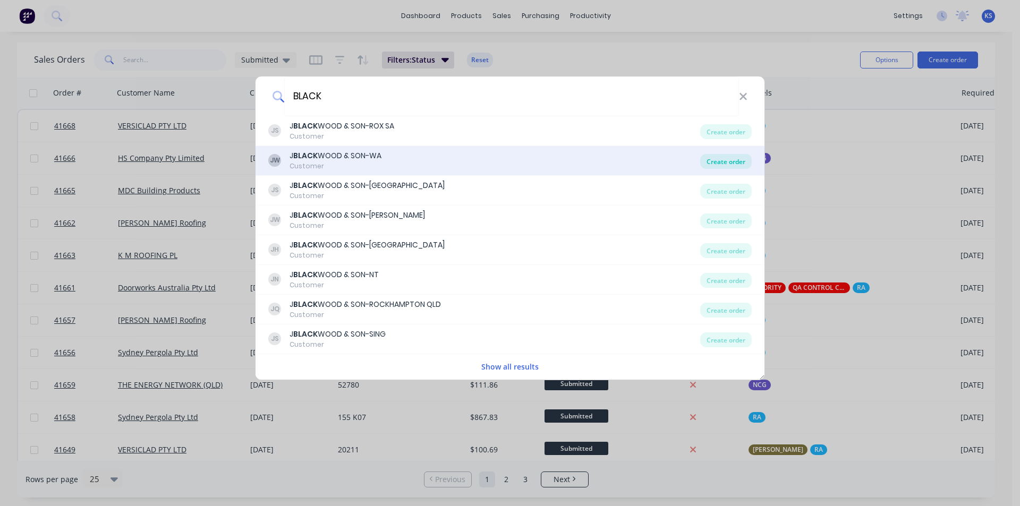
type input "BLACK"
click at [739, 164] on div "Create order" at bounding box center [726, 161] width 52 height 15
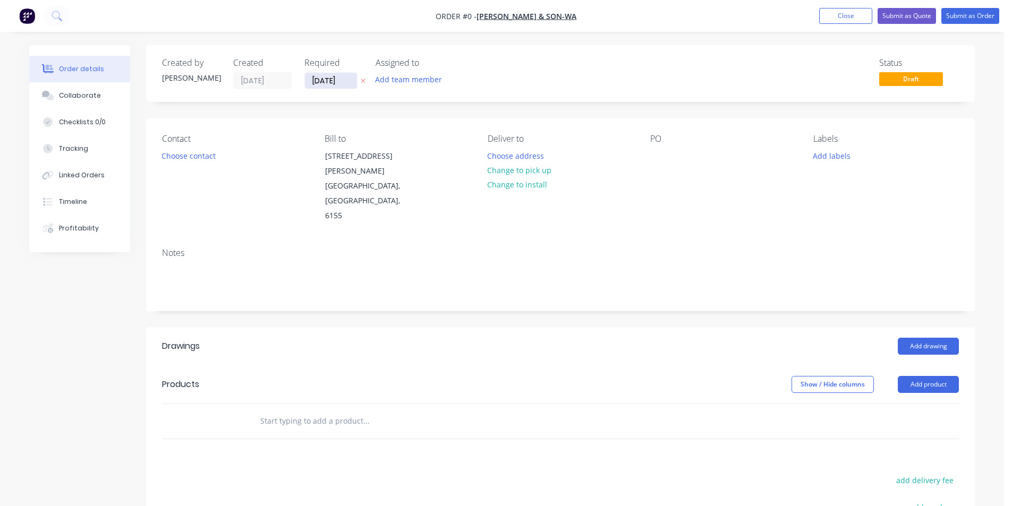
click at [319, 80] on input "[DATE]" at bounding box center [331, 81] width 52 height 16
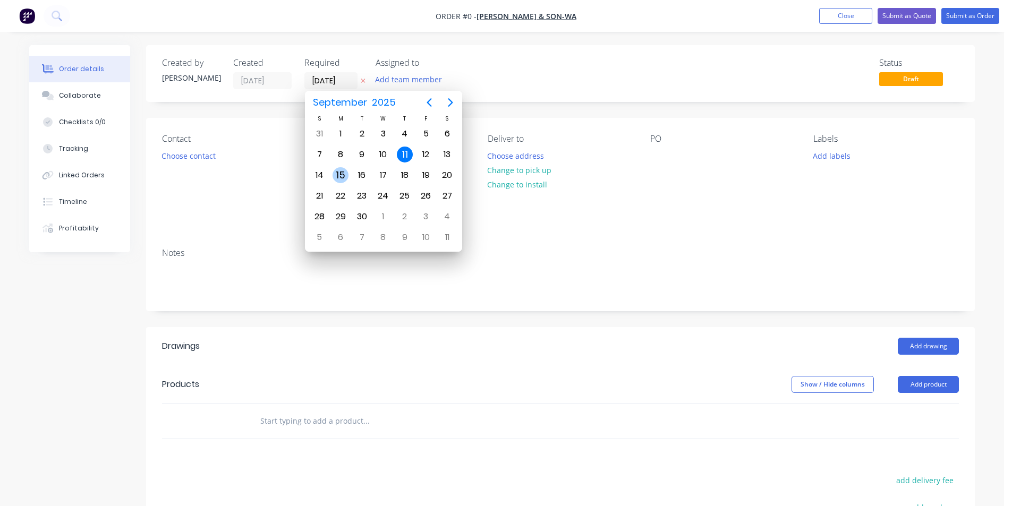
click at [337, 172] on div "15" at bounding box center [341, 175] width 16 height 16
type input "[DATE]"
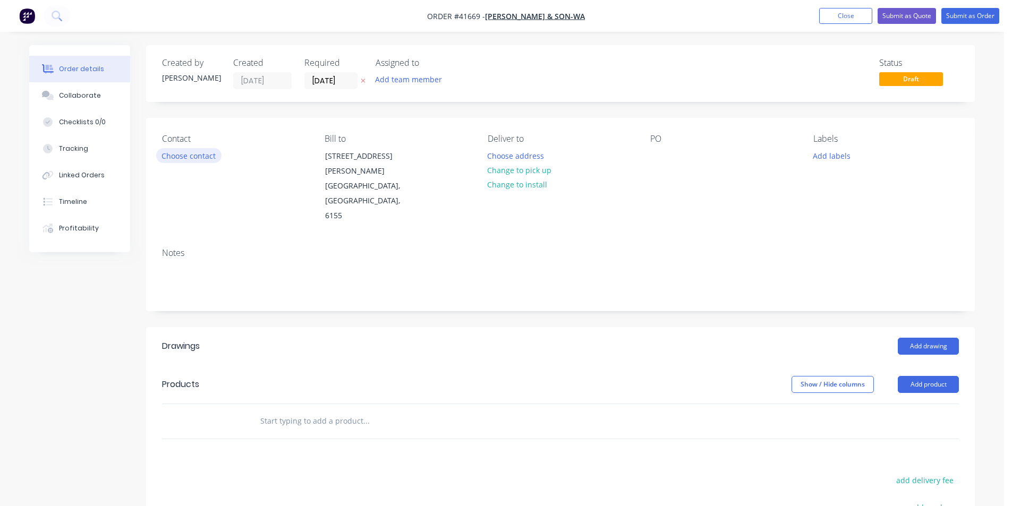
click at [195, 155] on button "Choose contact" at bounding box center [188, 155] width 65 height 14
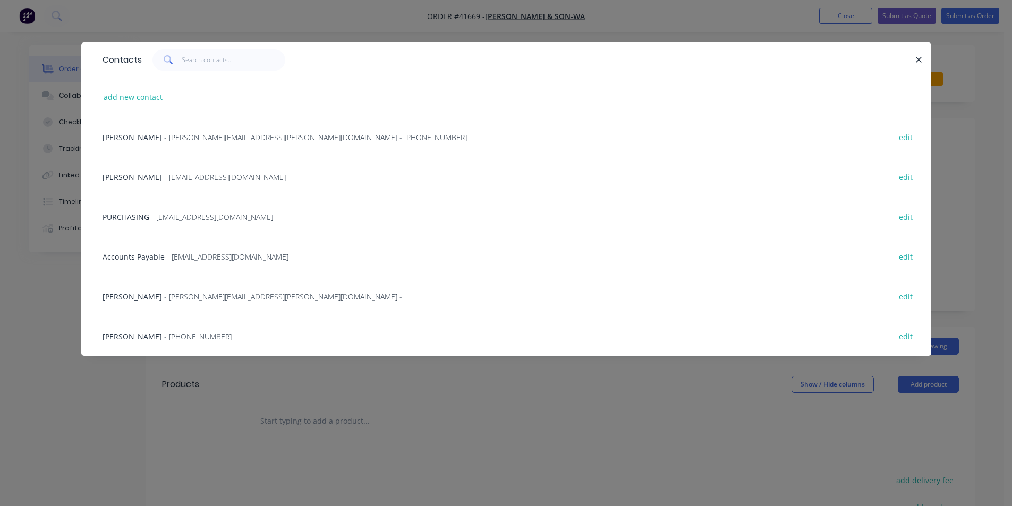
click at [188, 218] on span "- [EMAIL_ADDRESS][DOMAIN_NAME] -" at bounding box center [214, 217] width 126 height 10
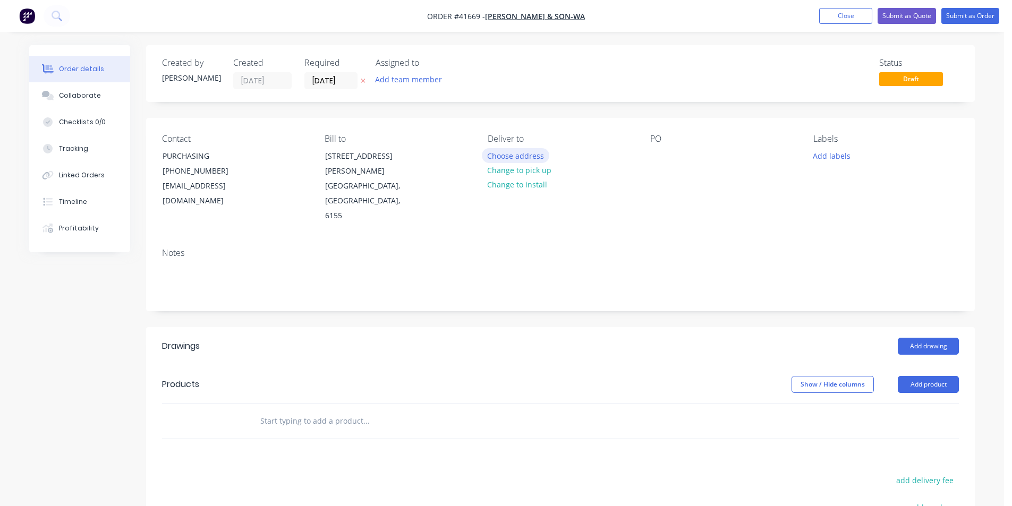
click at [495, 156] on button "Choose address" at bounding box center [516, 155] width 68 height 14
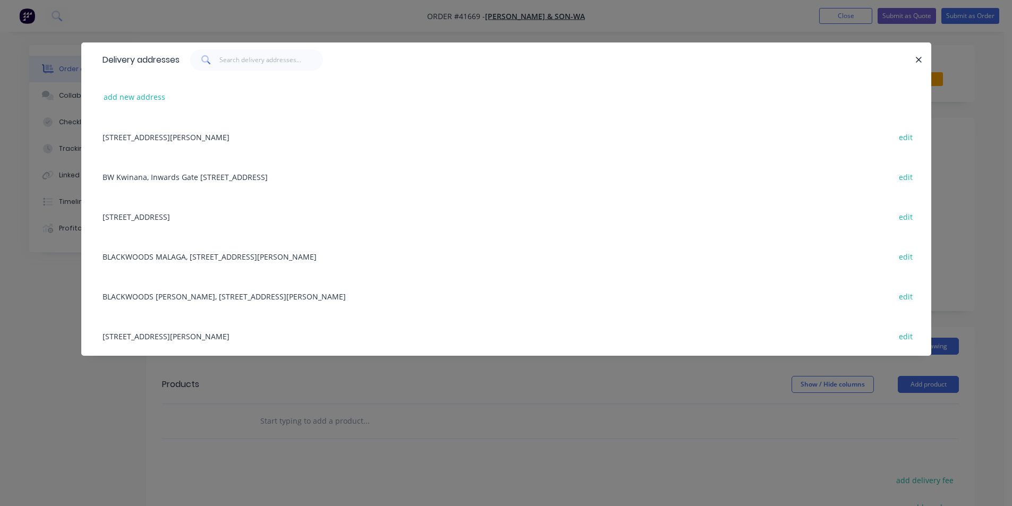
click at [154, 220] on div "[STREET_ADDRESS] edit" at bounding box center [506, 217] width 818 height 40
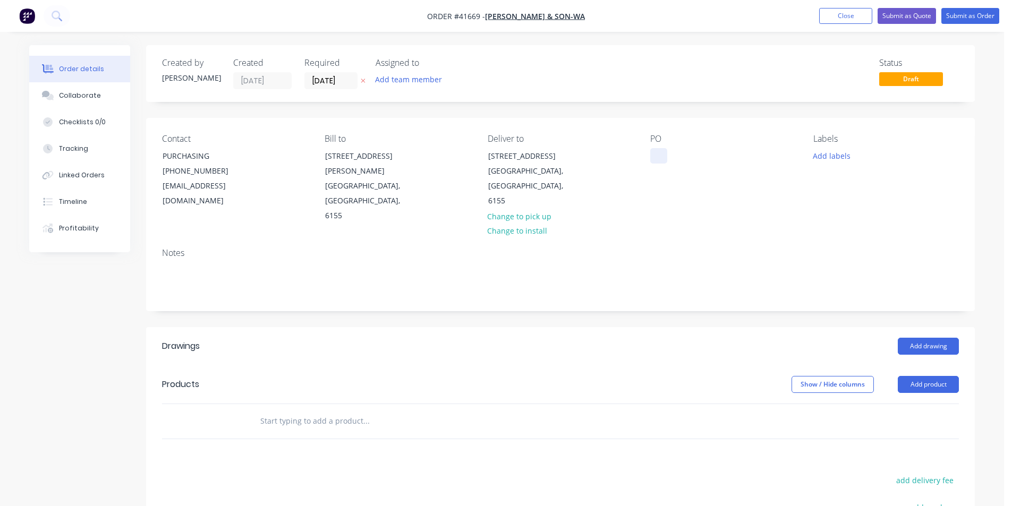
click at [652, 154] on div at bounding box center [658, 155] width 17 height 15
click at [830, 166] on div "Labels Add labels" at bounding box center [886, 179] width 146 height 90
click at [829, 157] on button "Add labels" at bounding box center [831, 155] width 49 height 14
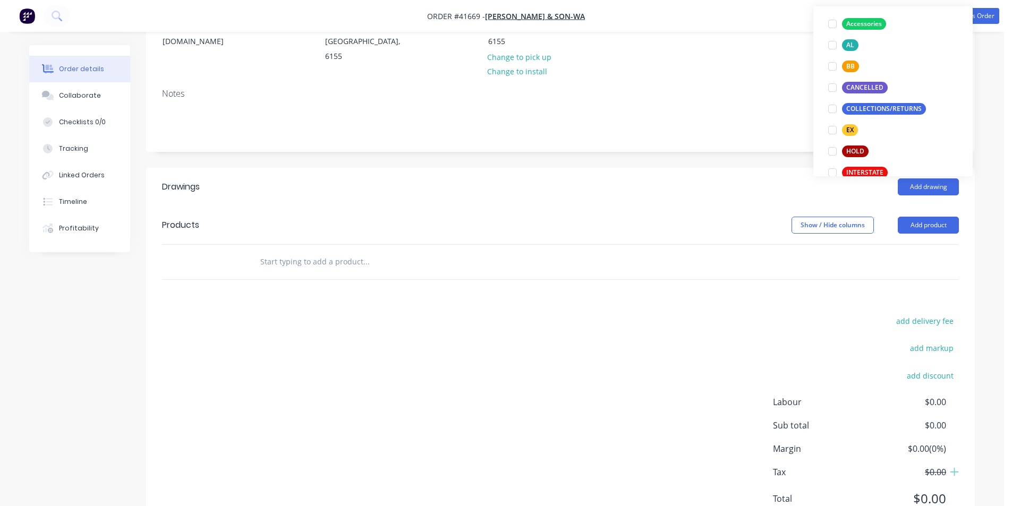
scroll to position [159, 0]
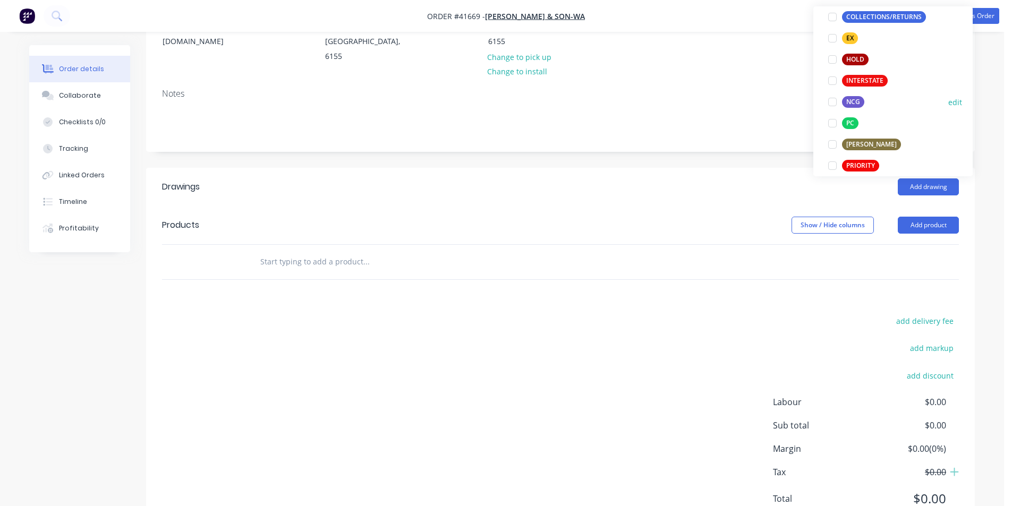
click at [829, 102] on div at bounding box center [832, 101] width 21 height 21
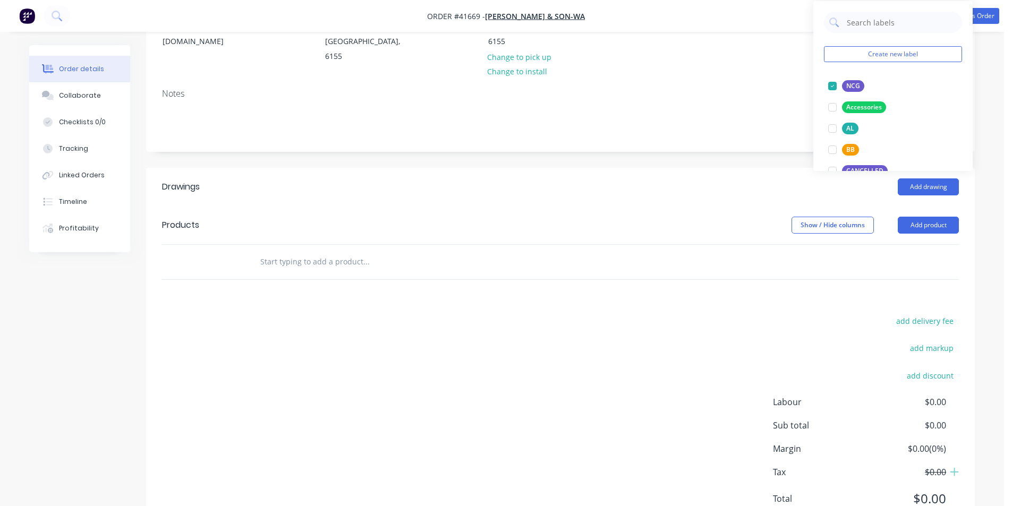
click at [766, 168] on header "Drawings Add drawing" at bounding box center [560, 187] width 829 height 38
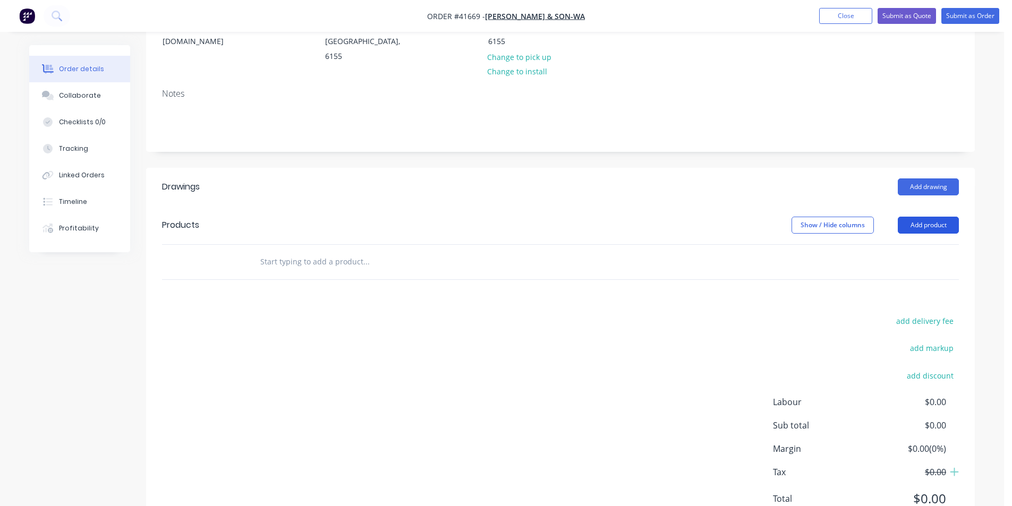
click at [912, 217] on button "Add product" at bounding box center [928, 225] width 61 height 17
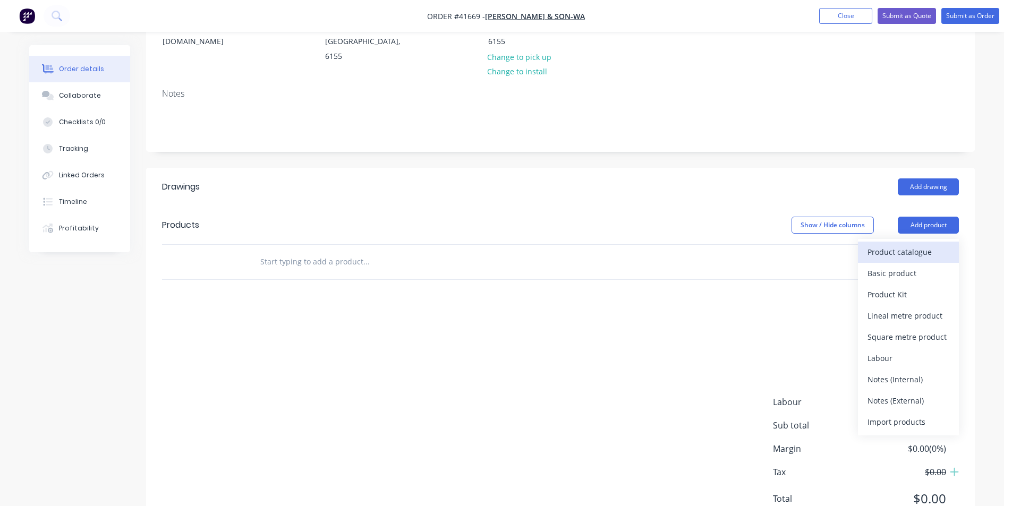
click at [913, 244] on div "Product catalogue" at bounding box center [908, 251] width 82 height 15
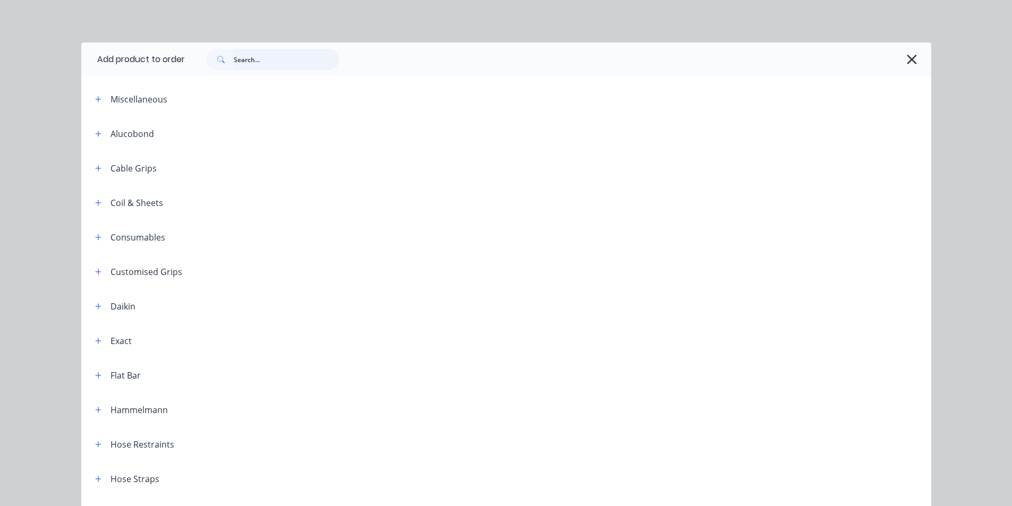
click at [304, 61] on input "text" at bounding box center [286, 59] width 105 height 21
type input "HR2"
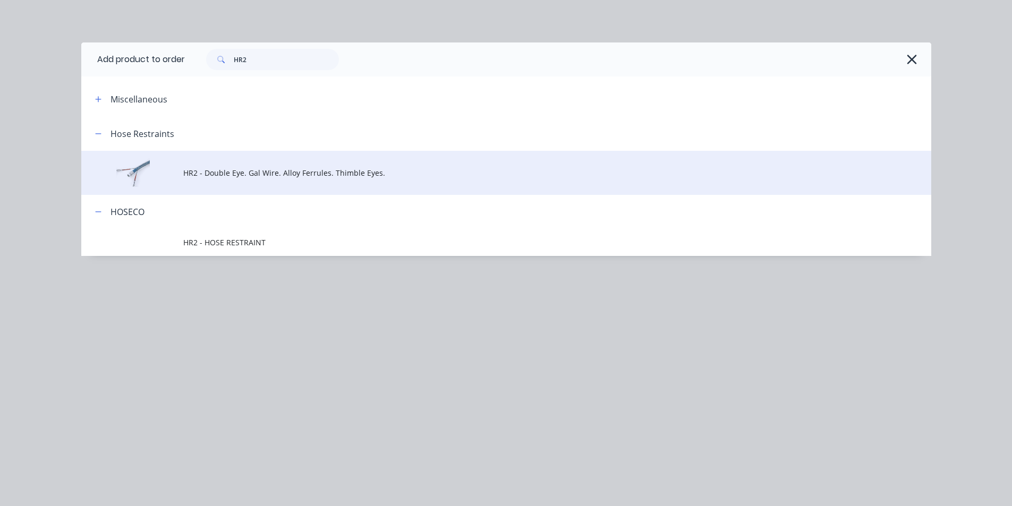
click at [248, 173] on span "HR2 - Double Eye. Gal Wire. Alloy Ferrules. Thimble Eyes." at bounding box center [482, 172] width 598 height 11
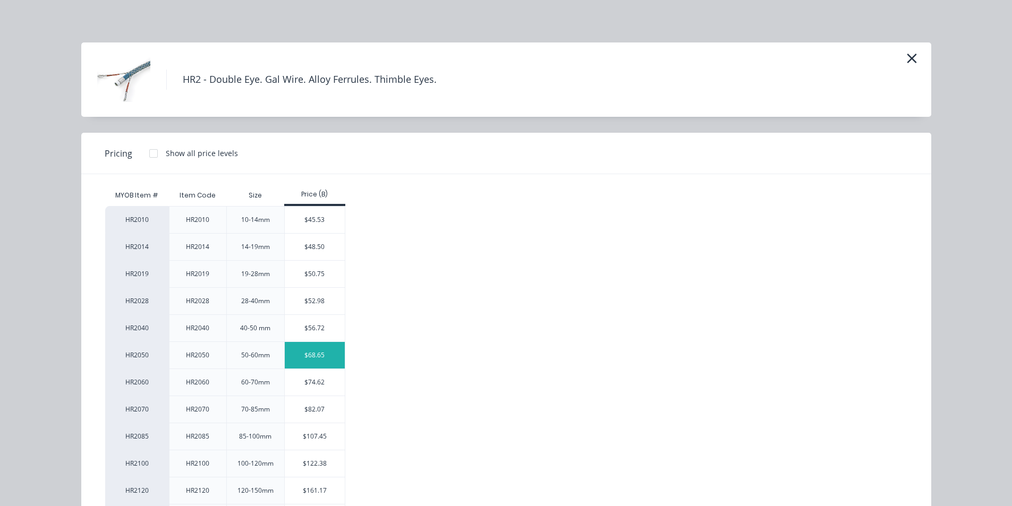
click at [305, 354] on div "$68.65" at bounding box center [315, 355] width 60 height 27
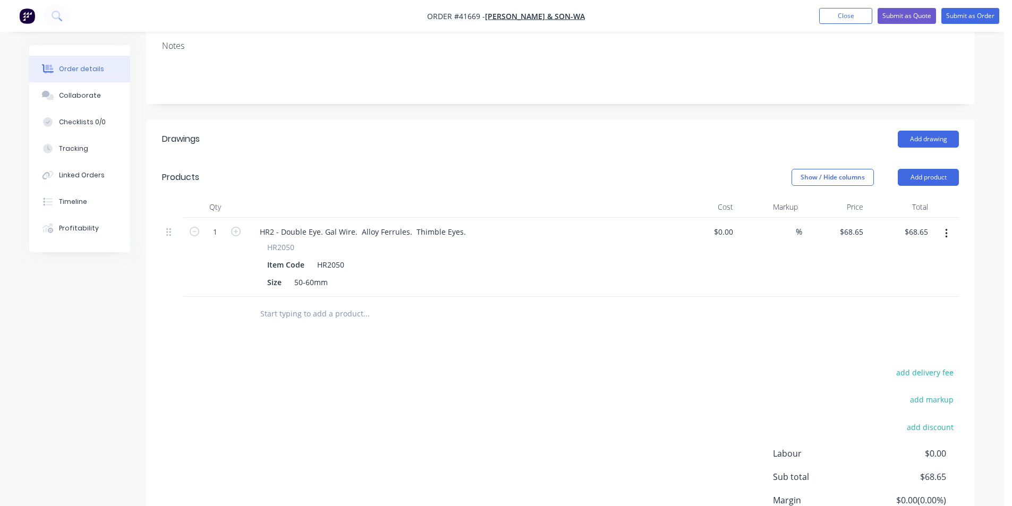
scroll to position [266, 0]
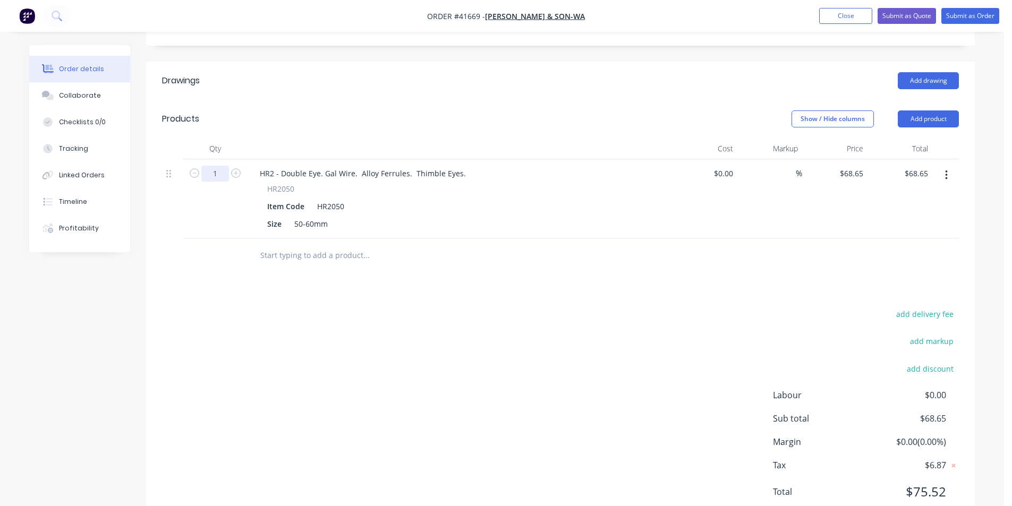
click at [222, 166] on input "1" at bounding box center [215, 174] width 28 height 16
type input "2"
type input "$137.30"
click at [653, 334] on div "add delivery fee add markup add discount Labour $0.00 Sub total $137.30 Margin …" at bounding box center [560, 409] width 797 height 205
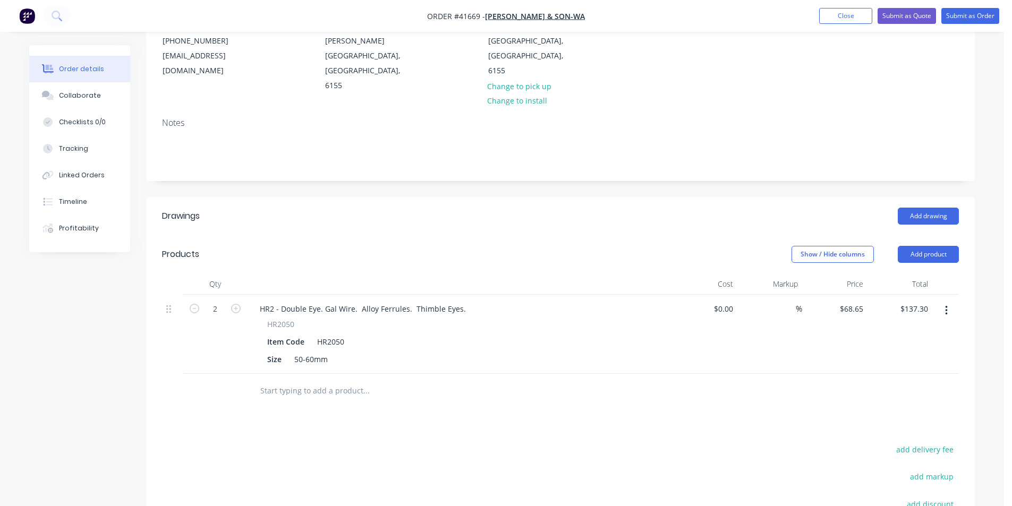
scroll to position [0, 0]
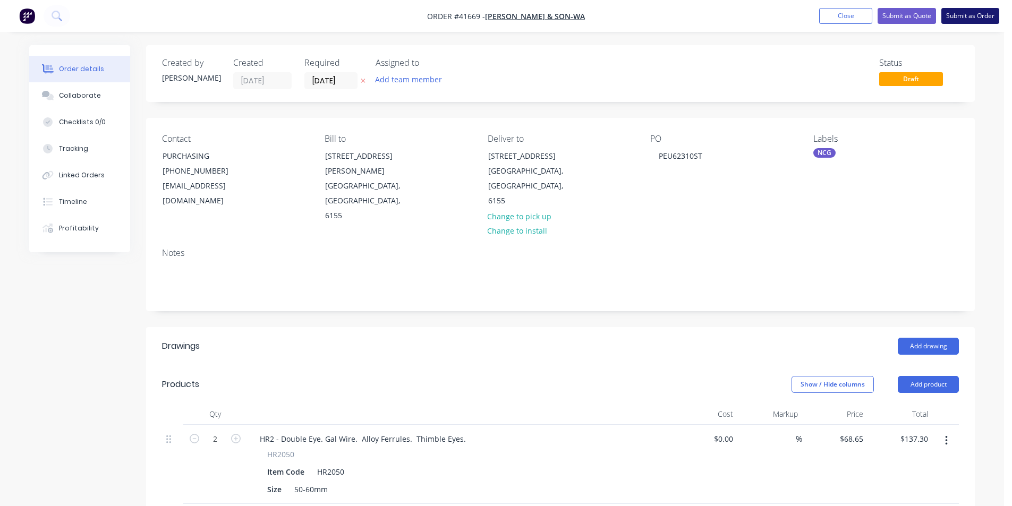
click at [972, 12] on button "Submit as Order" at bounding box center [970, 16] width 58 height 16
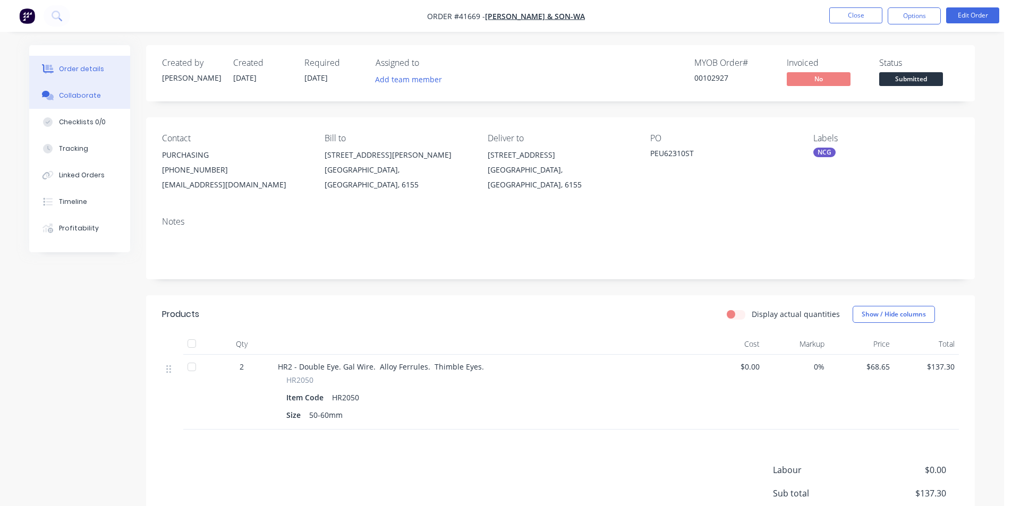
click at [86, 104] on button "Collaborate" at bounding box center [79, 95] width 101 height 27
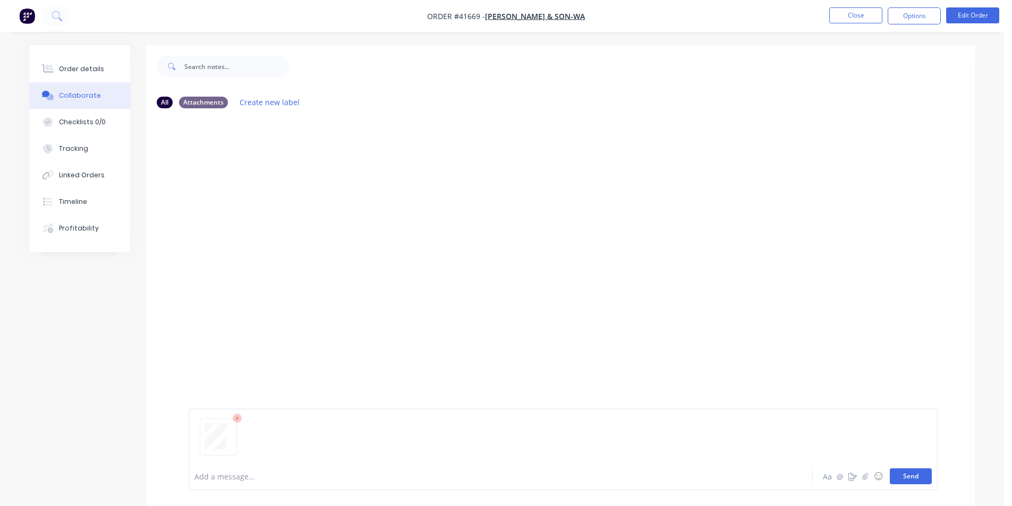
click at [924, 476] on button "Send" at bounding box center [911, 476] width 42 height 16
click at [55, 63] on button "Order details" at bounding box center [79, 69] width 101 height 27
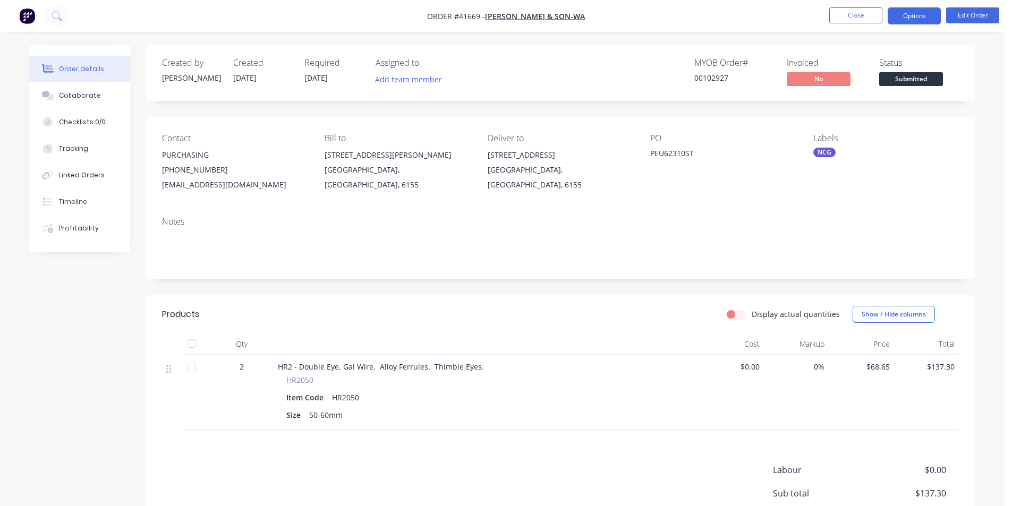
click at [917, 15] on button "Options" at bounding box center [914, 15] width 53 height 17
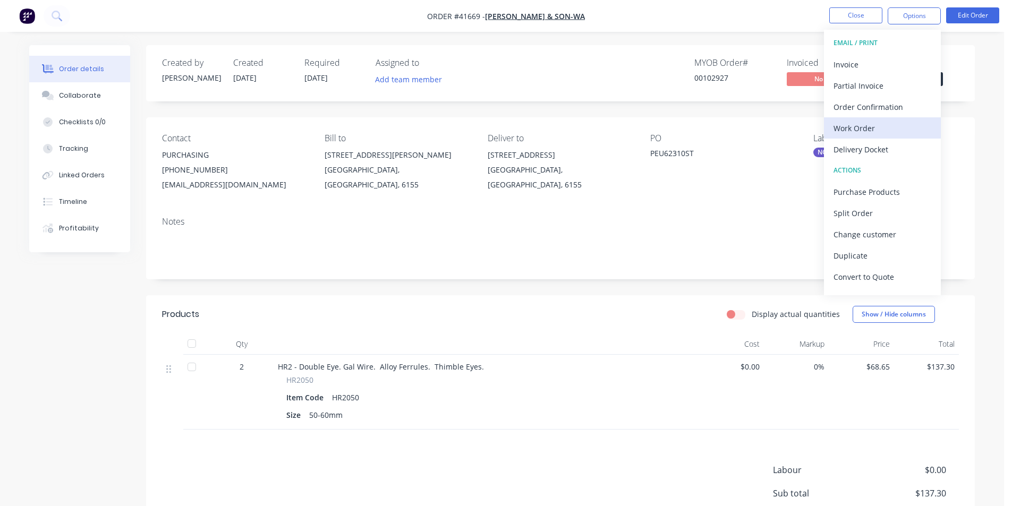
click at [854, 125] on div "Work Order" at bounding box center [882, 128] width 98 height 15
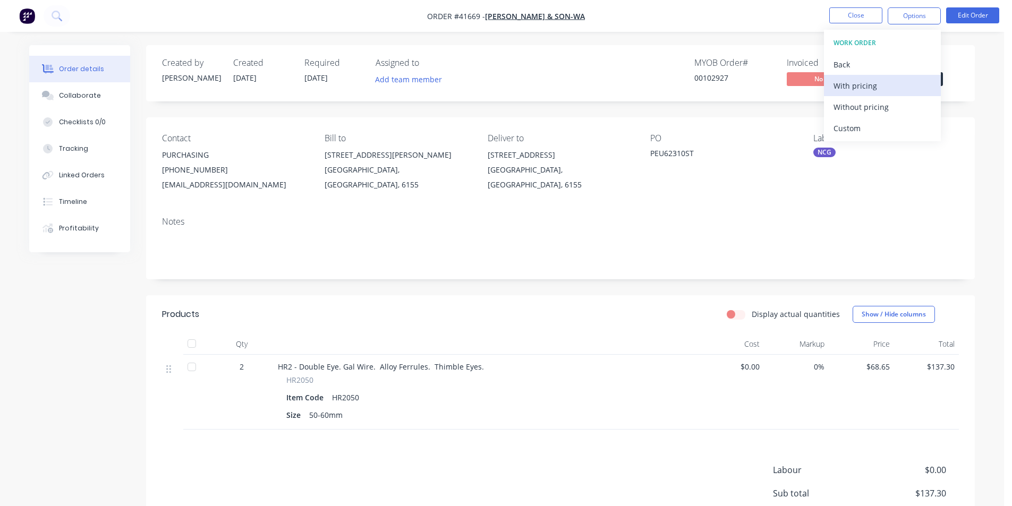
click at [860, 88] on div "With pricing" at bounding box center [882, 85] width 98 height 15
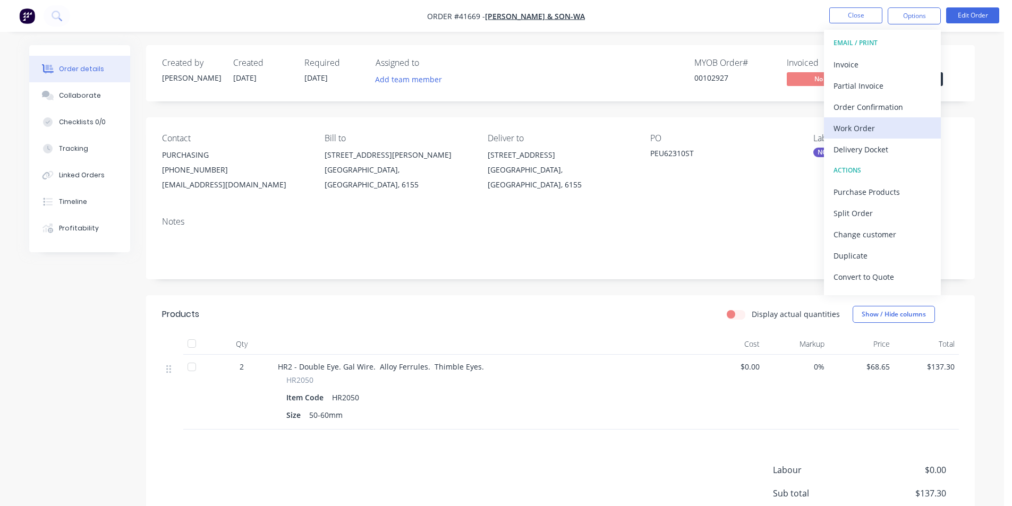
click at [859, 133] on div "Work Order" at bounding box center [882, 128] width 98 height 15
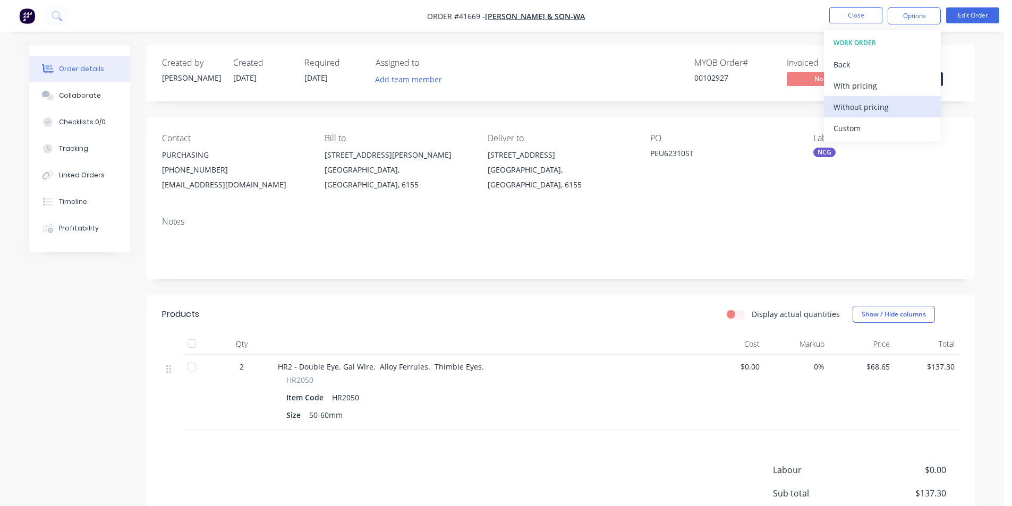
click at [867, 114] on div "Without pricing" at bounding box center [882, 106] width 98 height 15
click at [846, 110] on div "Order Confirmation" at bounding box center [882, 106] width 98 height 15
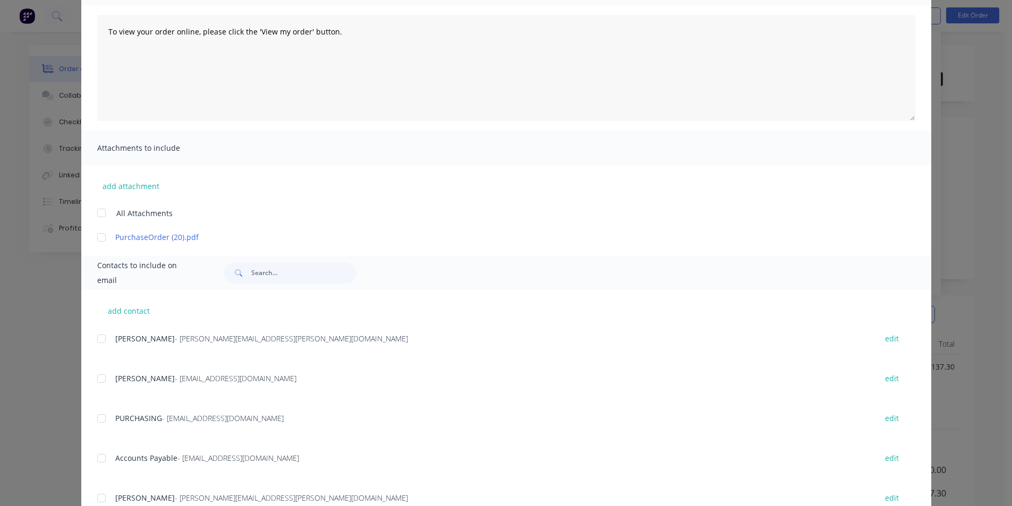
click at [96, 418] on div at bounding box center [101, 418] width 21 height 21
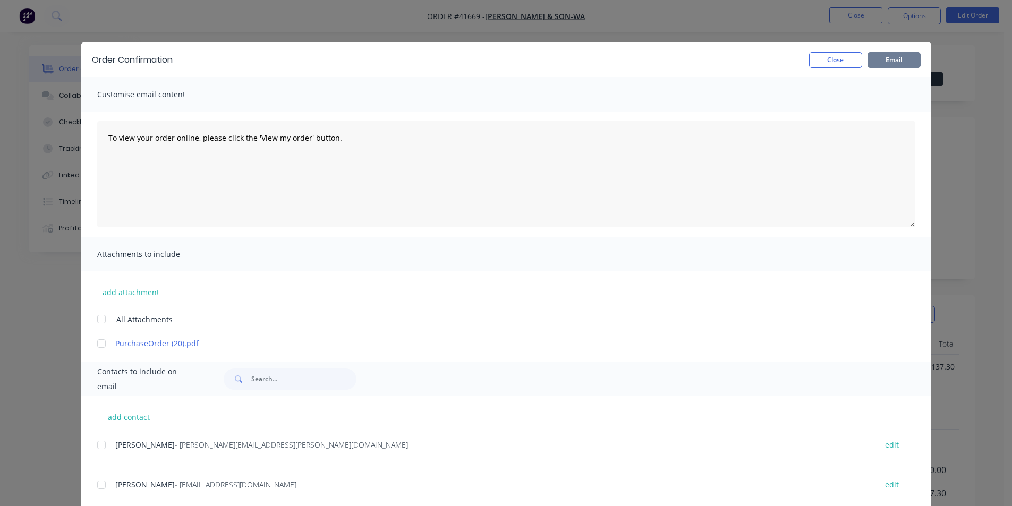
click at [878, 59] on button "Email" at bounding box center [893, 60] width 53 height 16
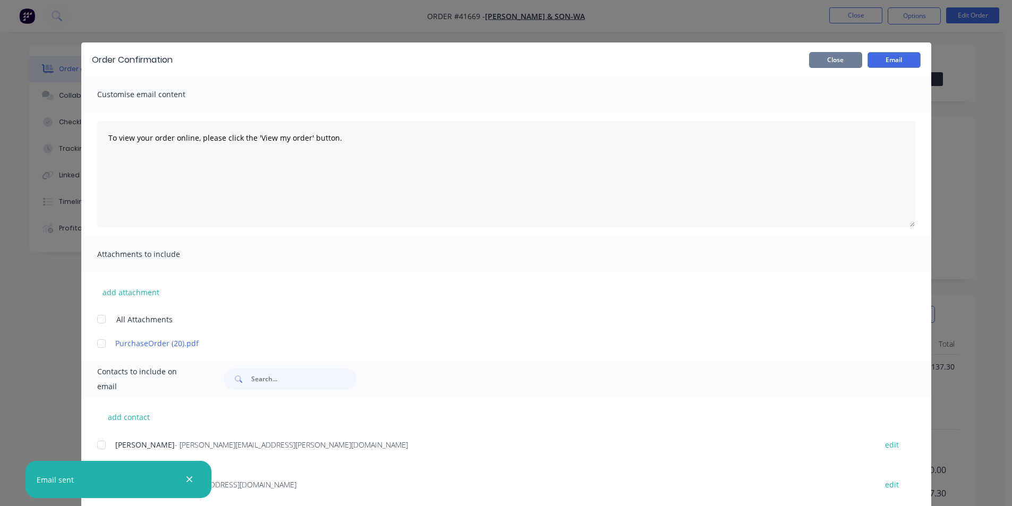
click at [826, 59] on button "Close" at bounding box center [835, 60] width 53 height 16
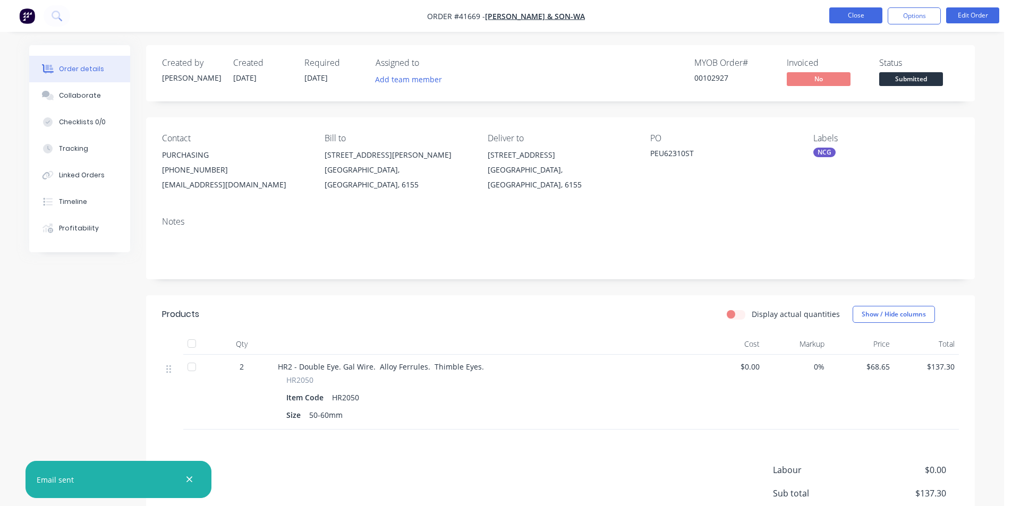
click at [871, 15] on button "Close" at bounding box center [855, 15] width 53 height 16
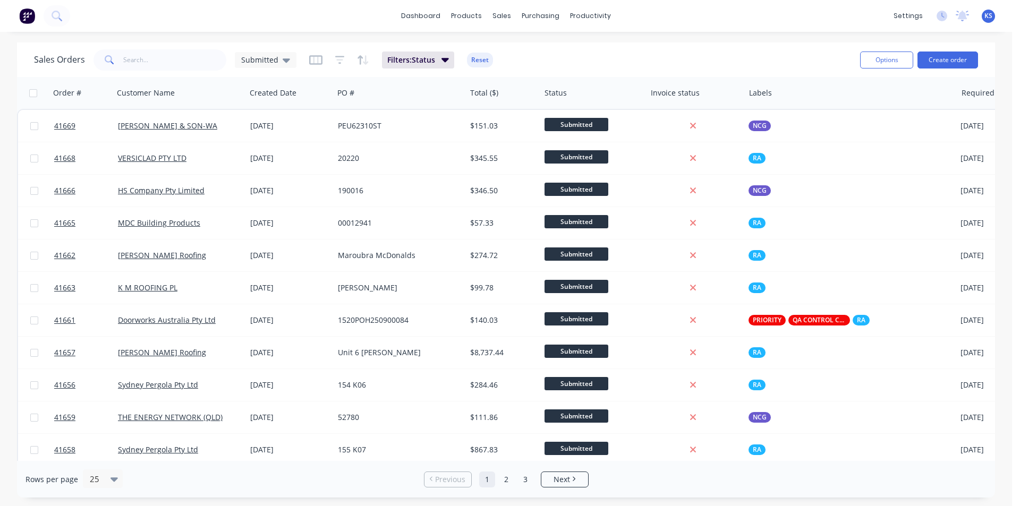
click at [659, 52] on div "Sales Orders Submitted Filters: Status Reset" at bounding box center [442, 60] width 817 height 26
click at [572, 47] on div "Sales Orders Submitted Filters: Status Reset" at bounding box center [442, 60] width 817 height 26
click at [689, 52] on div "Sales Orders Submitted Filters: Status Reset" at bounding box center [442, 60] width 817 height 26
click at [942, 54] on button "Create order" at bounding box center [947, 60] width 61 height 17
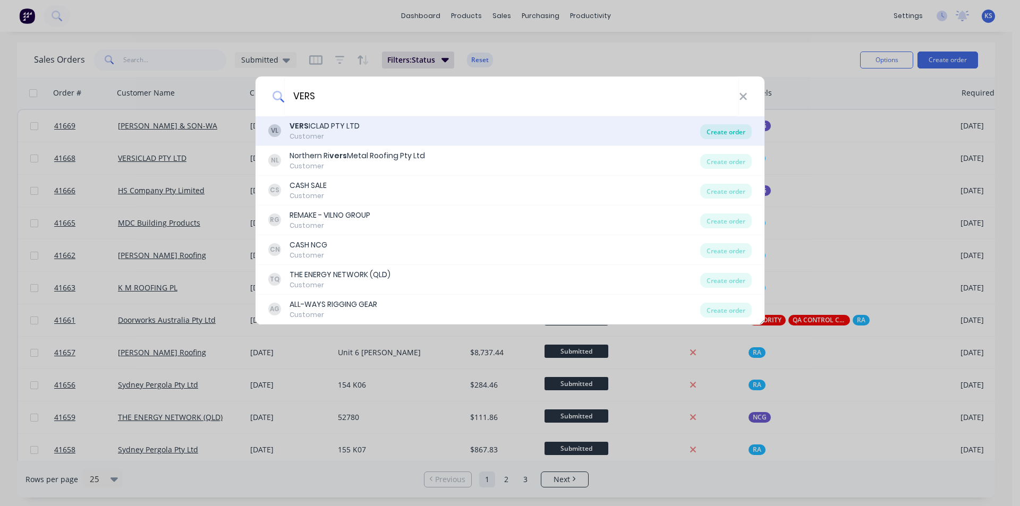
type input "VERS"
click at [728, 131] on div "Create order" at bounding box center [726, 131] width 52 height 15
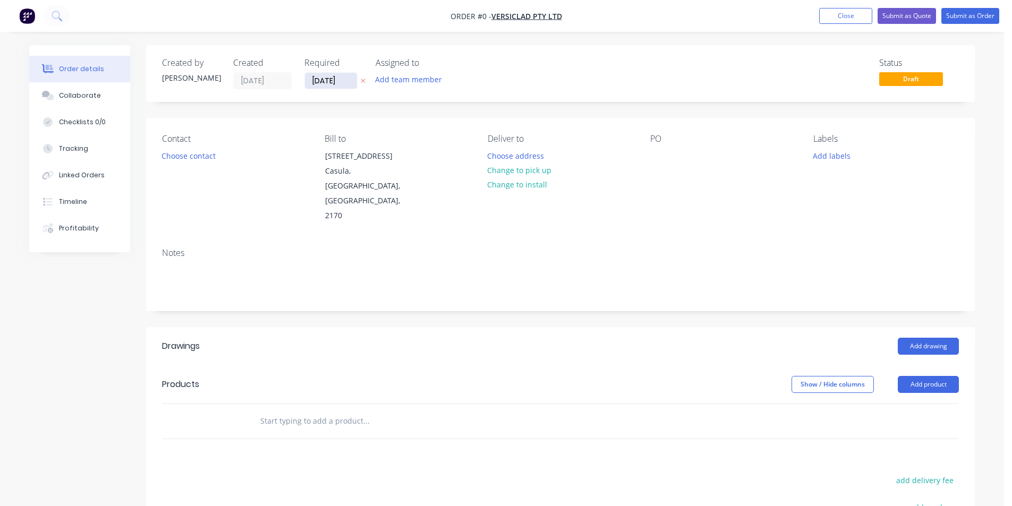
click at [333, 84] on input "[DATE]" at bounding box center [331, 81] width 52 height 16
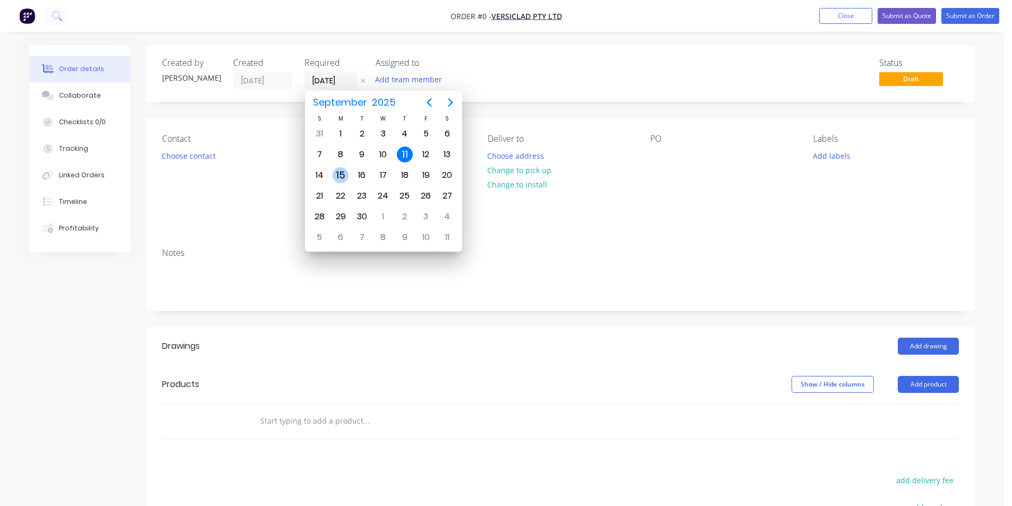
click at [344, 171] on div "15" at bounding box center [341, 175] width 16 height 16
type input "[DATE]"
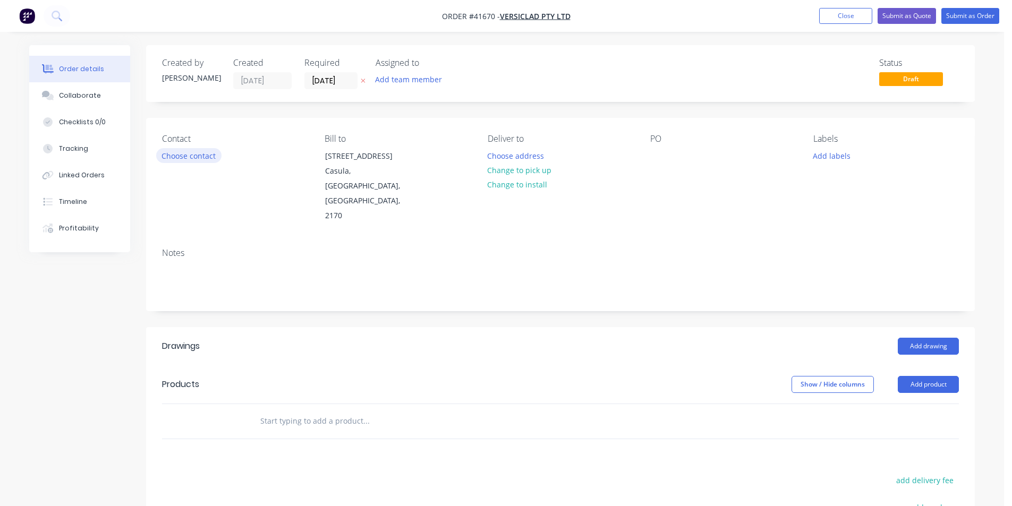
click at [173, 158] on button "Choose contact" at bounding box center [188, 155] width 65 height 14
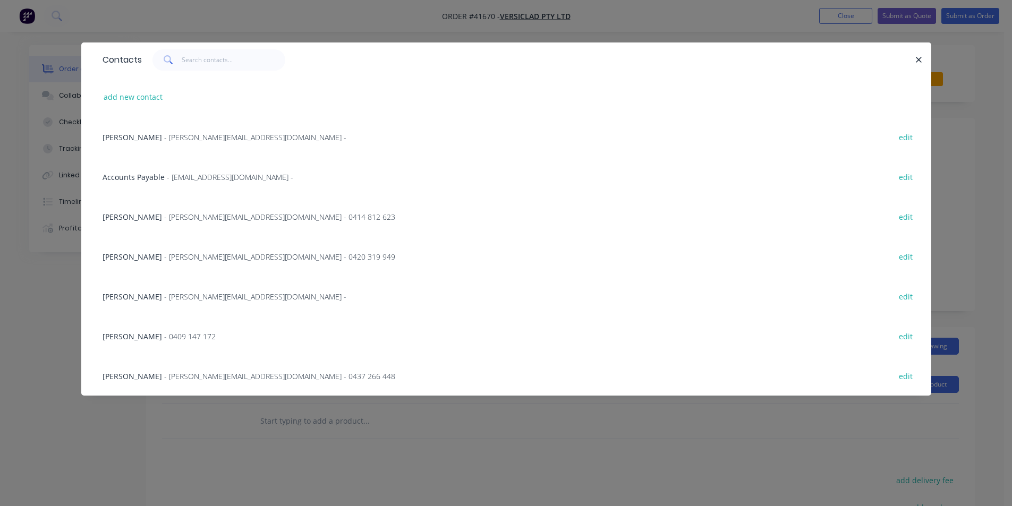
click at [173, 140] on span "- [PERSON_NAME][EMAIL_ADDRESS][DOMAIN_NAME] -" at bounding box center [255, 137] width 182 height 10
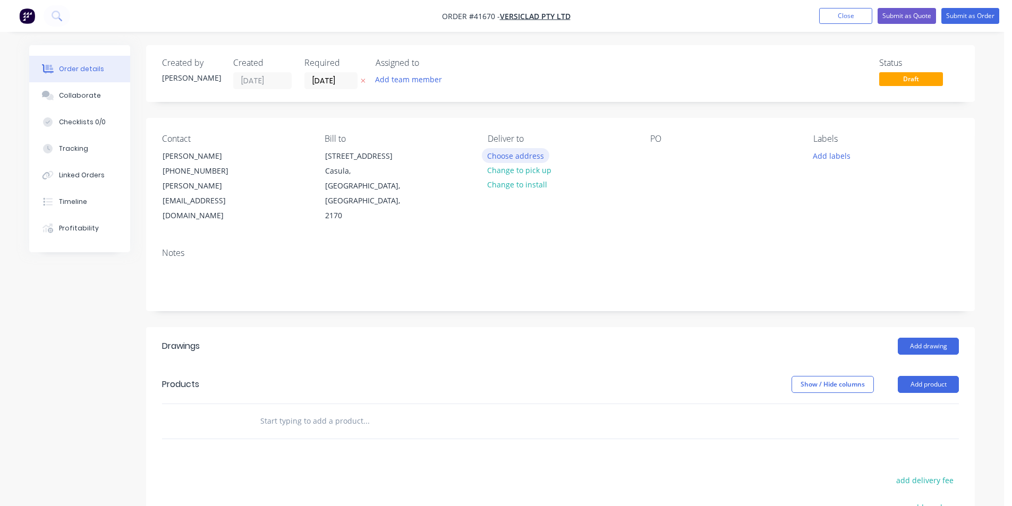
click at [520, 159] on button "Choose address" at bounding box center [516, 155] width 68 height 14
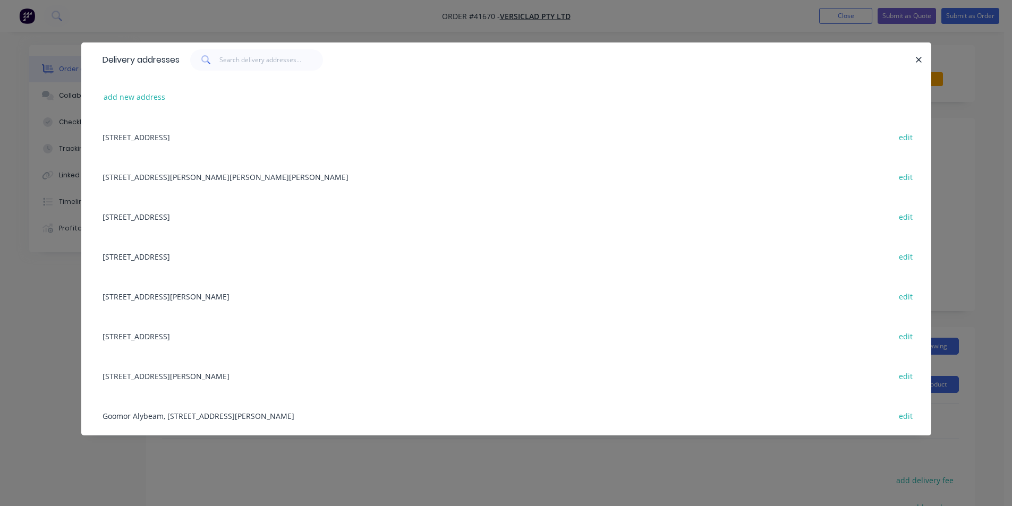
click at [218, 137] on div "[STREET_ADDRESS] edit" at bounding box center [506, 137] width 818 height 40
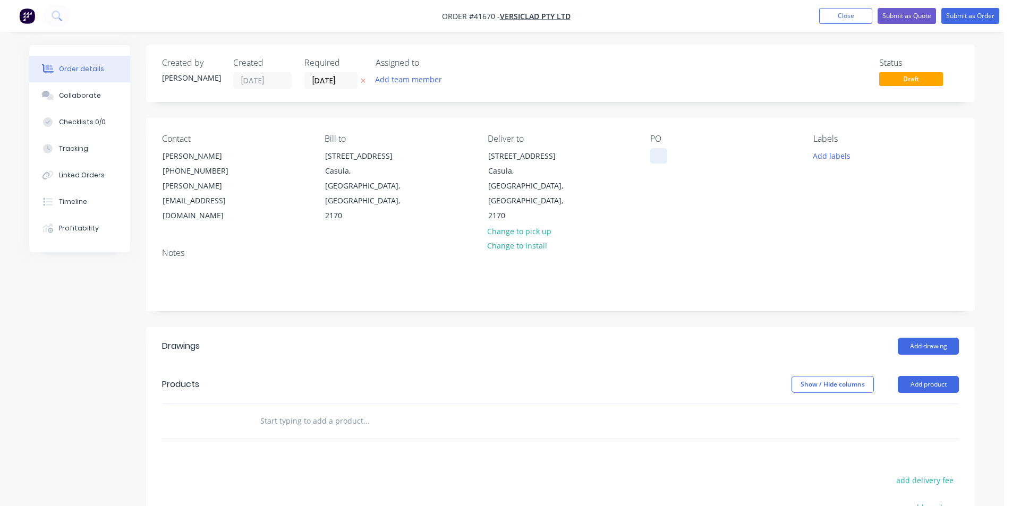
click at [657, 156] on div at bounding box center [658, 155] width 17 height 15
click at [833, 161] on button "Add labels" at bounding box center [831, 155] width 49 height 14
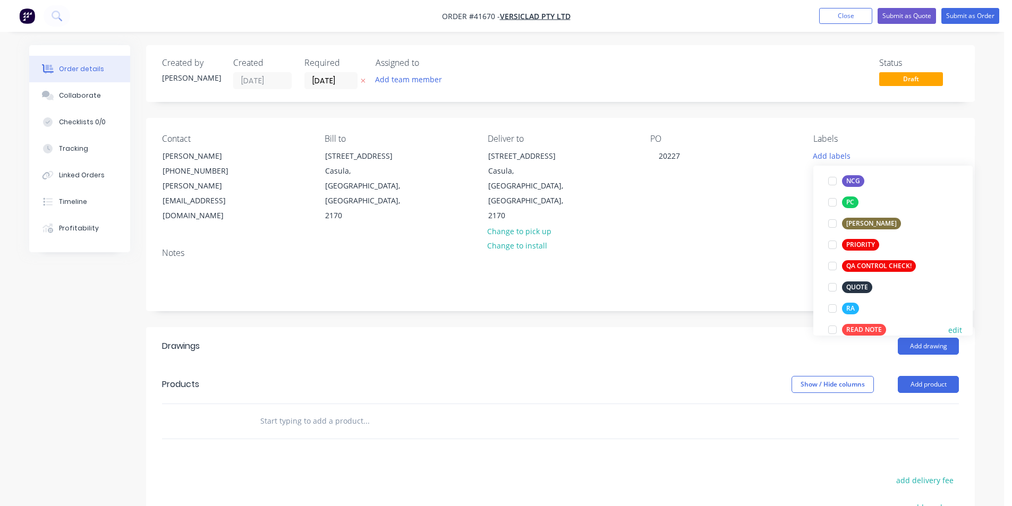
scroll to position [266, 0]
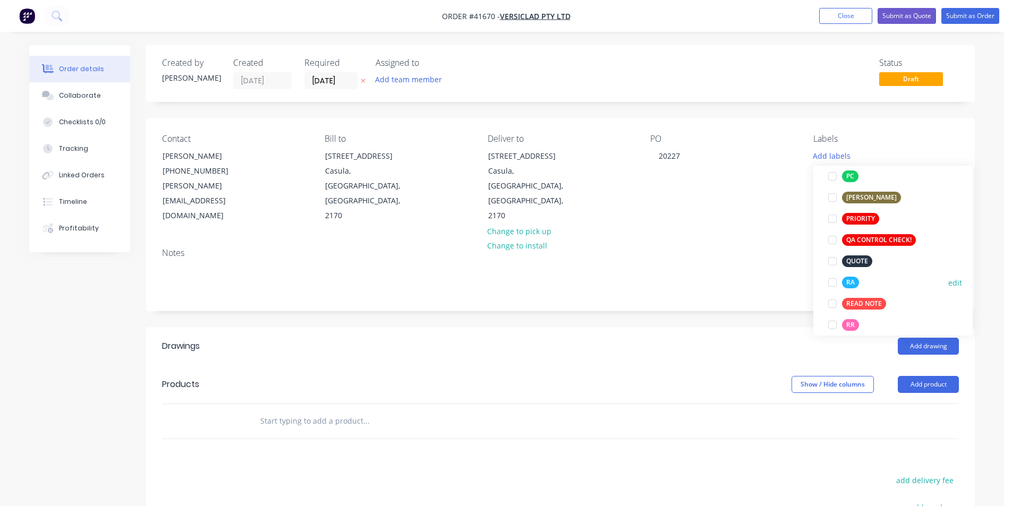
click at [834, 285] on div at bounding box center [832, 282] width 21 height 21
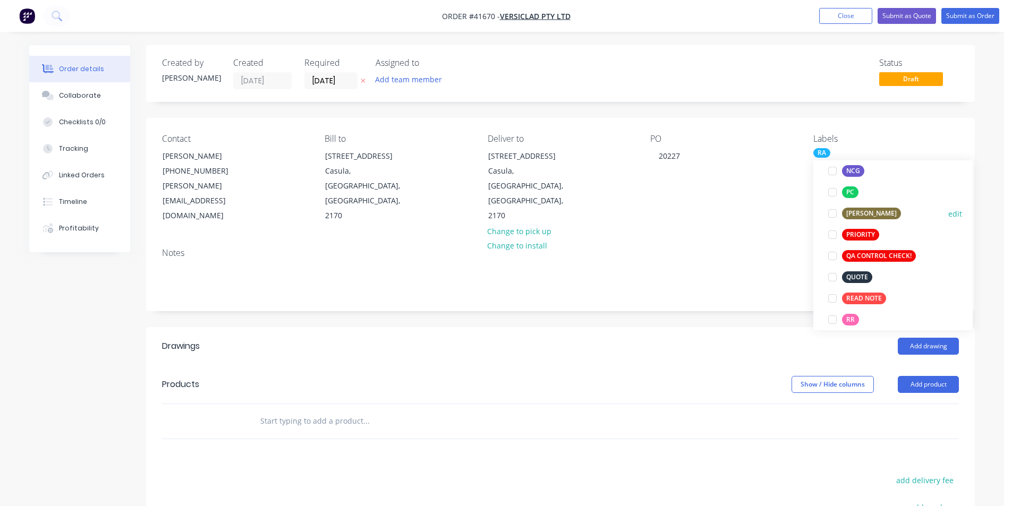
click at [830, 210] on div at bounding box center [832, 213] width 21 height 21
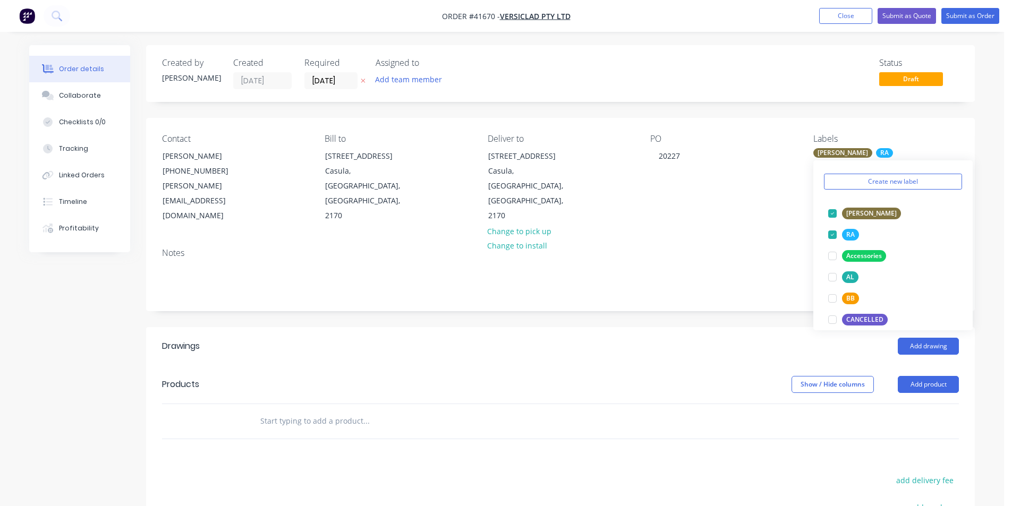
click at [766, 293] on div "Created by [PERSON_NAME] Created [DATE] Required [DATE] Assigned to Add team me…" at bounding box center [560, 369] width 829 height 649
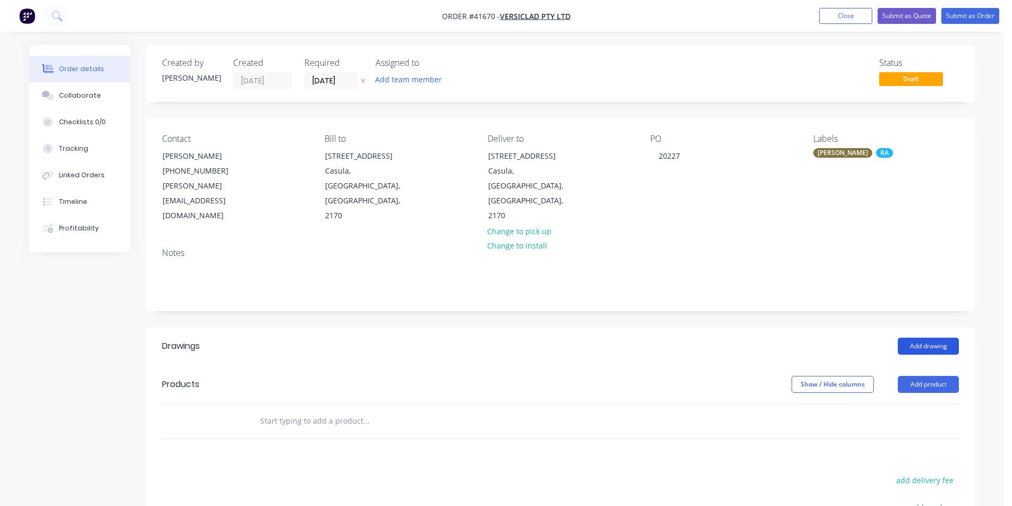
click at [934, 338] on button "Add drawing" at bounding box center [928, 346] width 61 height 17
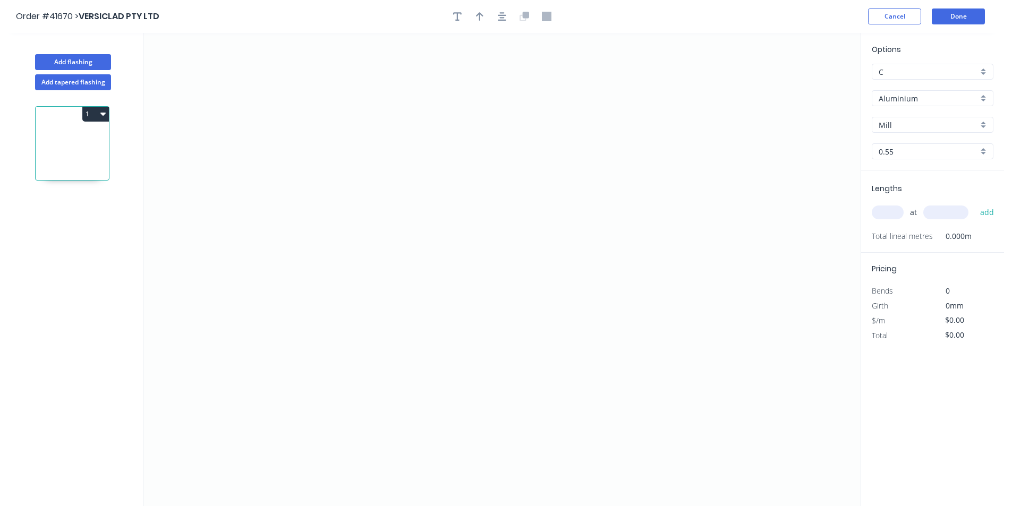
click at [930, 91] on div "Aluminium" at bounding box center [933, 98] width 122 height 16
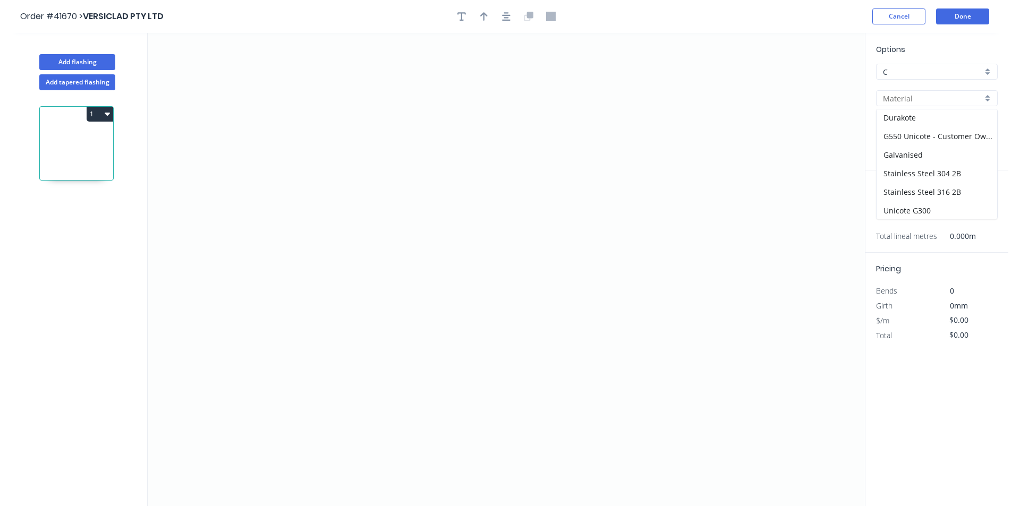
scroll to position [132, 0]
click at [933, 192] on div "Unicote G300" at bounding box center [932, 191] width 121 height 19
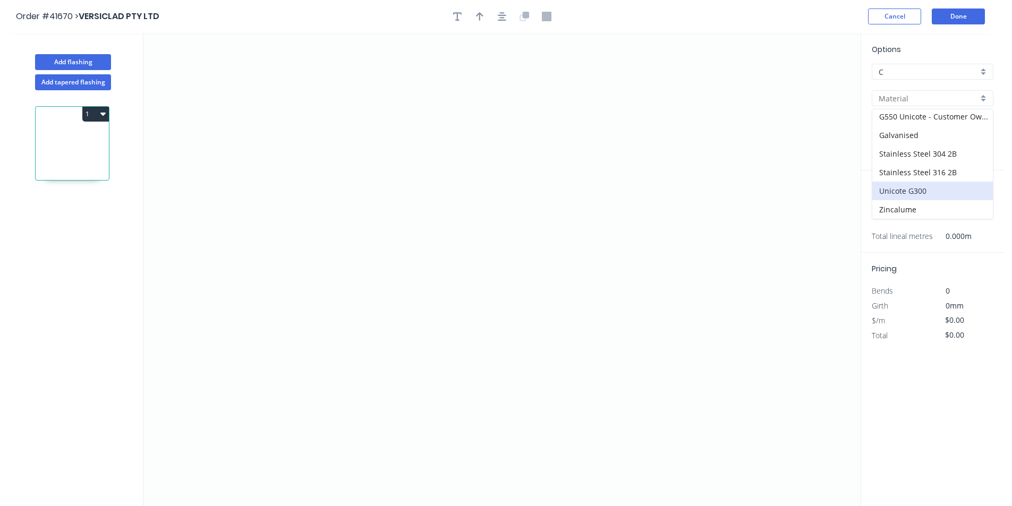
type input "Unicote G300"
type input "[PERSON_NAME]"
type input "1.0"
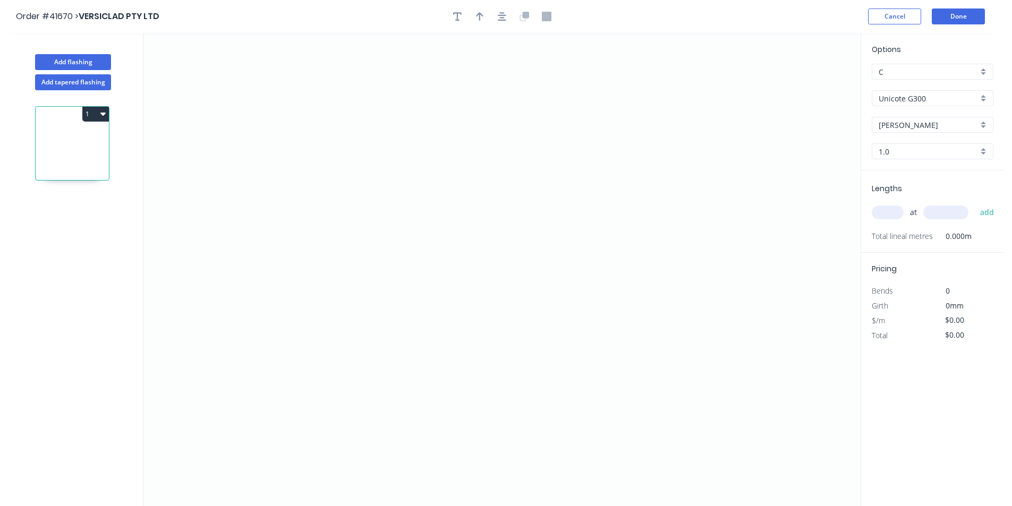
click at [917, 153] on input "1.0" at bounding box center [928, 151] width 99 height 11
click at [908, 195] on div "1.2" at bounding box center [932, 190] width 121 height 19
type input "1.2"
click at [891, 210] on input "text" at bounding box center [888, 213] width 32 height 14
type input "1"
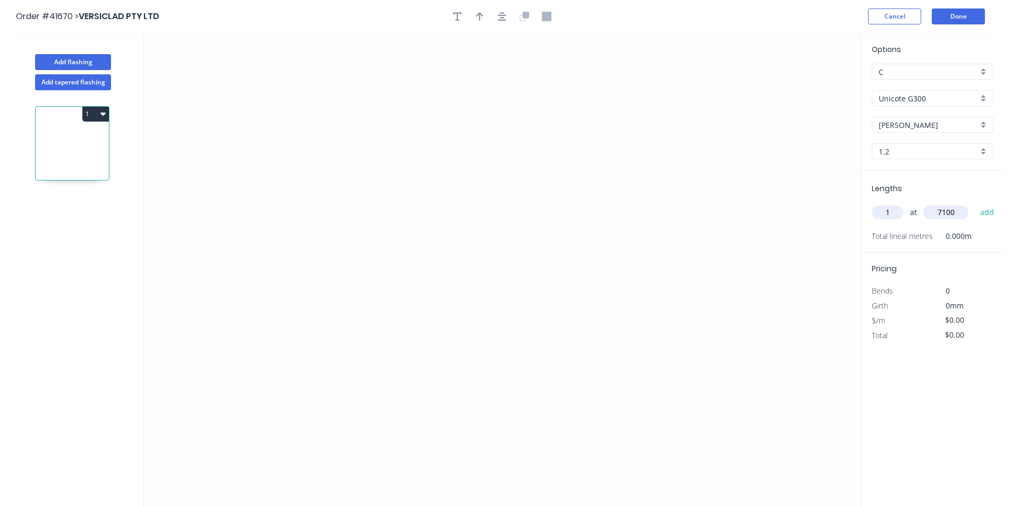
type input "7100"
click at [975, 203] on button "add" at bounding box center [987, 212] width 25 height 18
click at [722, 149] on icon "0" at bounding box center [501, 269] width 717 height 473
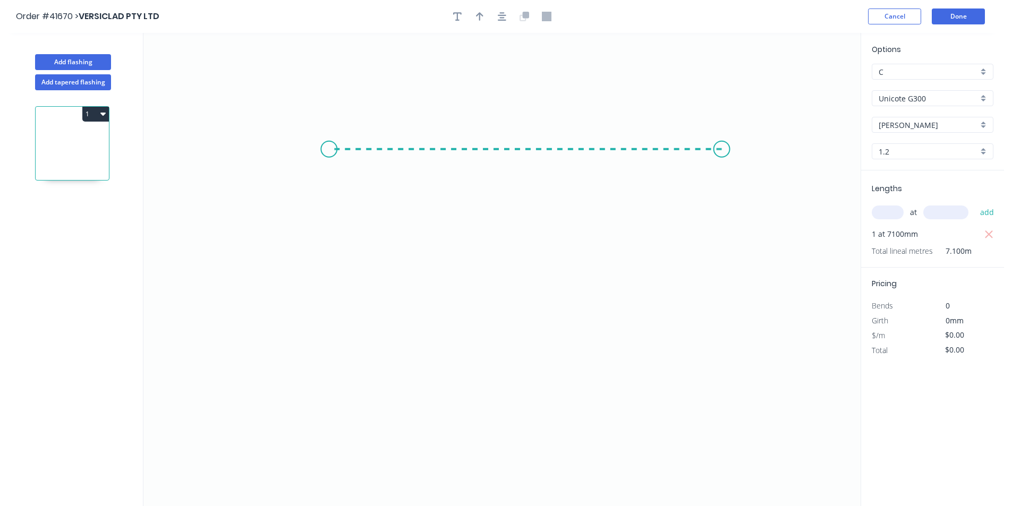
click at [329, 151] on icon "0" at bounding box center [501, 269] width 717 height 473
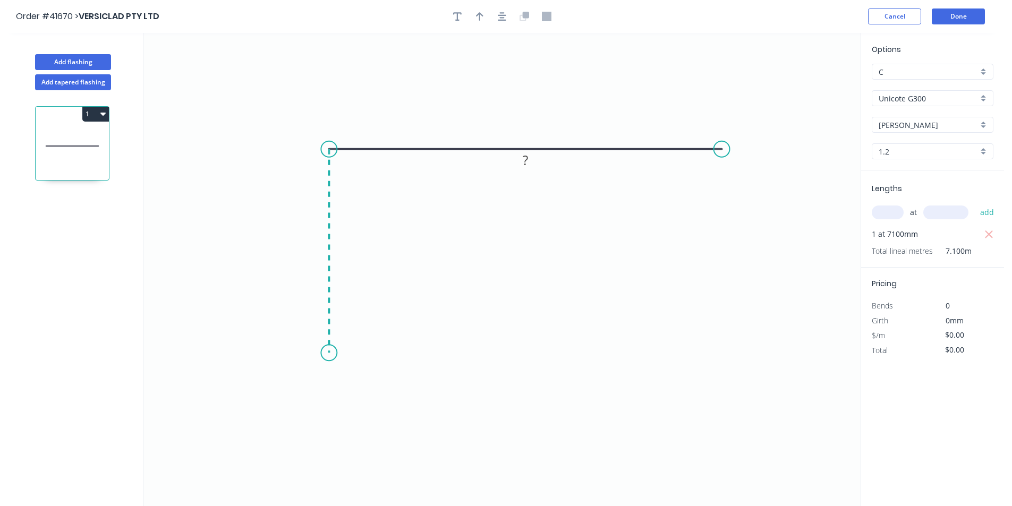
click at [333, 353] on icon "0 ?" at bounding box center [501, 269] width 717 height 473
click at [424, 354] on icon "0 ? ?" at bounding box center [501, 269] width 717 height 473
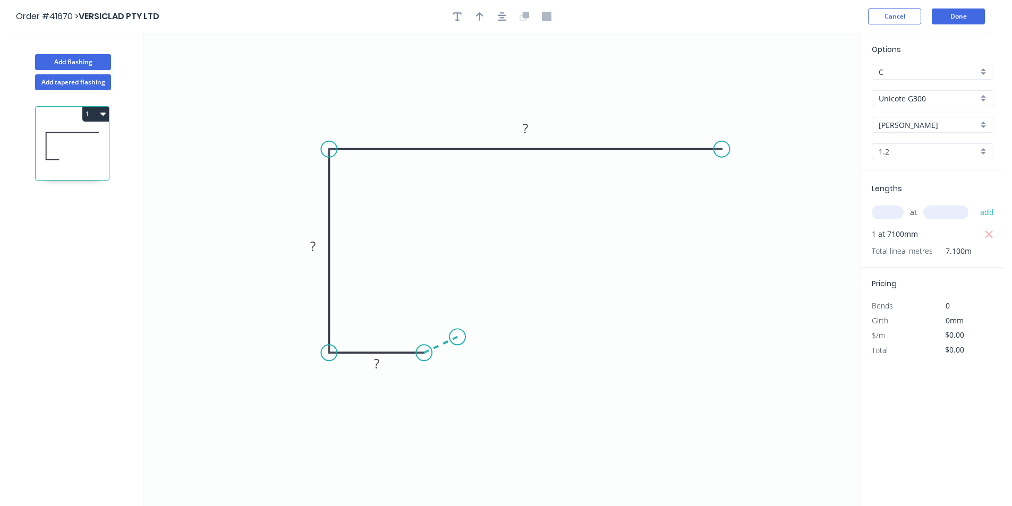
click at [457, 337] on icon at bounding box center [440, 345] width 33 height 16
click at [457, 337] on circle at bounding box center [457, 337] width 16 height 16
click at [500, 18] on icon "button" at bounding box center [502, 17] width 8 height 10
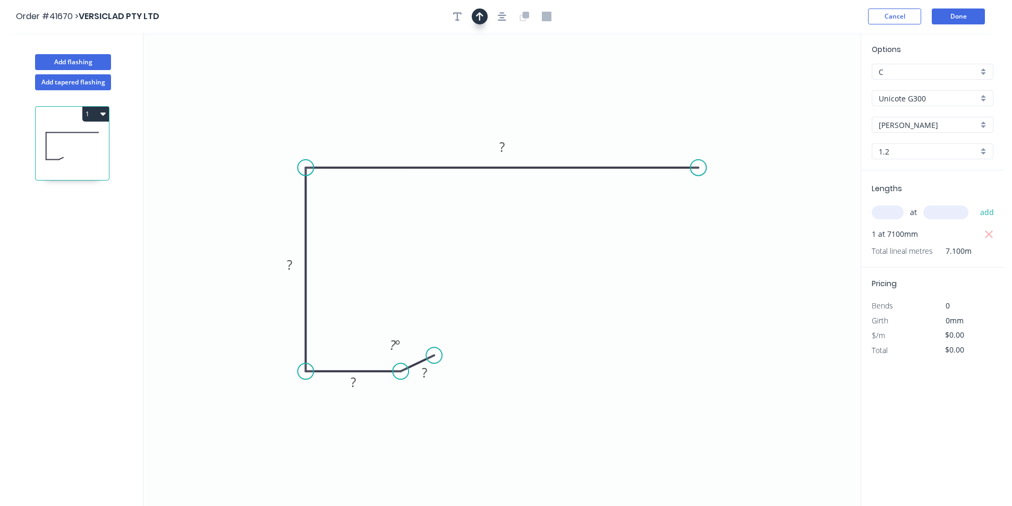
click at [482, 14] on icon "button" at bounding box center [479, 17] width 7 height 10
drag, startPoint x: 807, startPoint y: 82, endPoint x: 380, endPoint y: 99, distance: 427.9
click at [380, 99] on icon at bounding box center [380, 87] width 10 height 34
click at [429, 376] on rect at bounding box center [424, 373] width 21 height 15
type input "$12.54"
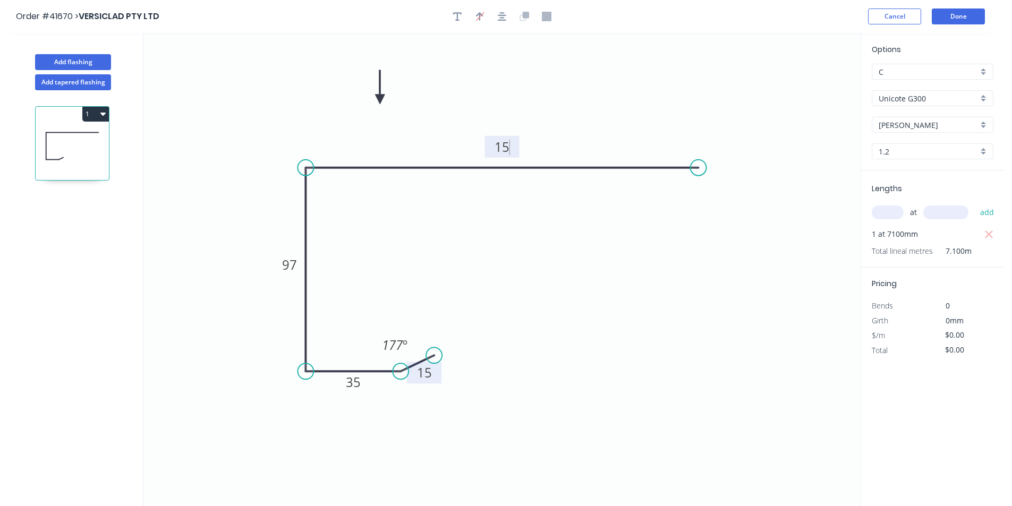
type input "$89.03"
click at [455, 15] on icon "button" at bounding box center [457, 17] width 8 height 10
click at [209, 66] on textarea at bounding box center [212, 74] width 86 height 39
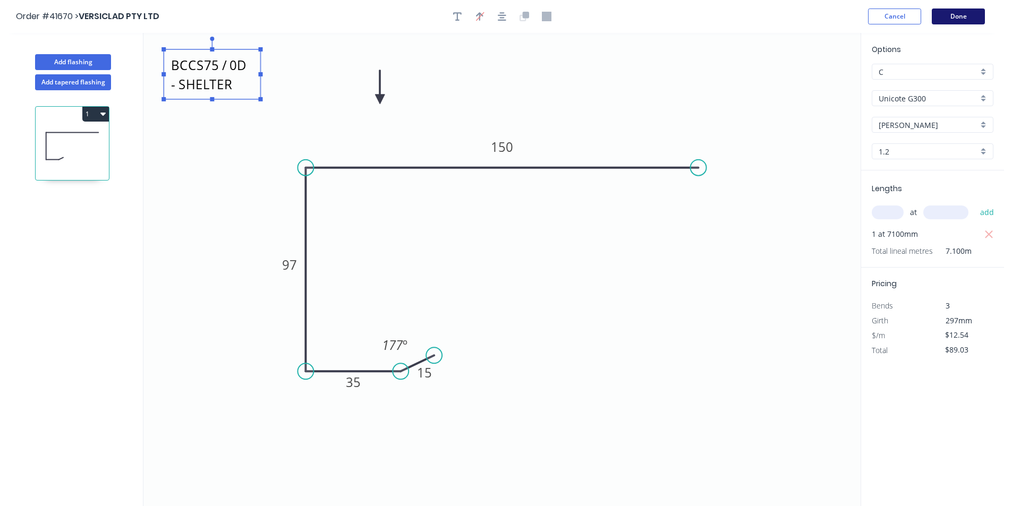
type textarea "BCCS75 / 0D - SHELTER"
click at [959, 13] on button "Done" at bounding box center [958, 16] width 53 height 16
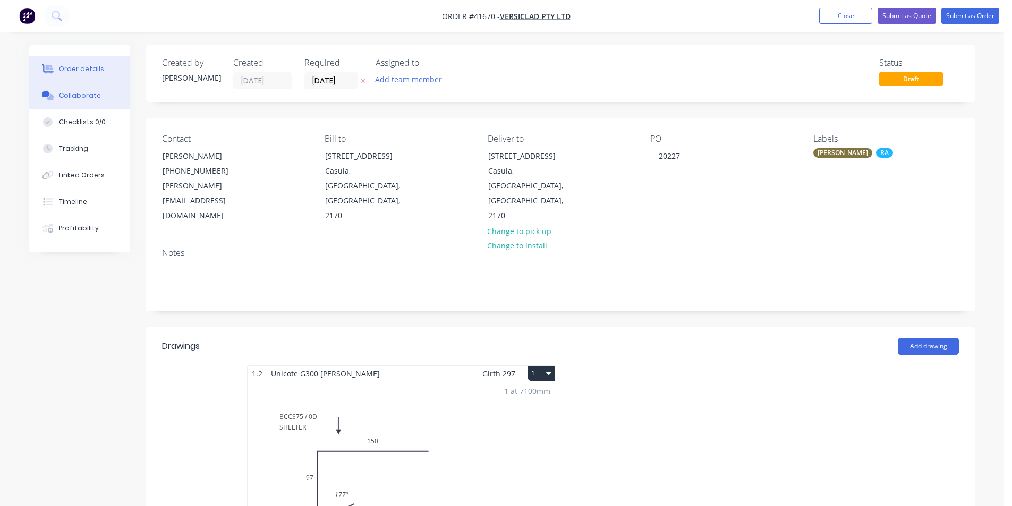
click at [74, 105] on button "Collaborate" at bounding box center [79, 95] width 101 height 27
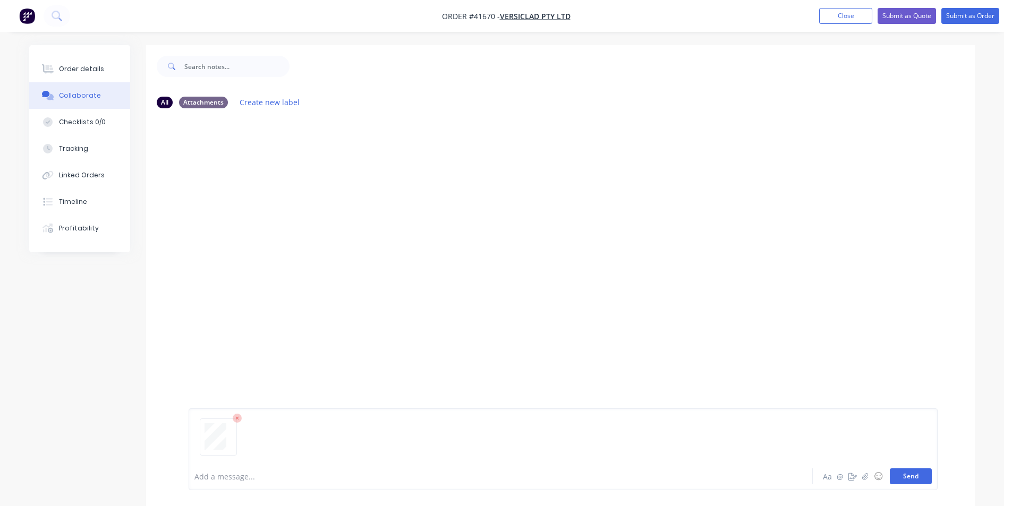
click at [916, 472] on button "Send" at bounding box center [911, 476] width 42 height 16
click at [70, 66] on div "Order details" at bounding box center [81, 69] width 45 height 10
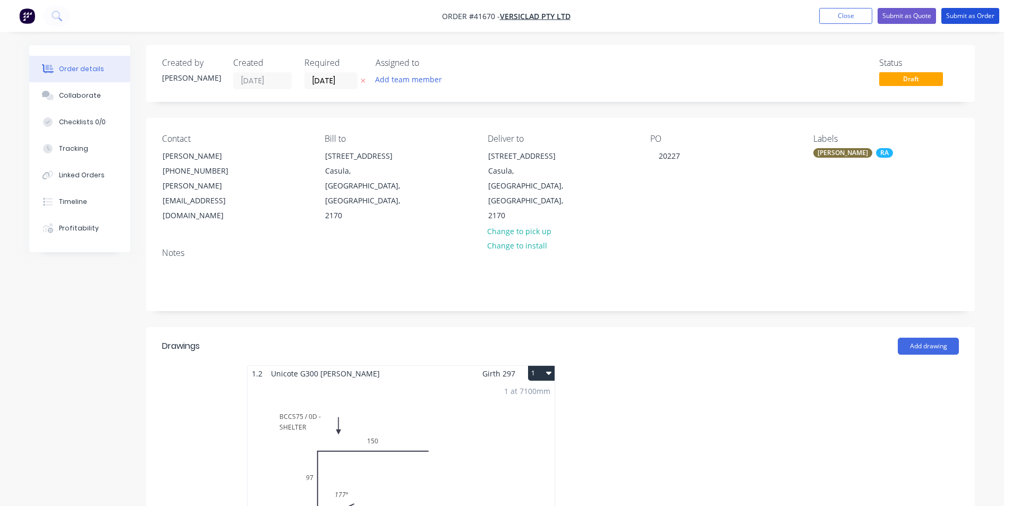
drag, startPoint x: 964, startPoint y: 14, endPoint x: 1015, endPoint y: 22, distance: 52.2
click at [964, 14] on button "Submit as Order" at bounding box center [970, 16] width 58 height 16
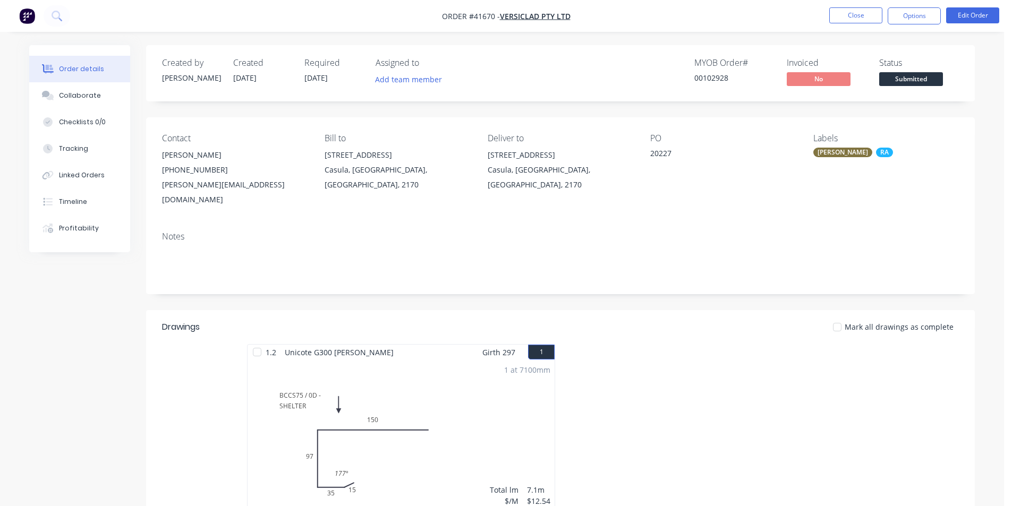
click at [907, 23] on button "Options" at bounding box center [914, 15] width 53 height 17
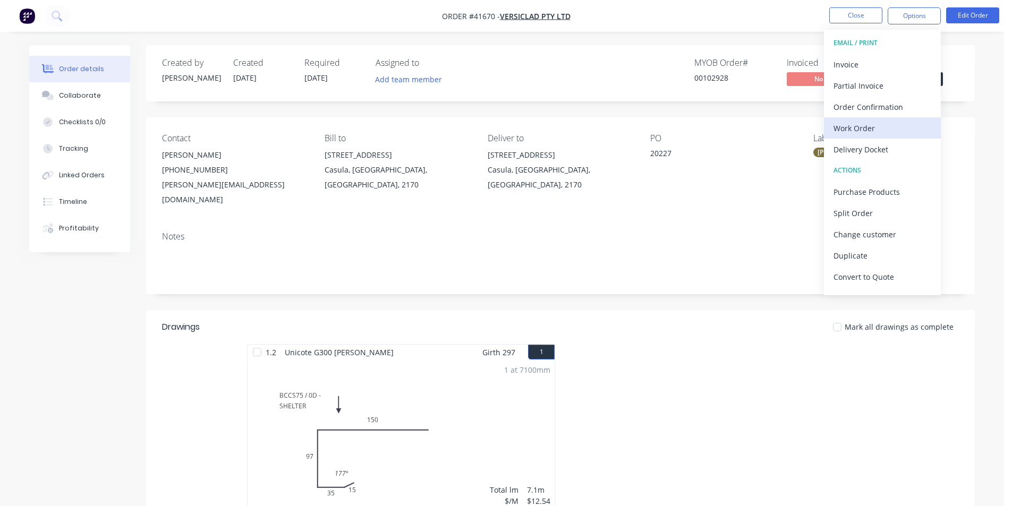
click at [860, 127] on div "Work Order" at bounding box center [882, 128] width 98 height 15
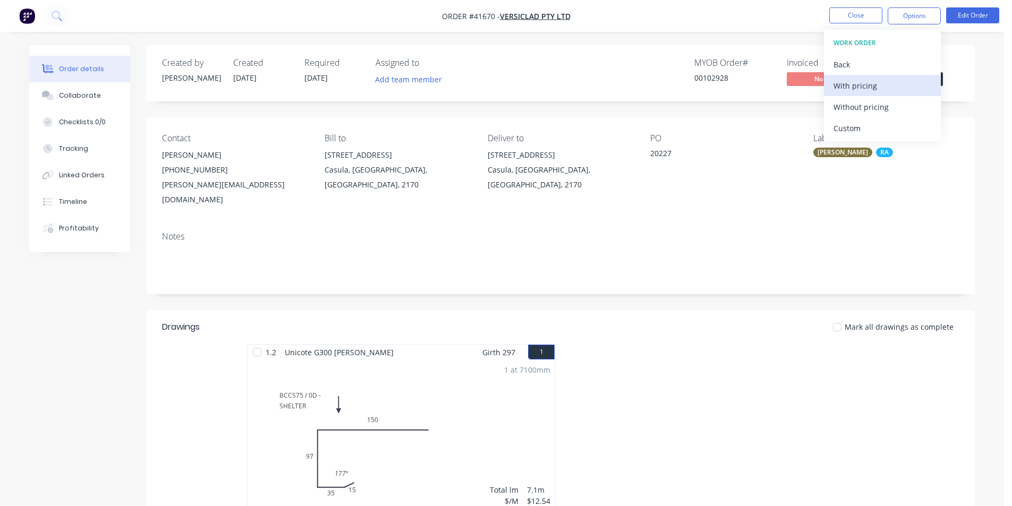
click at [864, 88] on div "With pricing" at bounding box center [882, 85] width 98 height 15
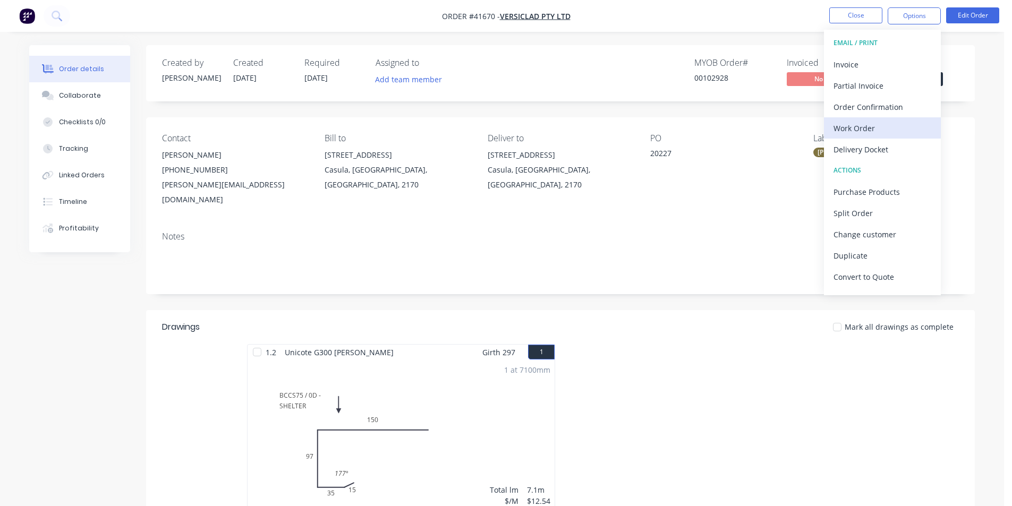
click at [888, 123] on div "Work Order" at bounding box center [882, 128] width 98 height 15
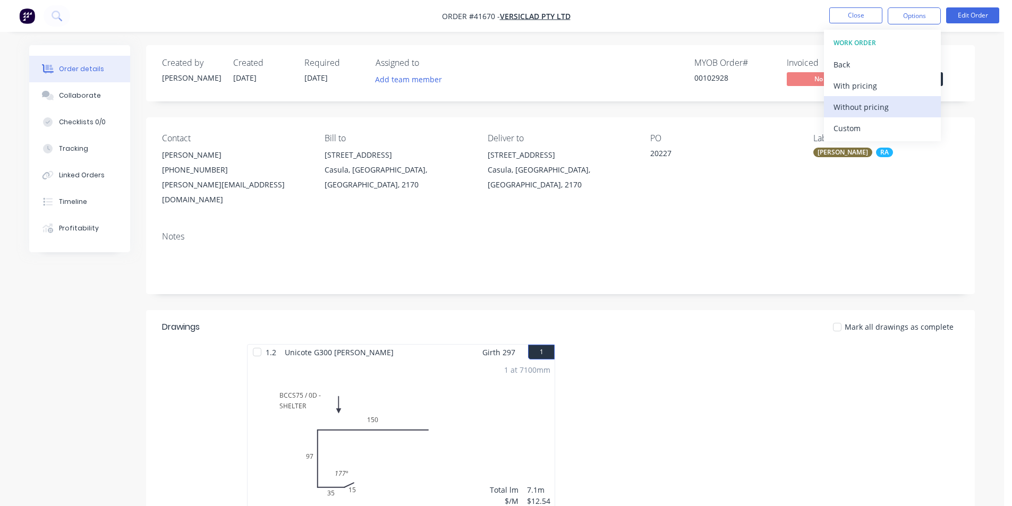
click at [872, 103] on div "Without pricing" at bounding box center [882, 106] width 98 height 15
click at [894, 104] on div "Order Confirmation" at bounding box center [882, 106] width 98 height 15
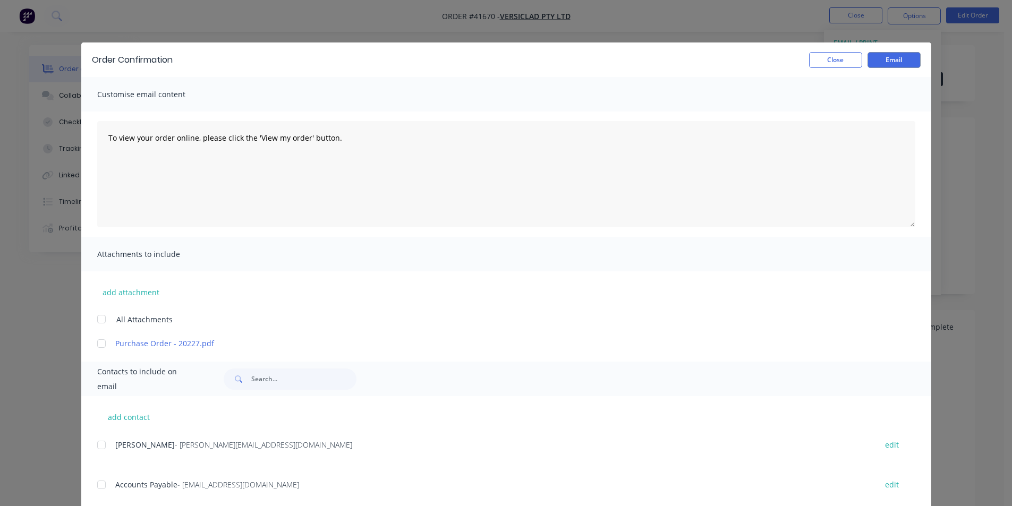
click at [96, 446] on div at bounding box center [101, 444] width 21 height 21
click at [894, 64] on button "Email" at bounding box center [893, 60] width 53 height 16
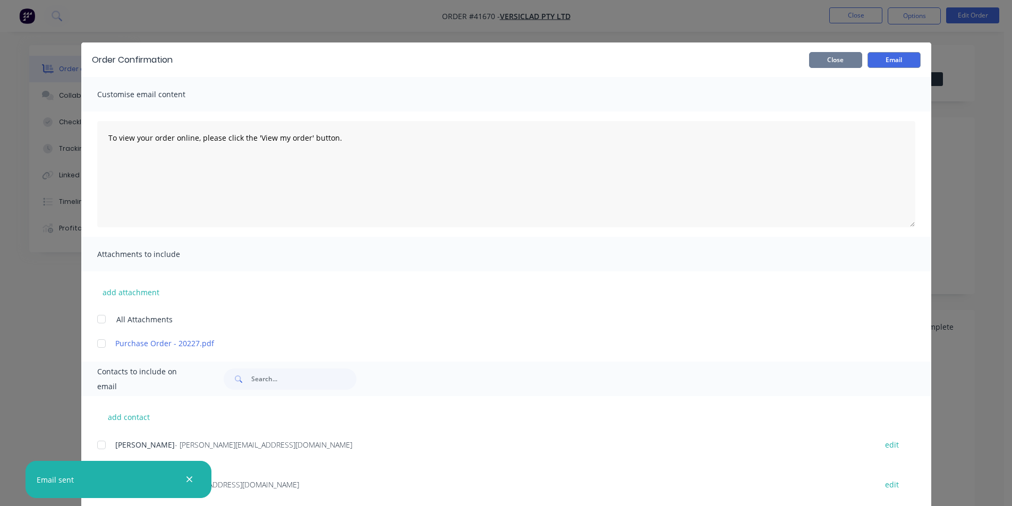
click at [843, 61] on button "Close" at bounding box center [835, 60] width 53 height 16
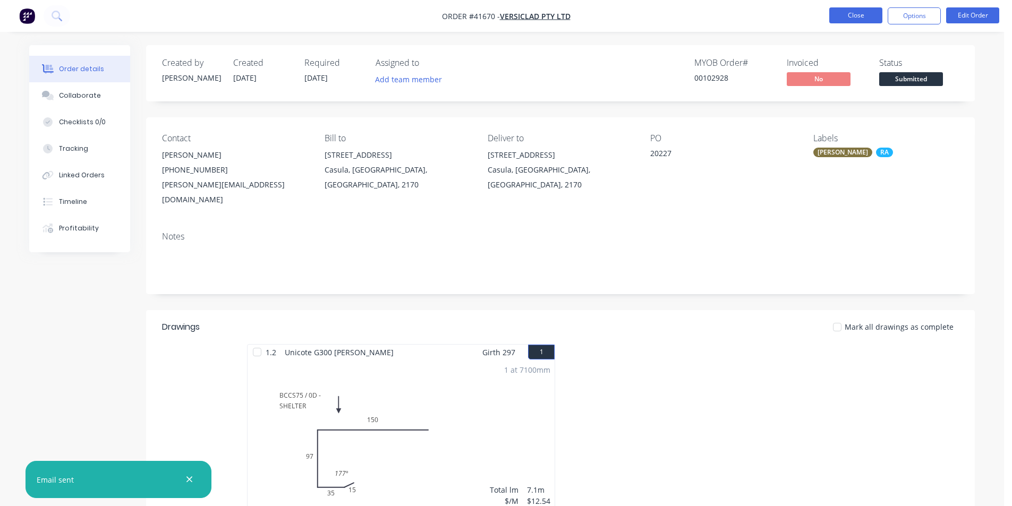
click at [855, 14] on button "Close" at bounding box center [855, 15] width 53 height 16
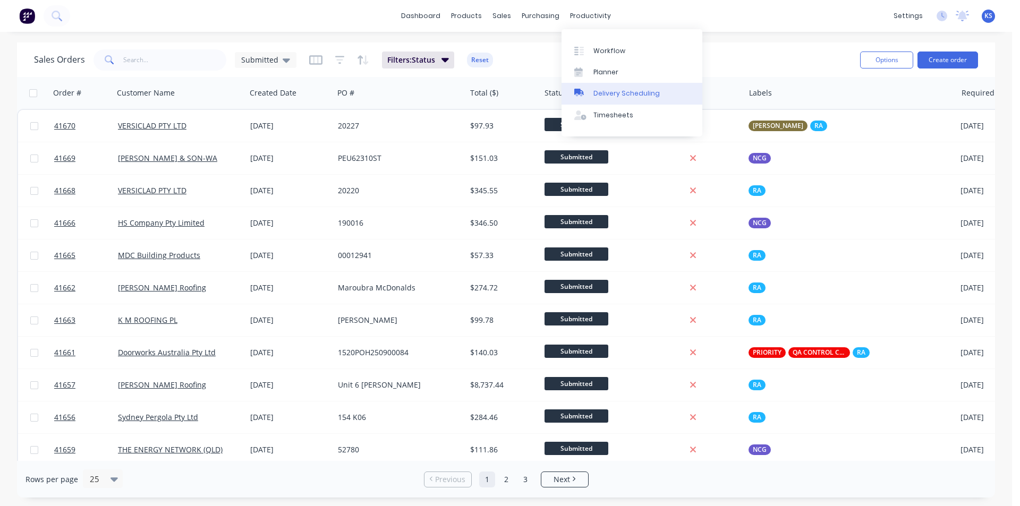
click at [631, 98] on div "Delivery Scheduling" at bounding box center [626, 94] width 66 height 10
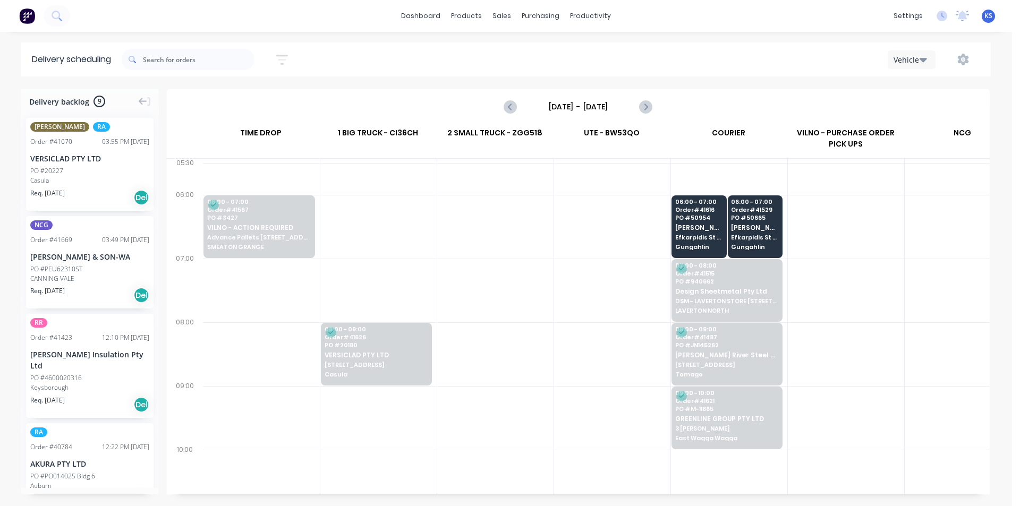
scroll to position [0, 1]
click at [594, 106] on input "[DATE] - [DATE]" at bounding box center [577, 107] width 105 height 16
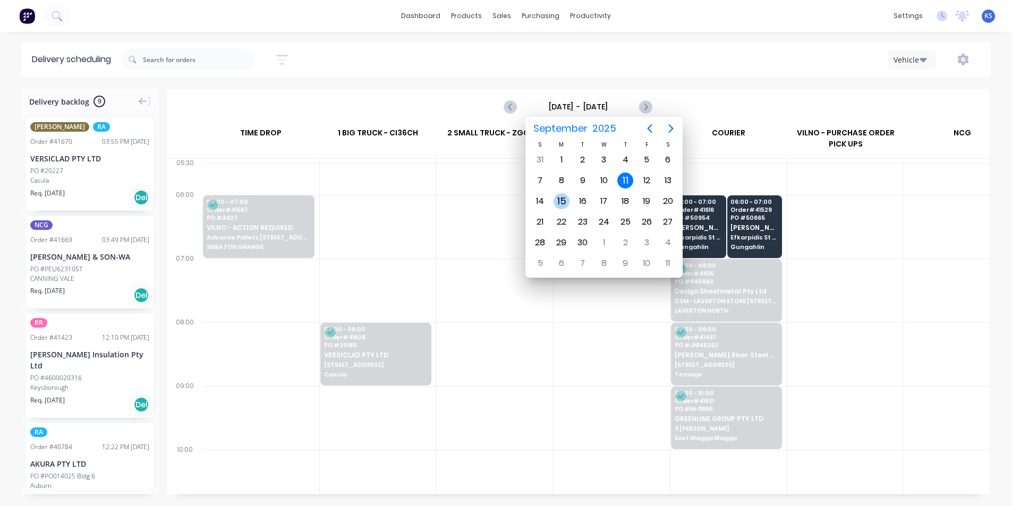
click at [564, 200] on div "15" at bounding box center [561, 201] width 16 height 16
type input "[DATE] - [DATE]"
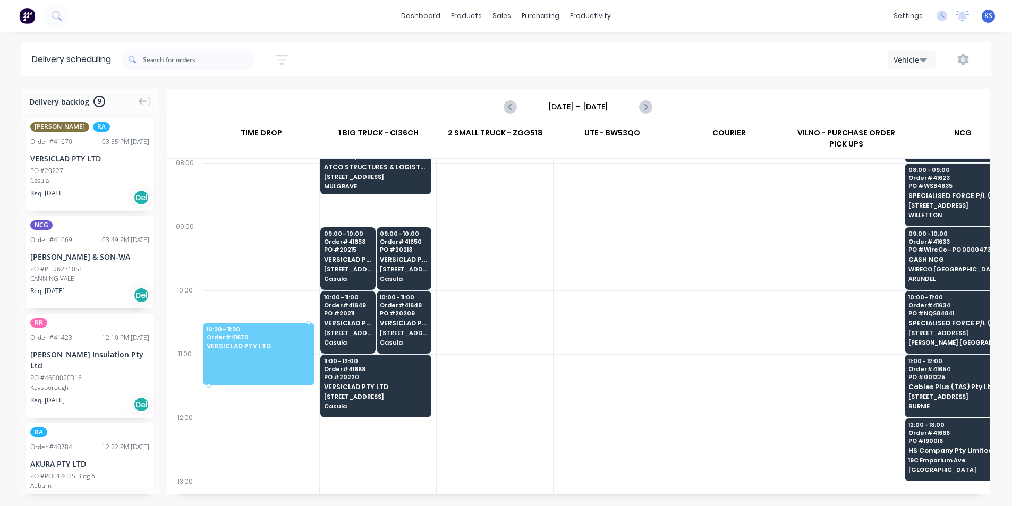
scroll to position [159, 0]
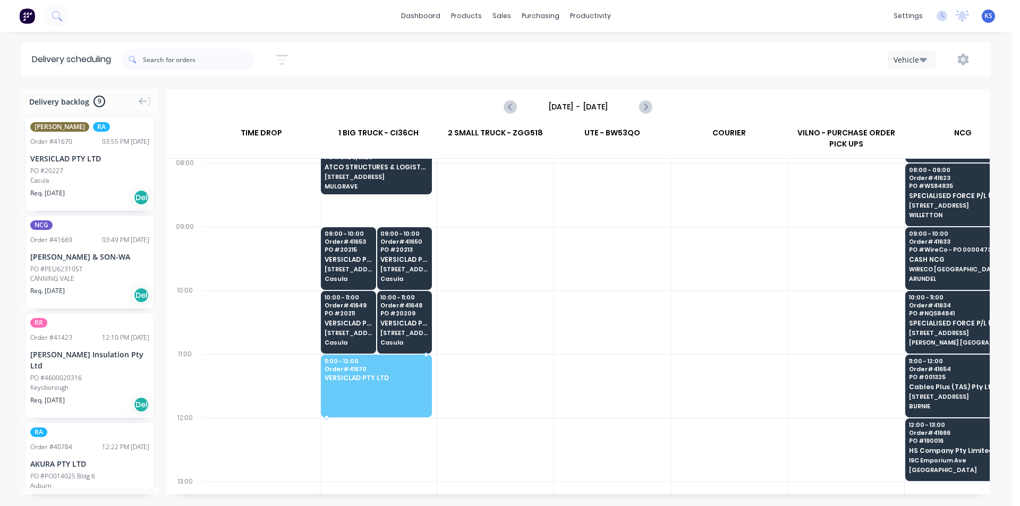
drag, startPoint x: 71, startPoint y: 176, endPoint x: 344, endPoint y: 372, distance: 336.5
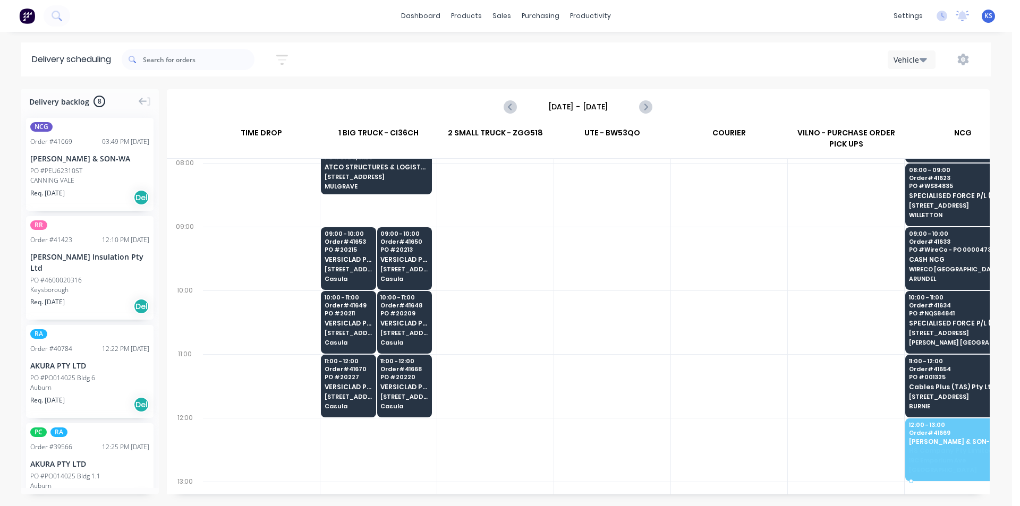
drag, startPoint x: 71, startPoint y: 174, endPoint x: 964, endPoint y: 449, distance: 934.7
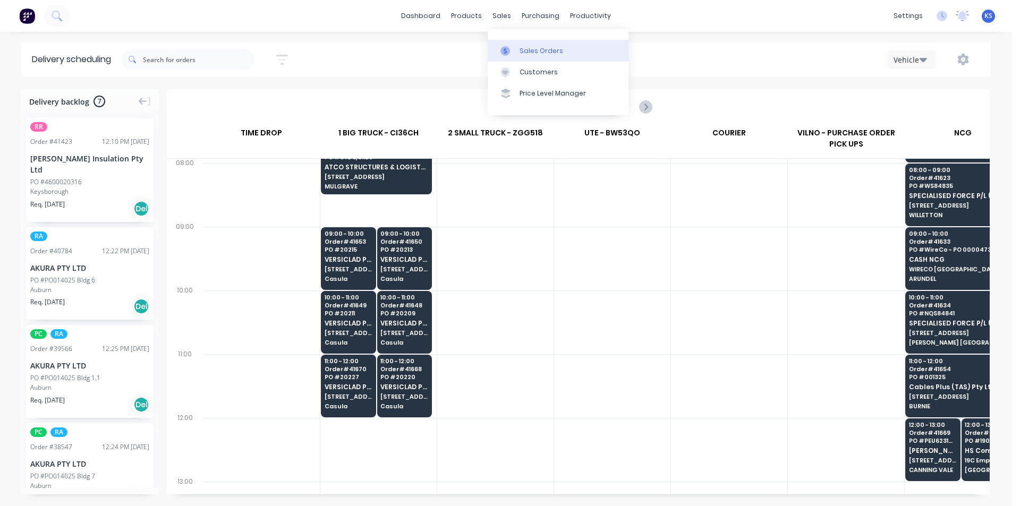
click at [529, 52] on div "Sales Orders" at bounding box center [541, 51] width 44 height 10
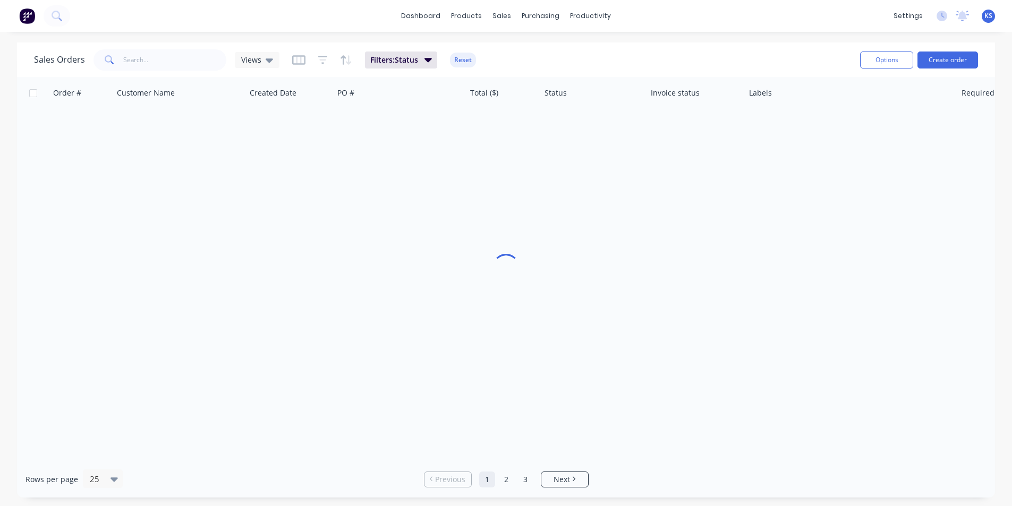
click at [662, 36] on div "dashboard products sales purchasing productivity dashboard products Product Cat…" at bounding box center [506, 253] width 1012 height 506
